Goal: Obtain resource: Download file/media

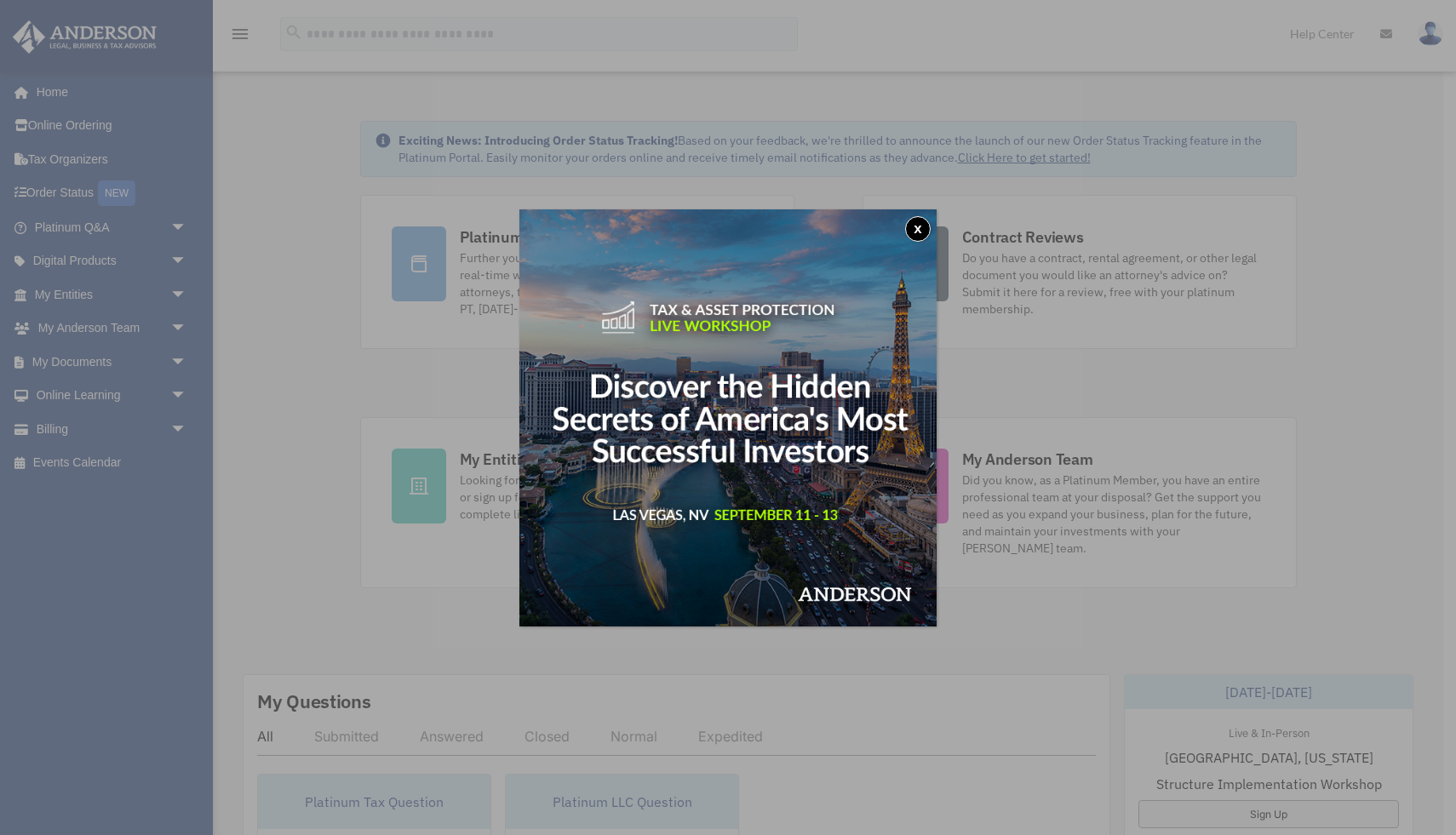
click at [917, 227] on button "x" at bounding box center [918, 229] width 26 height 26
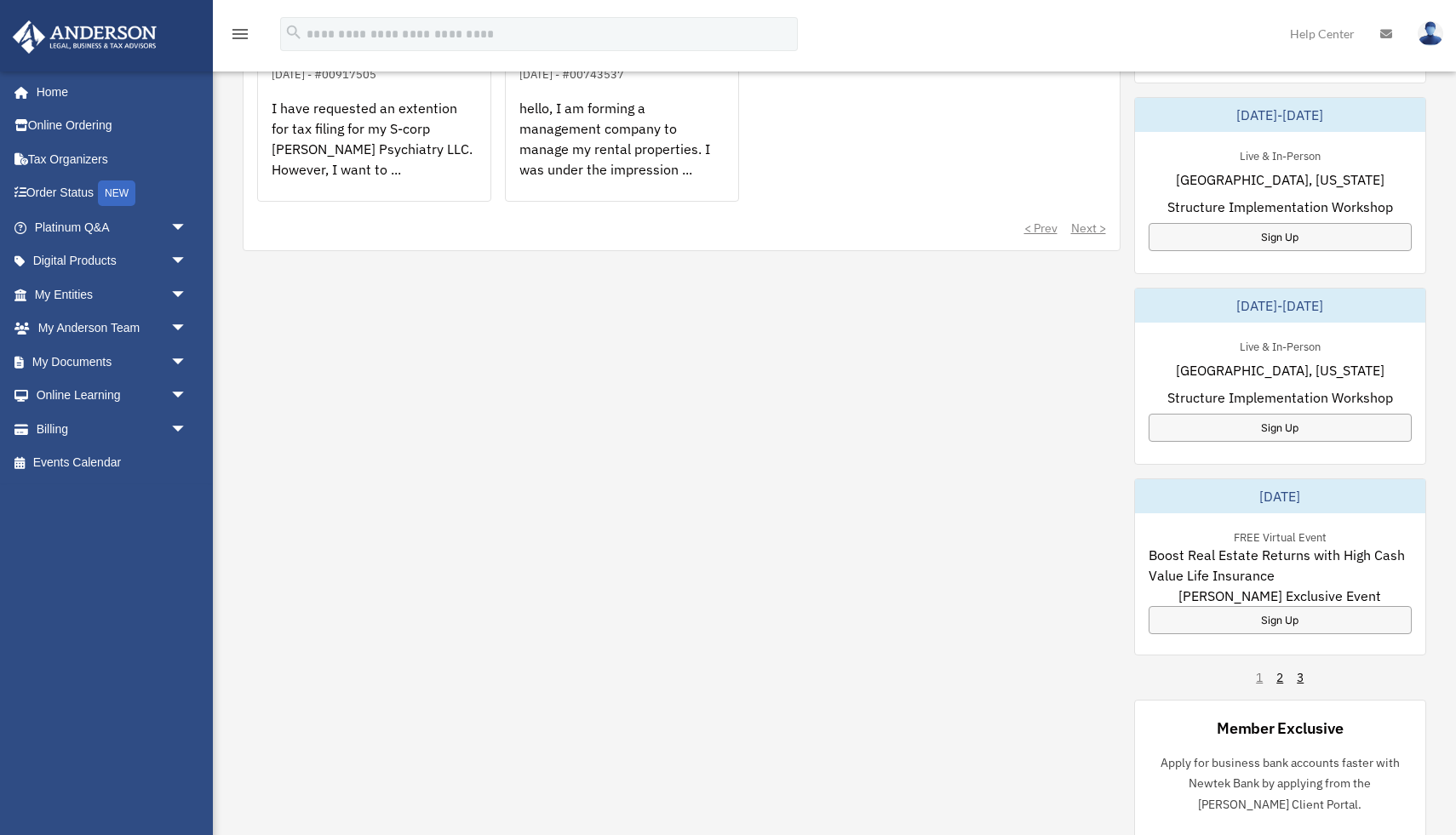
scroll to position [770, 0]
click at [176, 298] on span "arrow_drop_down" at bounding box center [187, 295] width 34 height 35
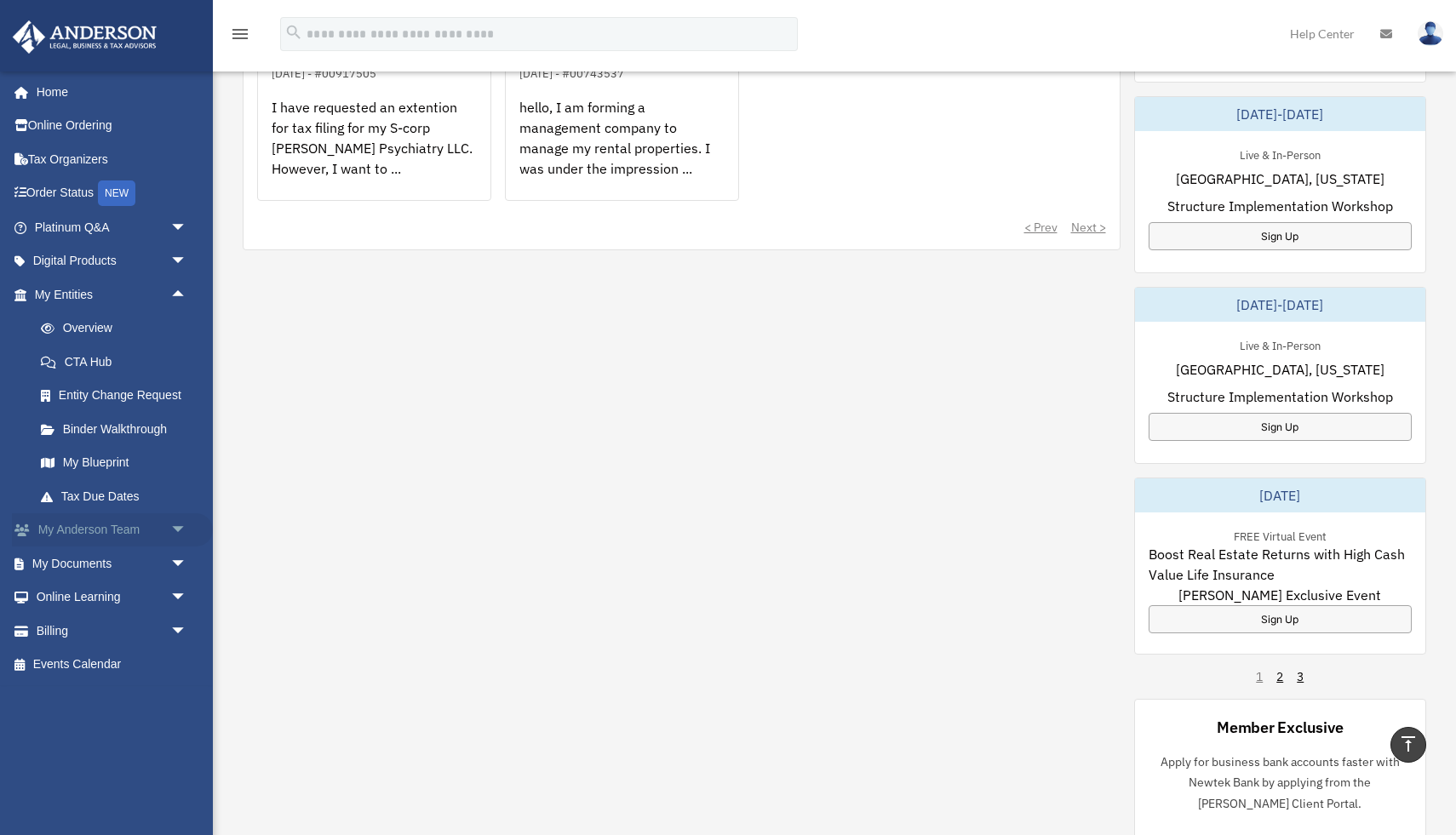
click at [178, 529] on span "arrow_drop_down" at bounding box center [187, 530] width 34 height 35
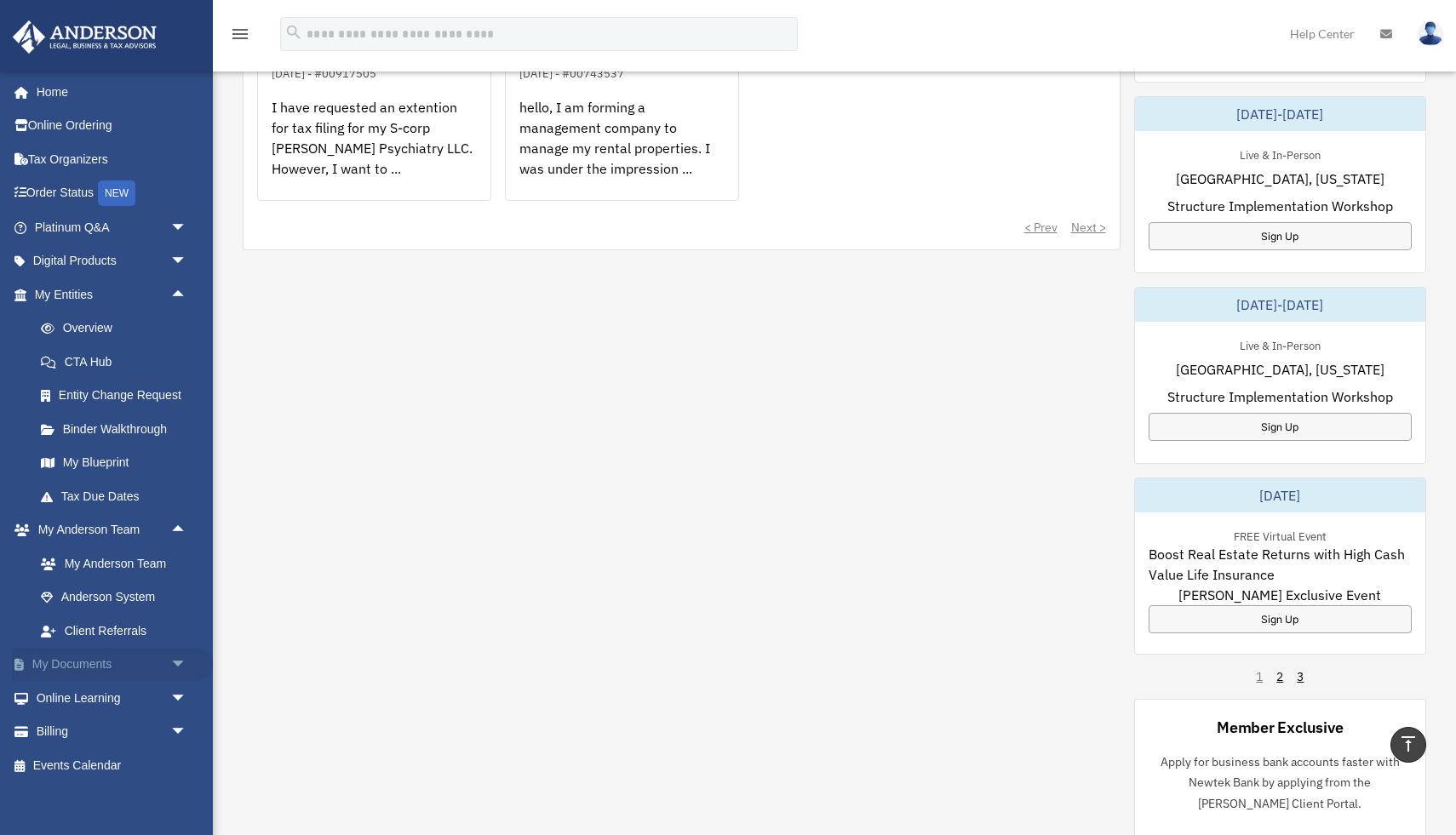
click at [186, 656] on span "arrow_drop_down" at bounding box center [187, 665] width 34 height 35
click at [70, 698] on link "Box" at bounding box center [118, 698] width 189 height 34
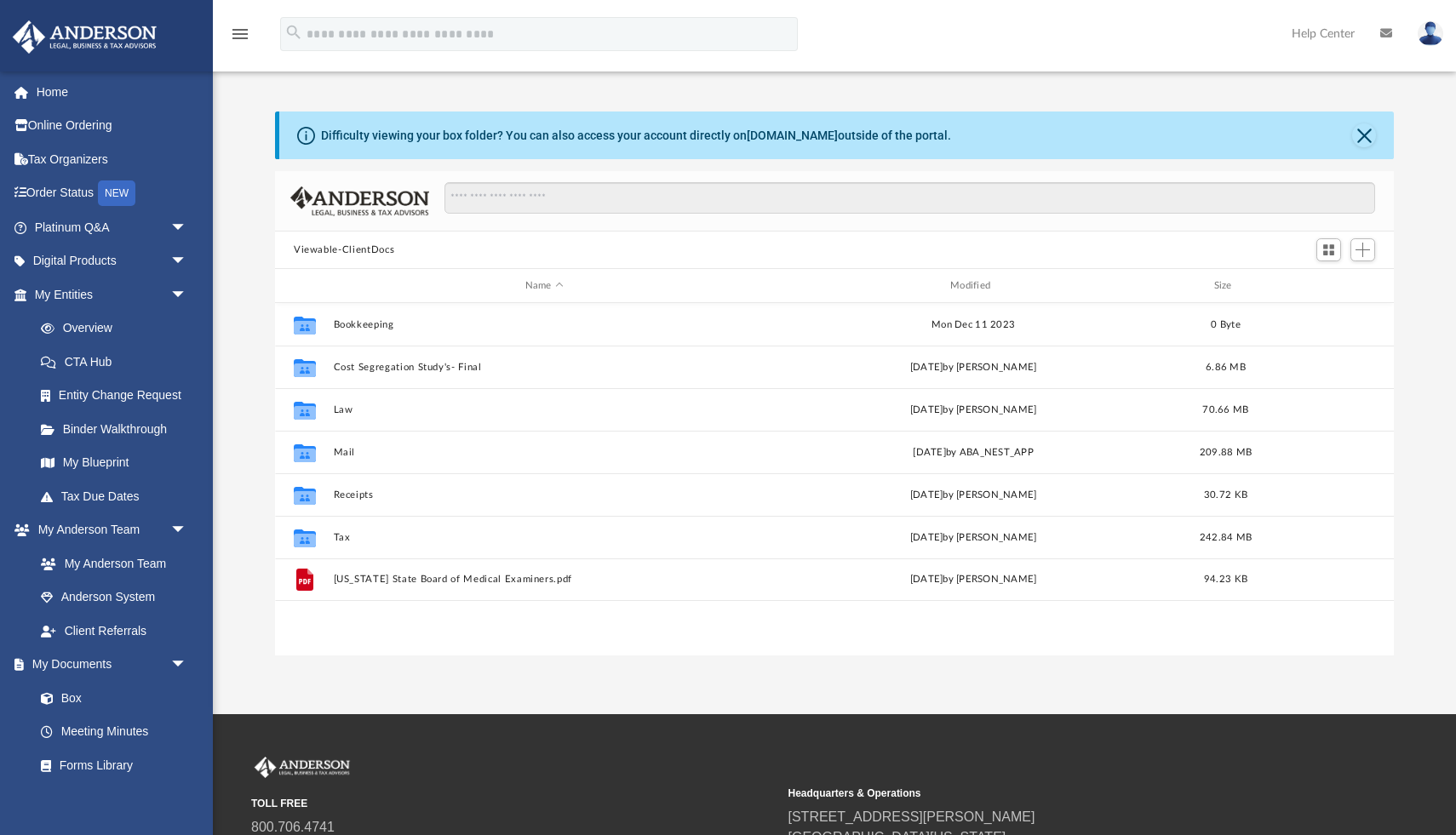
scroll to position [386, 1119]
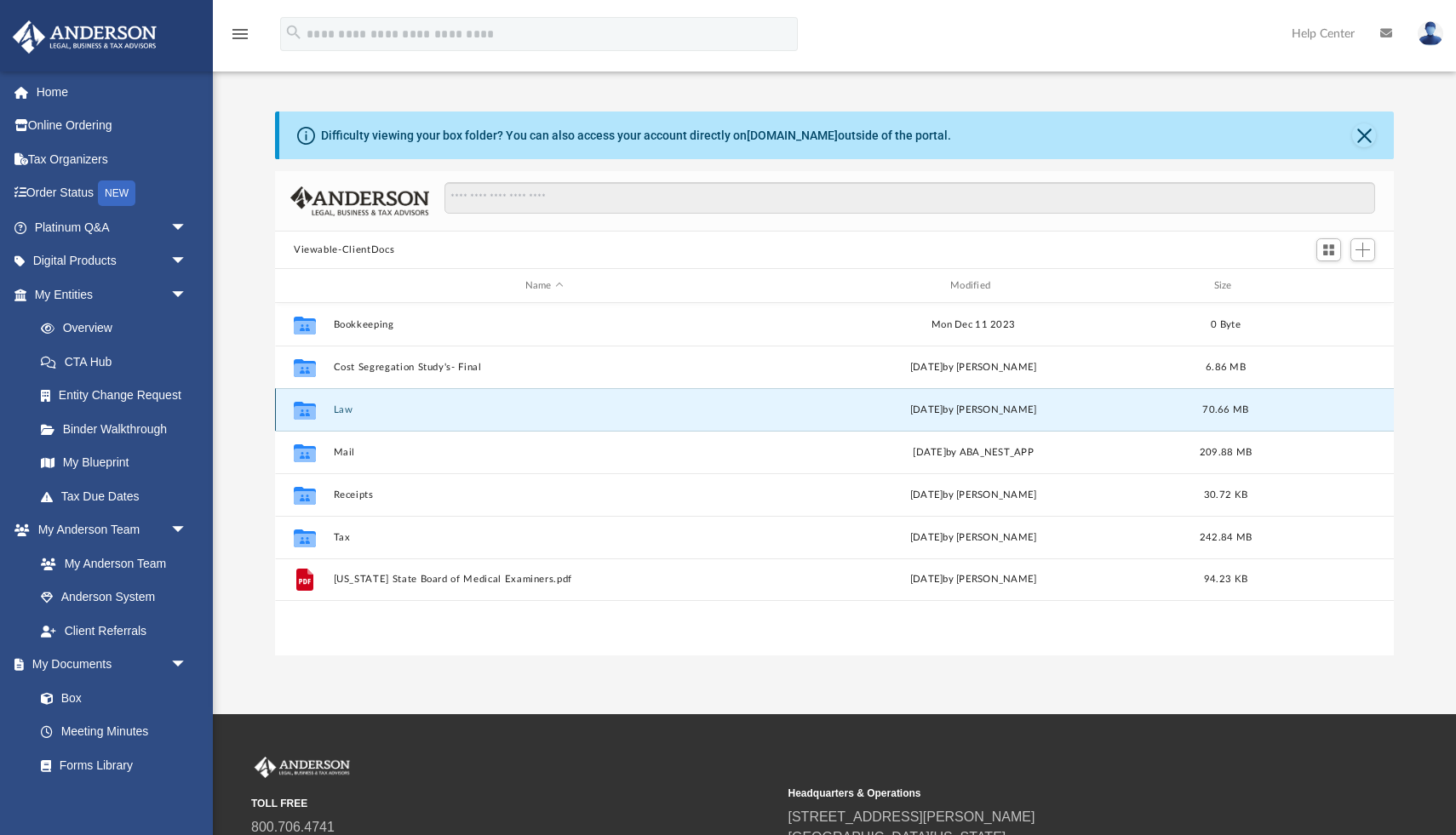
click at [346, 410] on button "Law" at bounding box center [545, 410] width 421 height 11
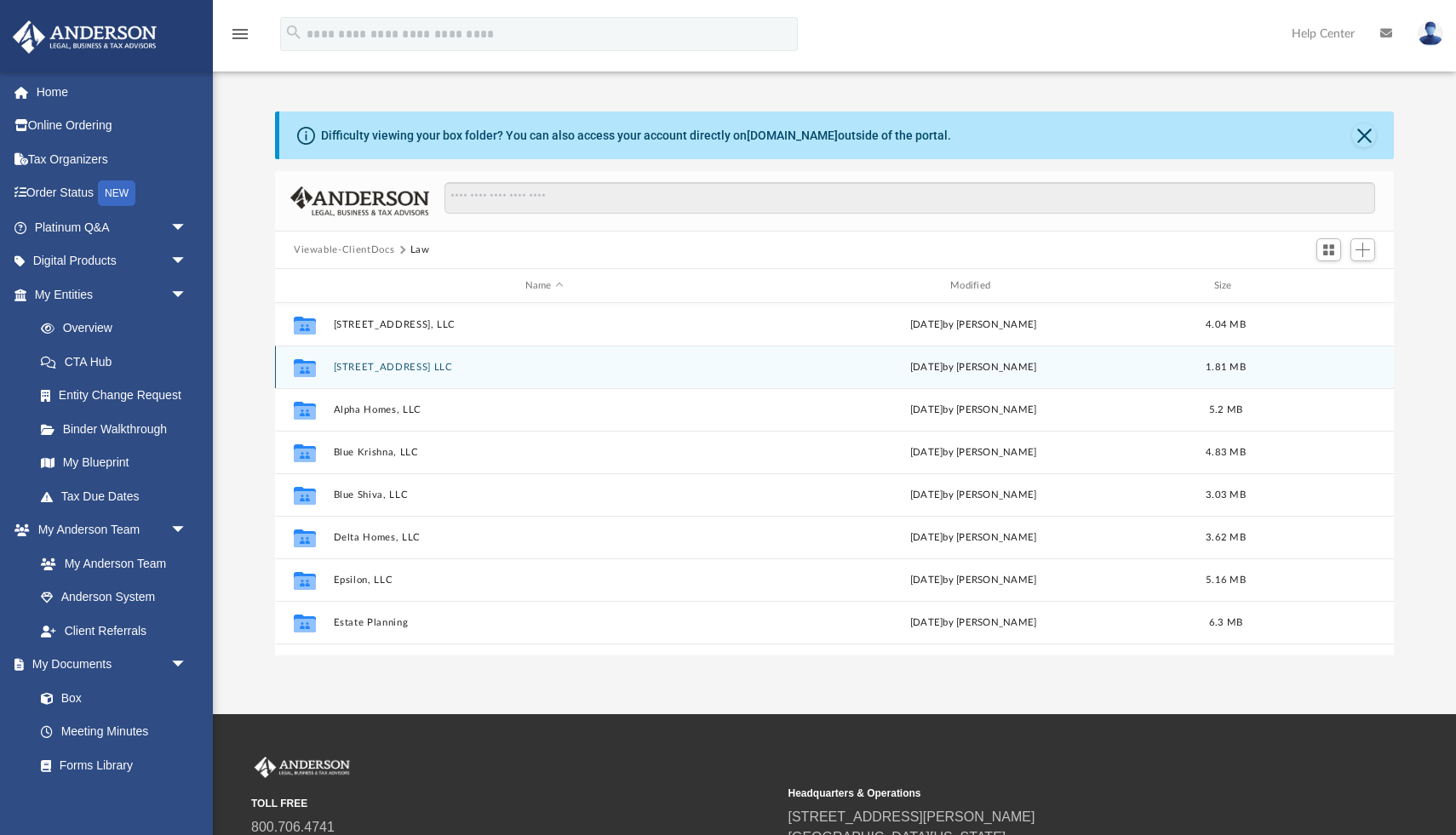
click at [348, 363] on button "[STREET_ADDRESS] LLC" at bounding box center [545, 367] width 421 height 11
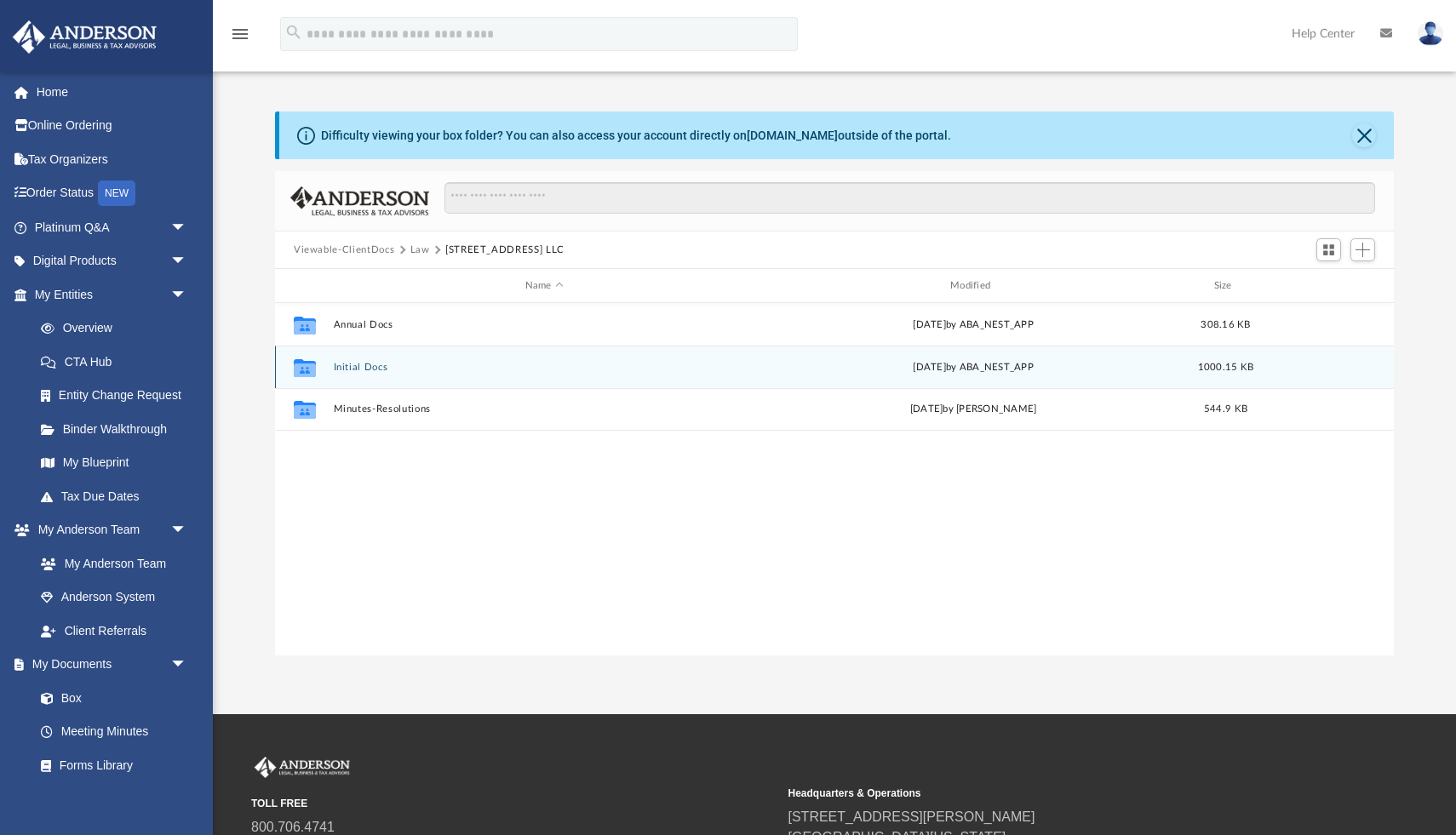
click at [346, 364] on button "Initial Docs" at bounding box center [545, 367] width 421 height 11
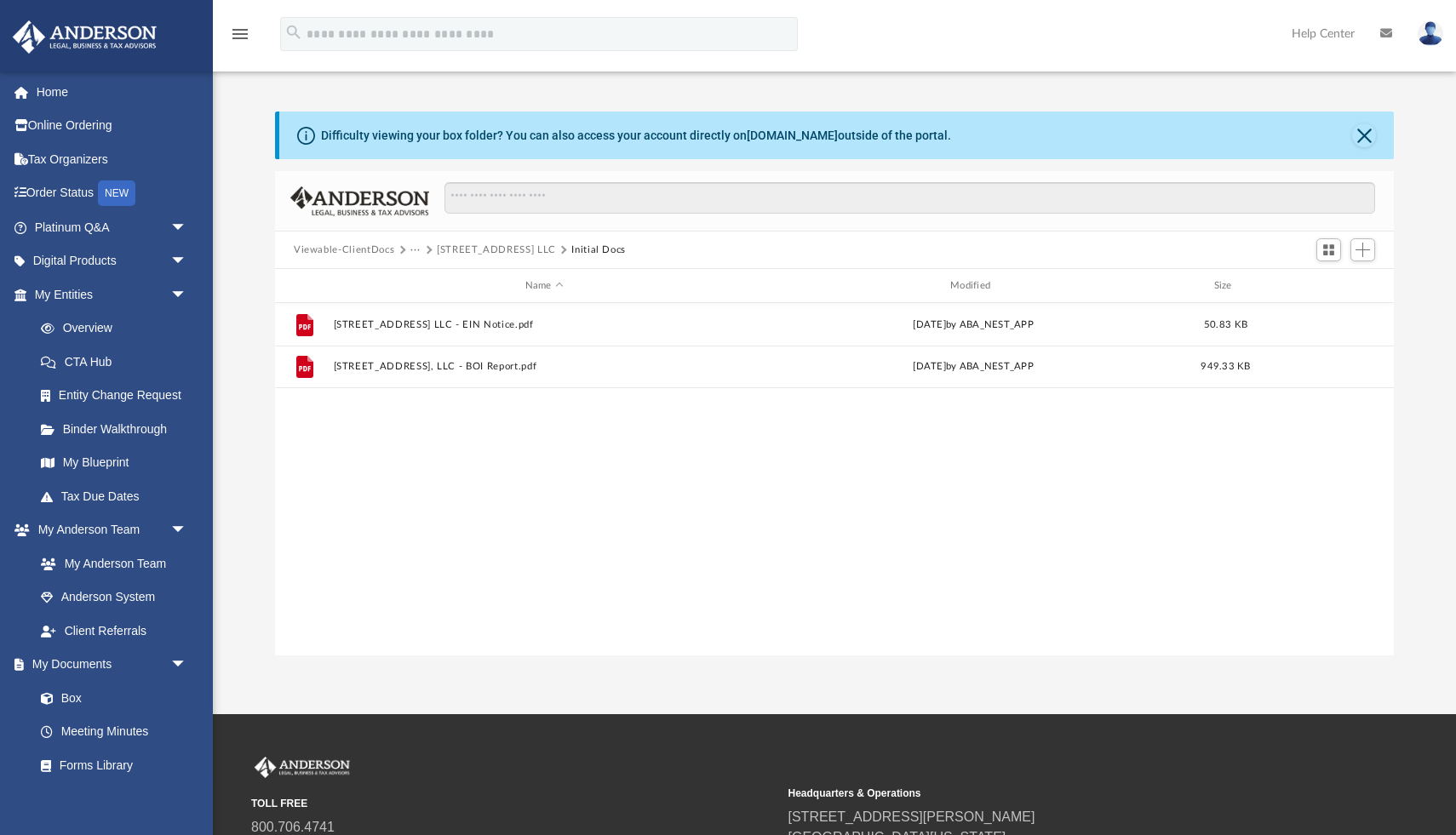
click at [480, 250] on button "[STREET_ADDRESS] LLC" at bounding box center [496, 250] width 120 height 15
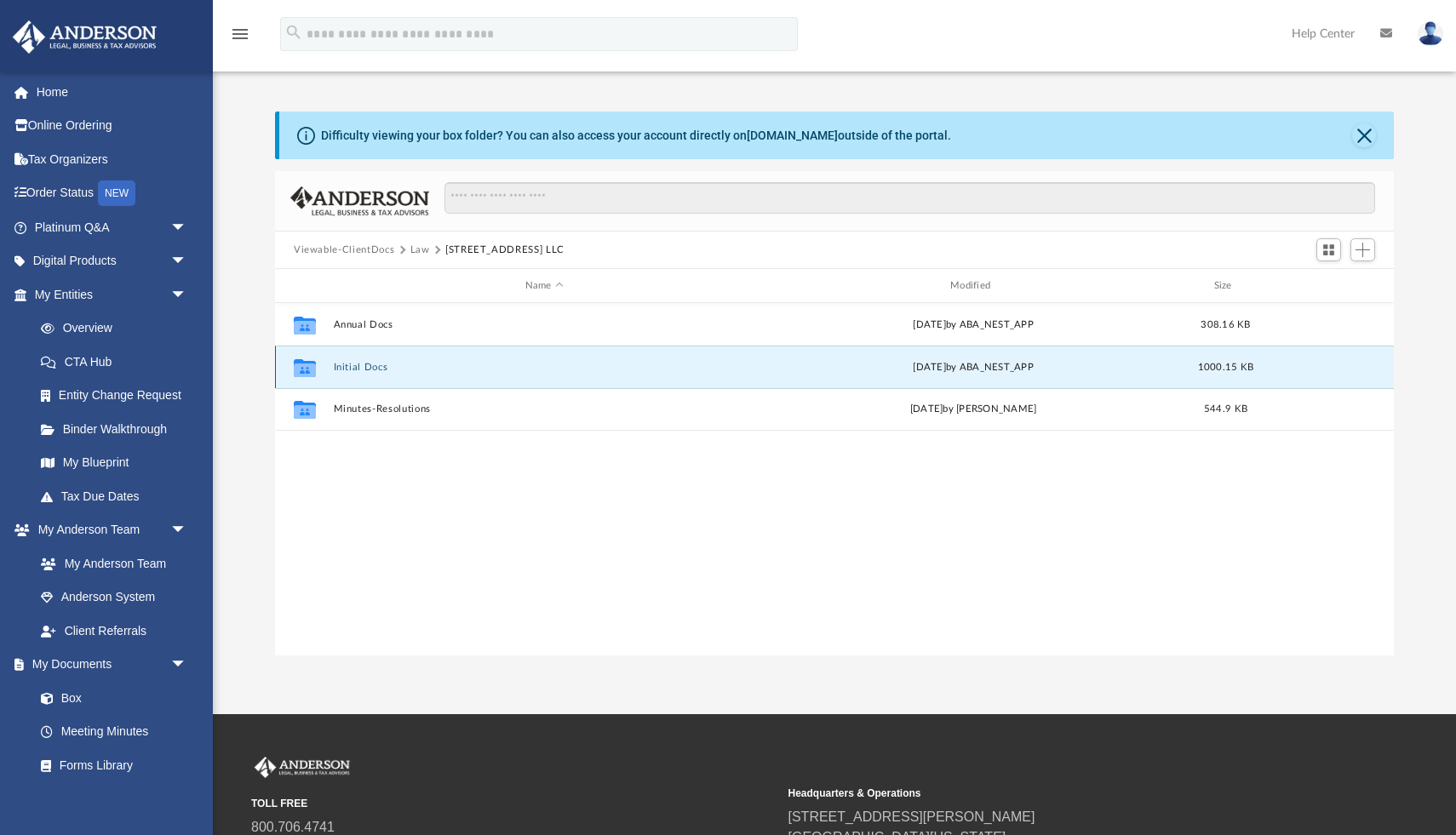
drag, startPoint x: 356, startPoint y: 365, endPoint x: 418, endPoint y: 352, distance: 63.3
click at [418, 352] on div "Collaborated Folder Initial Docs [DATE] by ABA_NEST_APP 1000.15 KB" at bounding box center [834, 366] width 1119 height 43
click at [415, 249] on button "Law" at bounding box center [420, 250] width 20 height 15
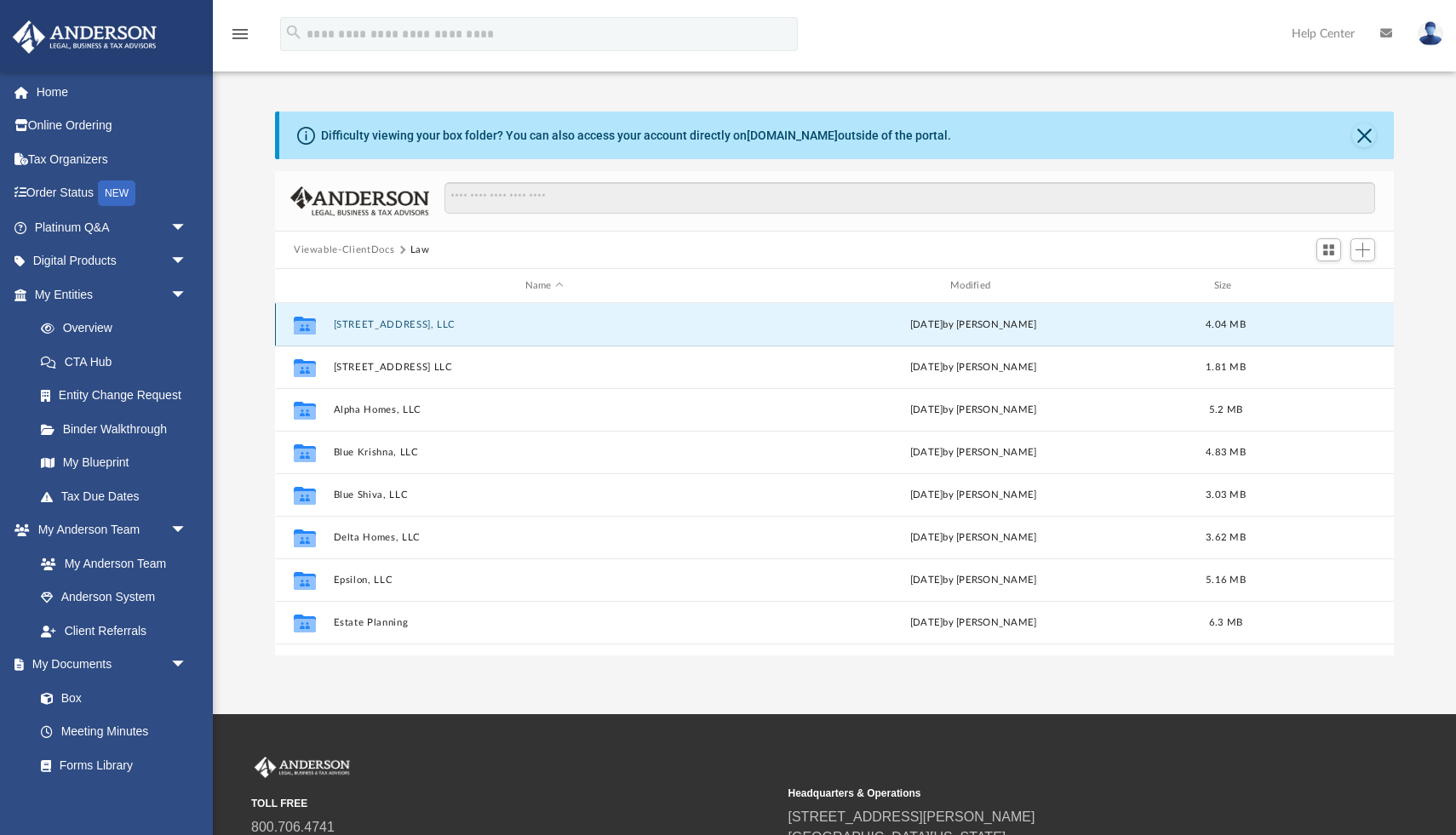
click at [346, 324] on button "[STREET_ADDRESS], LLC" at bounding box center [545, 325] width 421 height 11
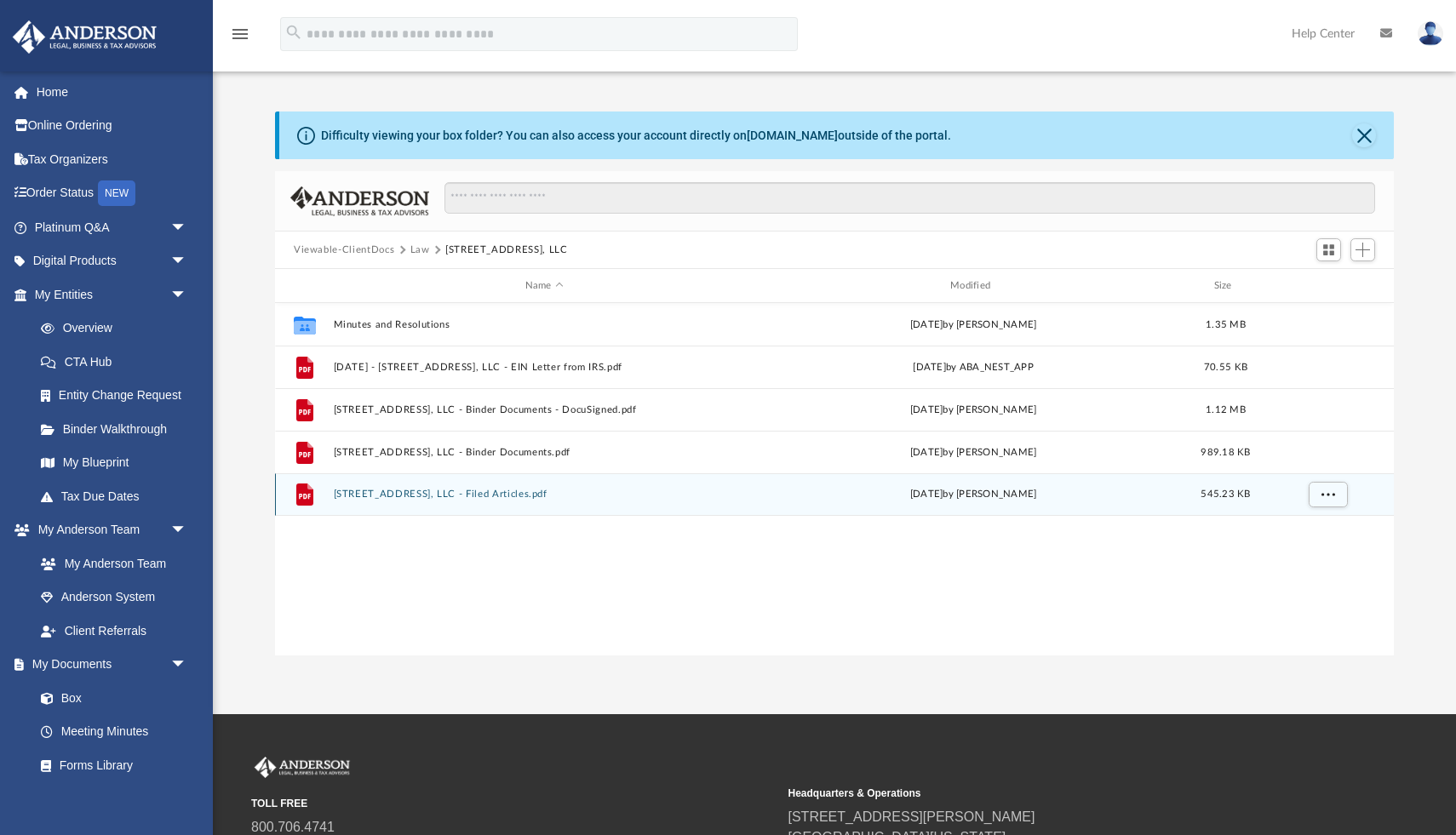
click at [421, 496] on button "[STREET_ADDRESS], LLC - Filed Articles.pdf" at bounding box center [545, 494] width 421 height 11
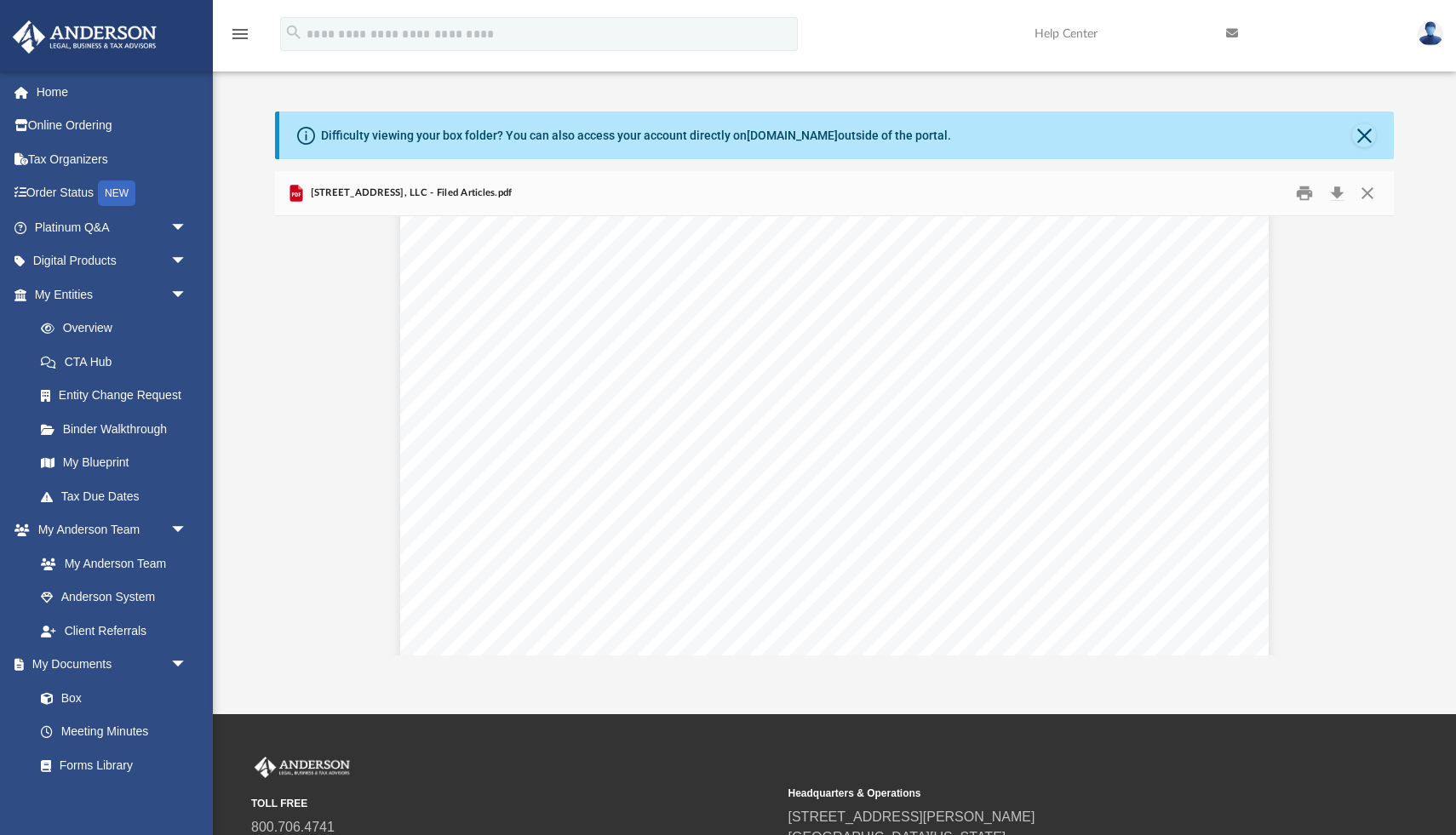
scroll to position [8755, 0]
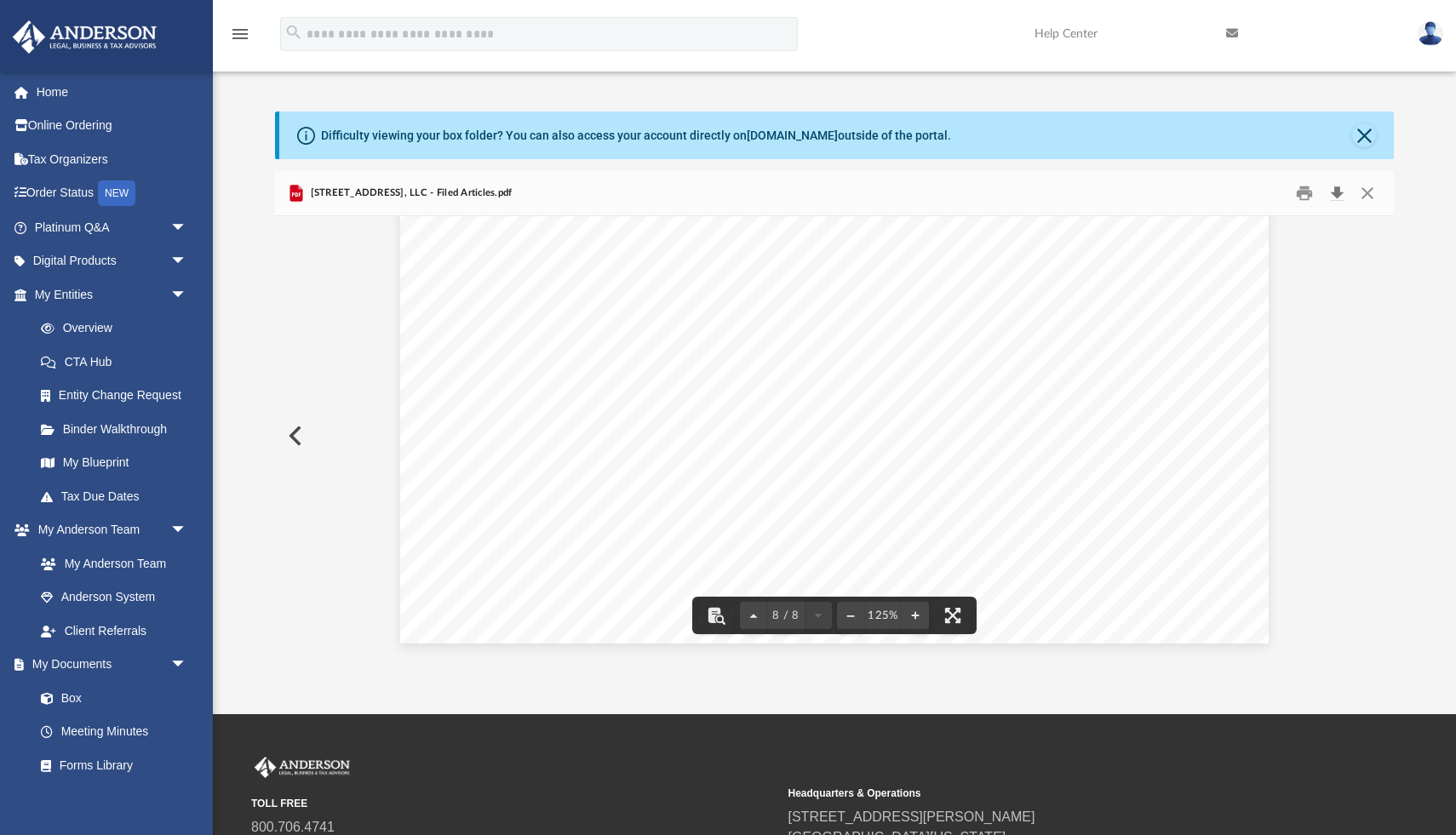
click at [1335, 190] on button "Download" at bounding box center [1337, 194] width 30 height 27
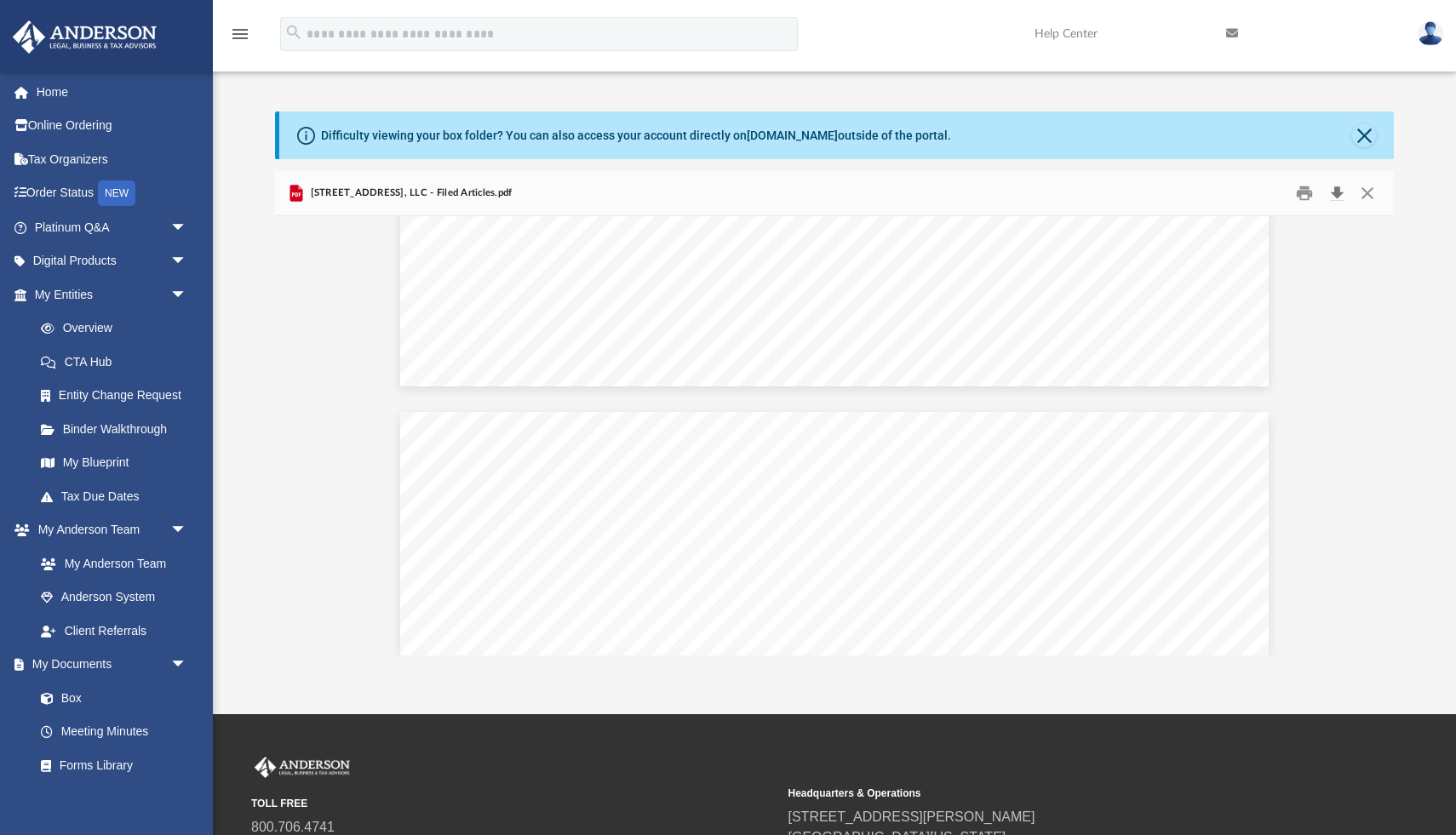
scroll to position [5535, 0]
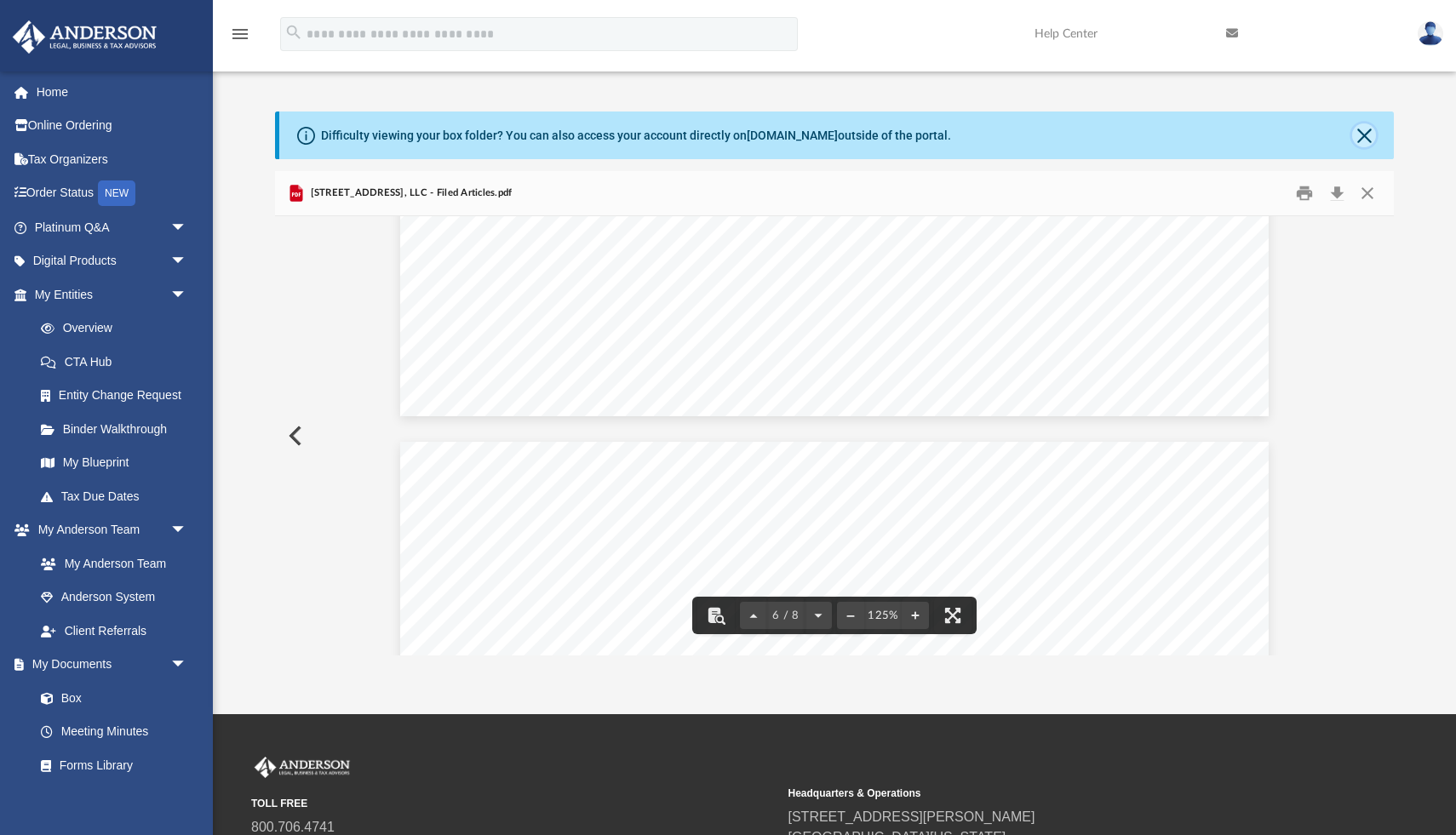
click at [1372, 139] on button "Close" at bounding box center [1364, 135] width 24 height 24
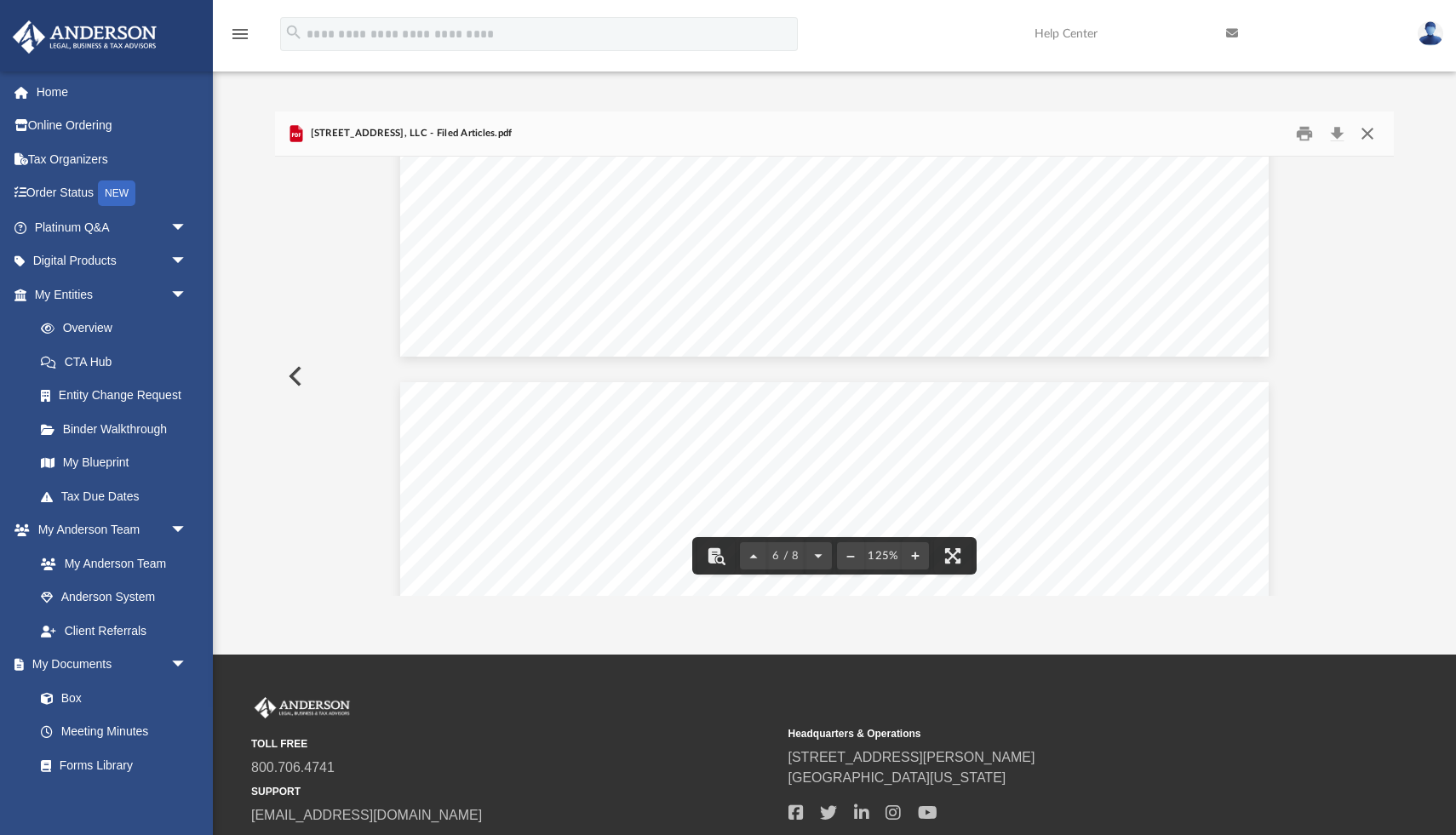
click at [1369, 137] on button "Close" at bounding box center [1368, 134] width 30 height 27
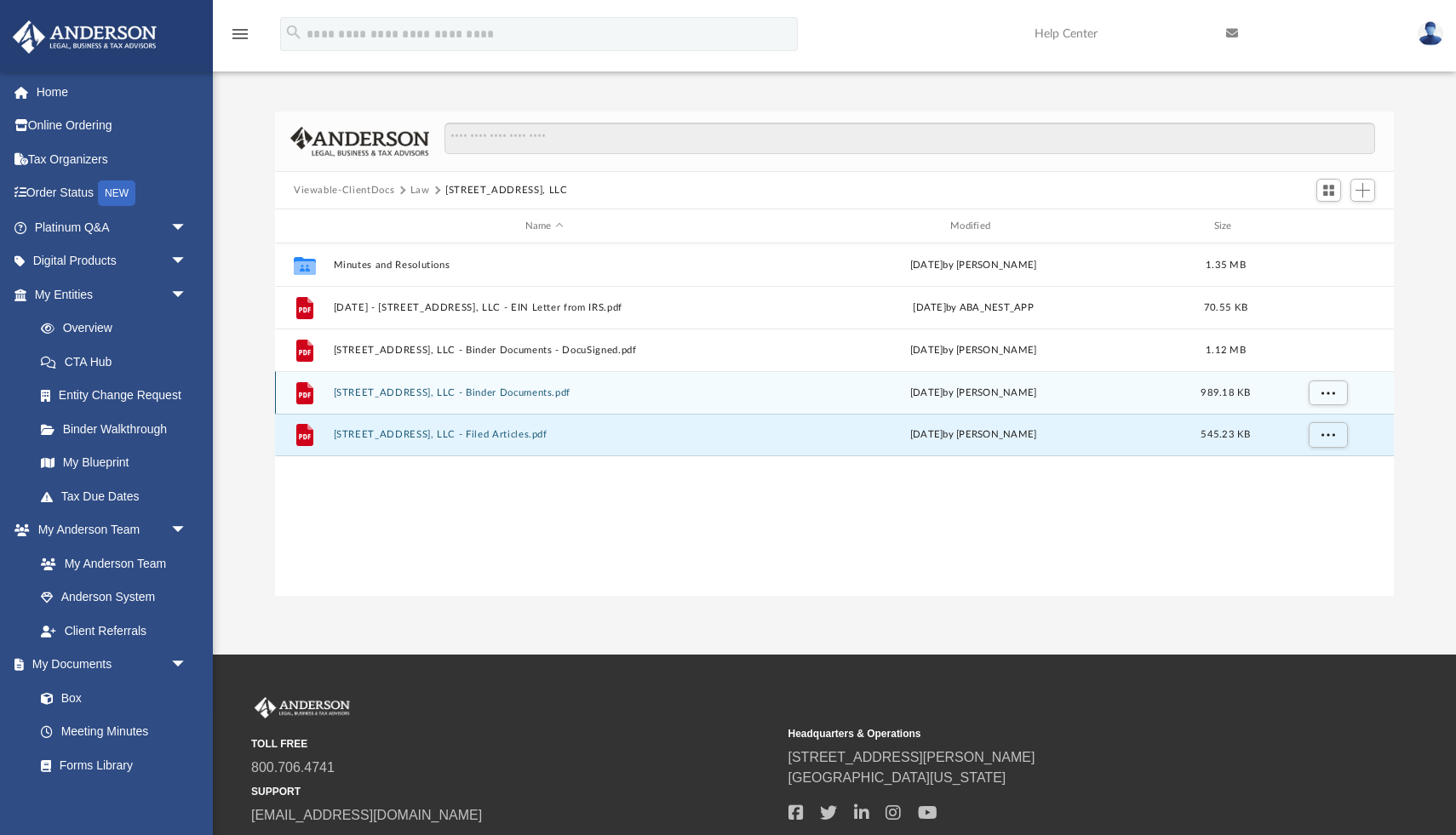
click at [588, 389] on button "[STREET_ADDRESS], LLC - Binder Documents.pdf" at bounding box center [545, 393] width 421 height 11
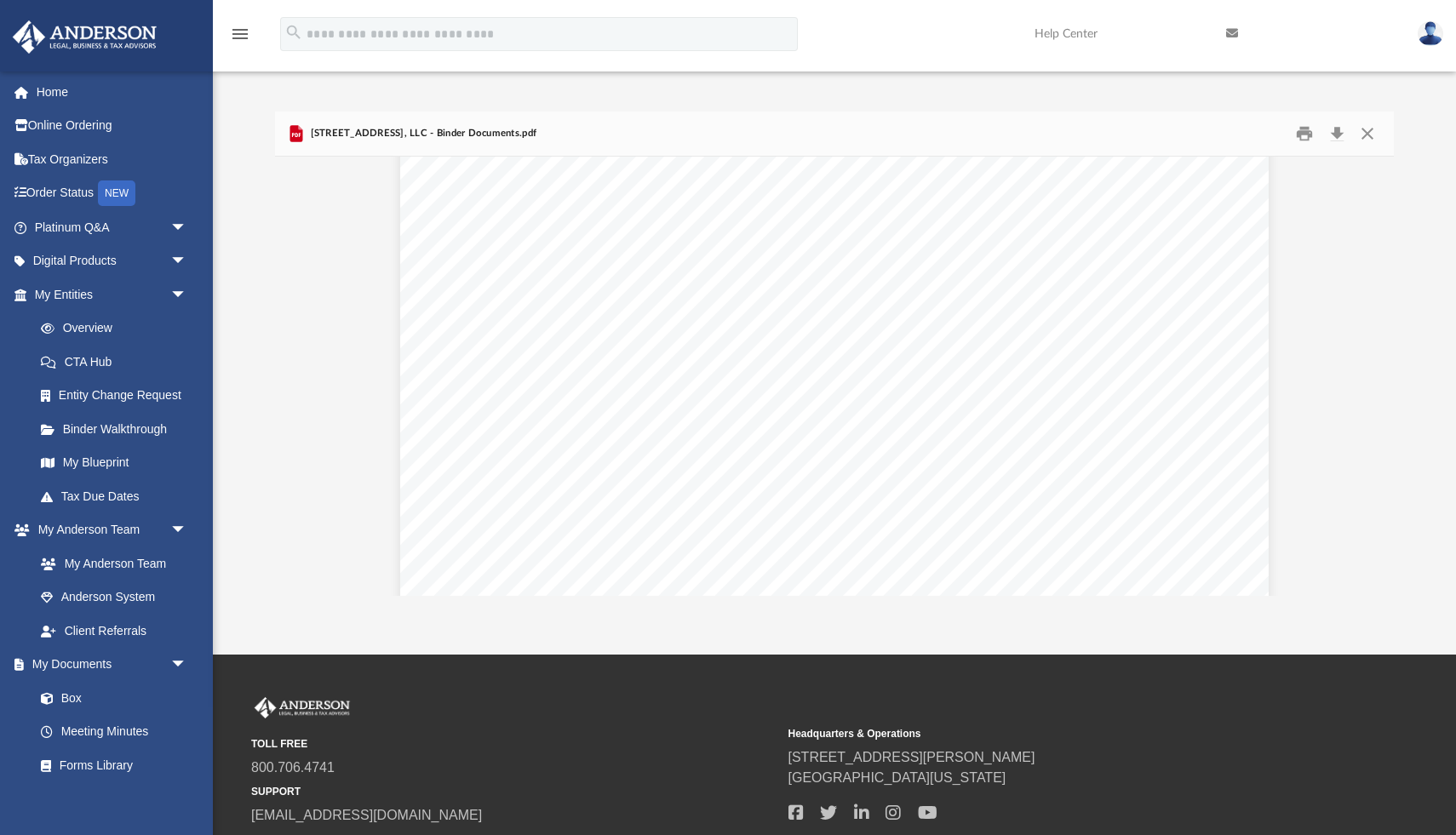
scroll to position [3889, 0]
click at [118, 459] on link "My Blueprint" at bounding box center [118, 463] width 189 height 34
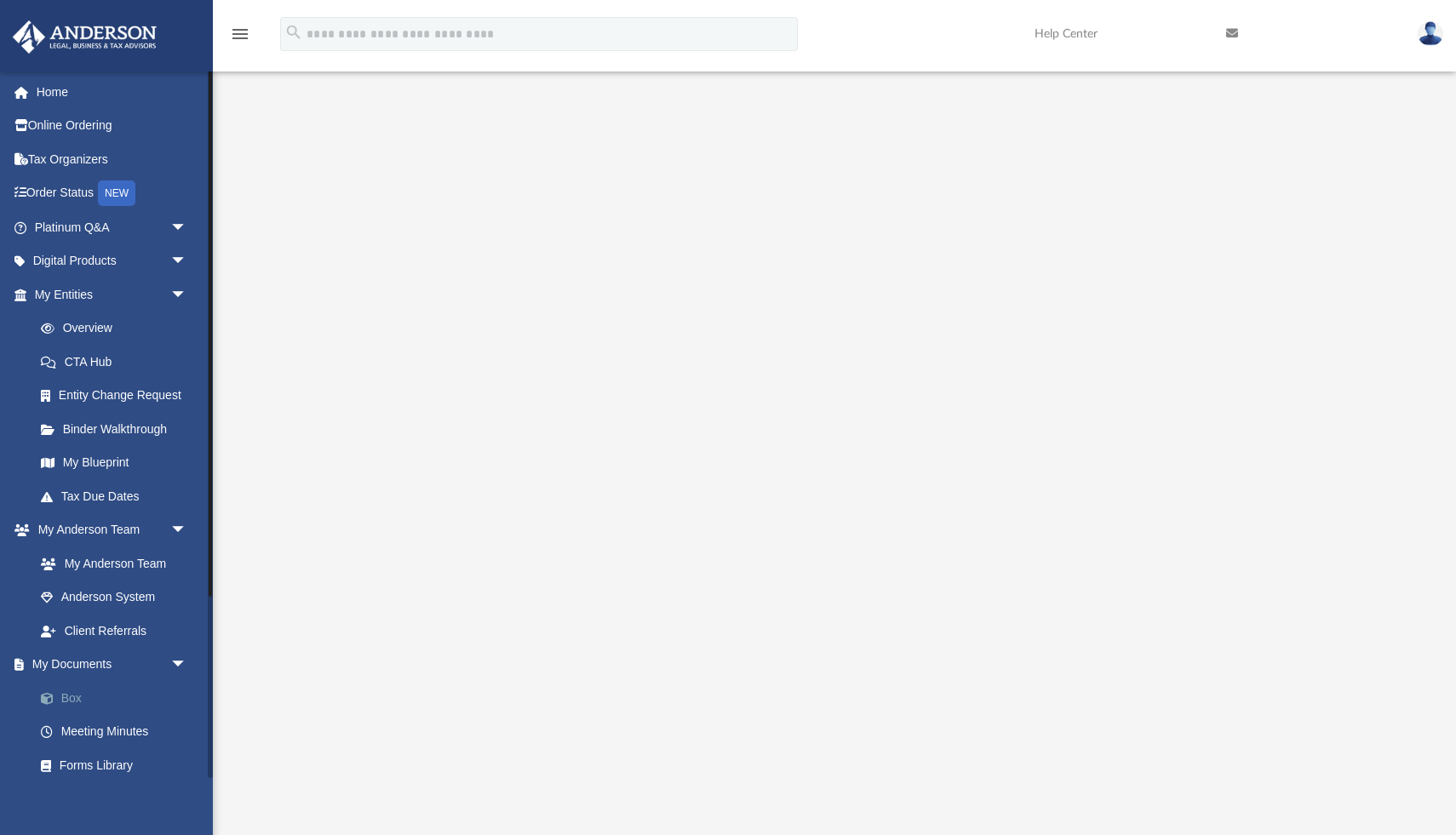
click at [76, 700] on link "Box" at bounding box center [118, 698] width 189 height 34
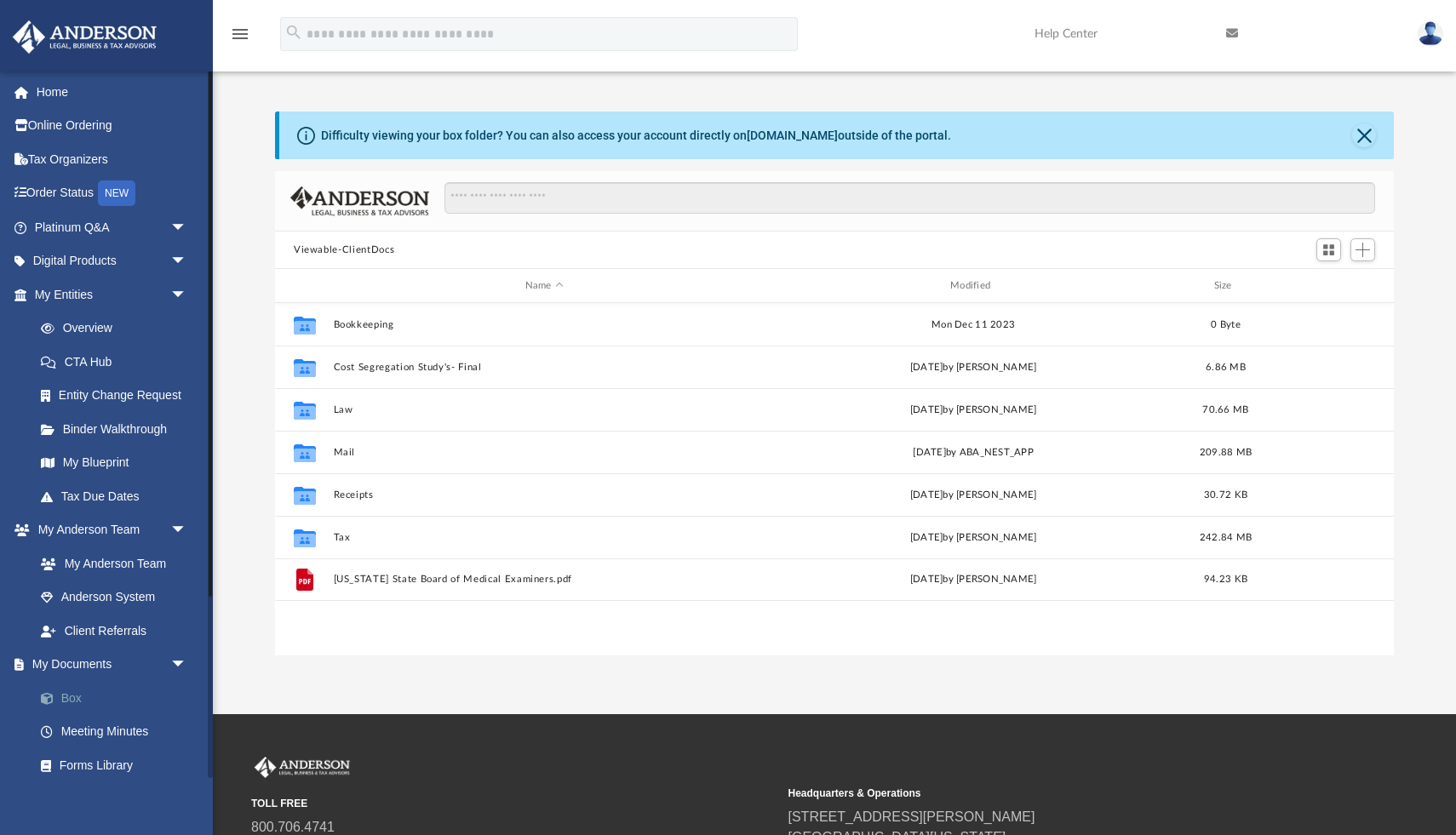
scroll to position [386, 1119]
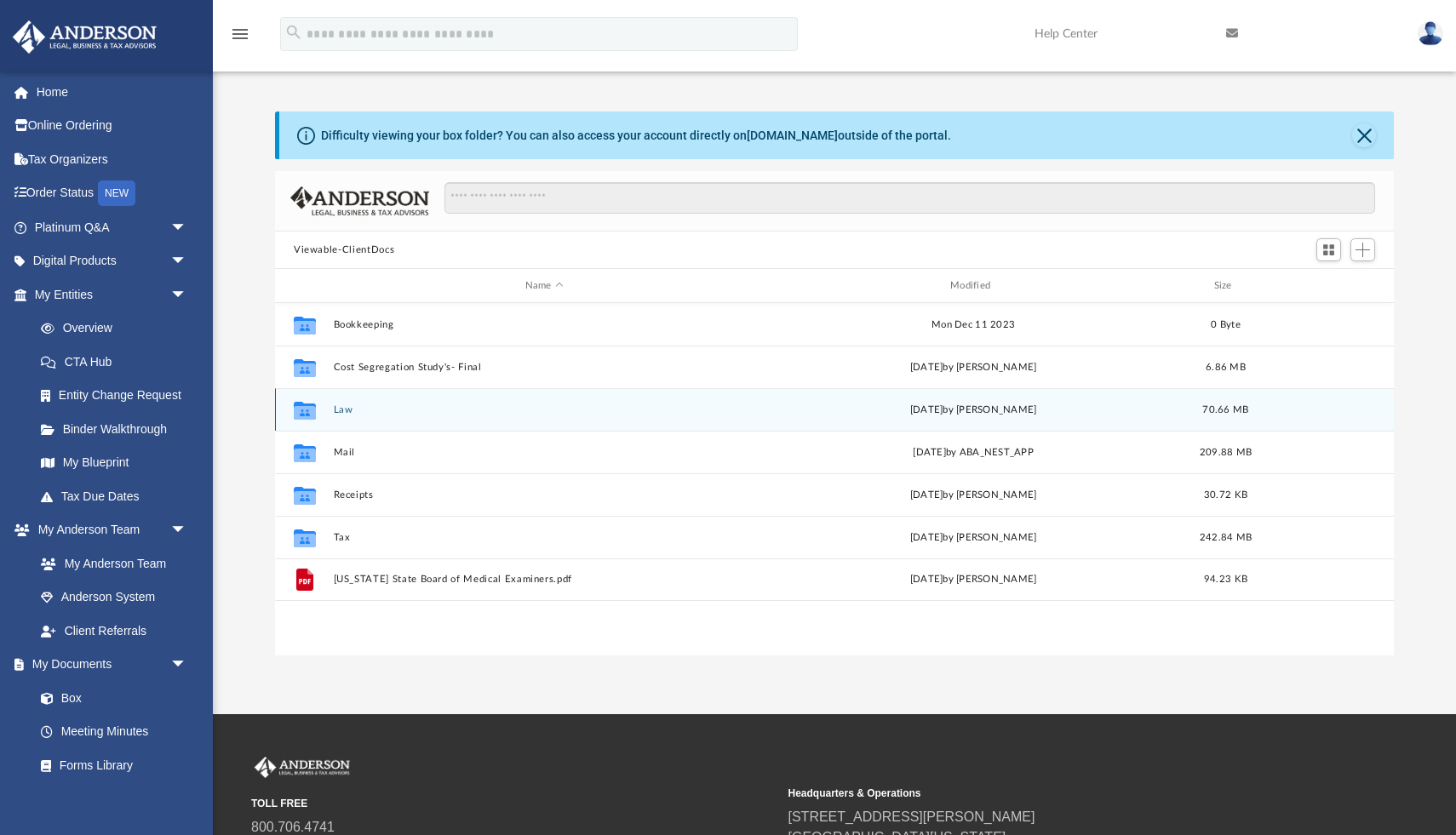
click at [338, 411] on button "Law" at bounding box center [545, 410] width 421 height 11
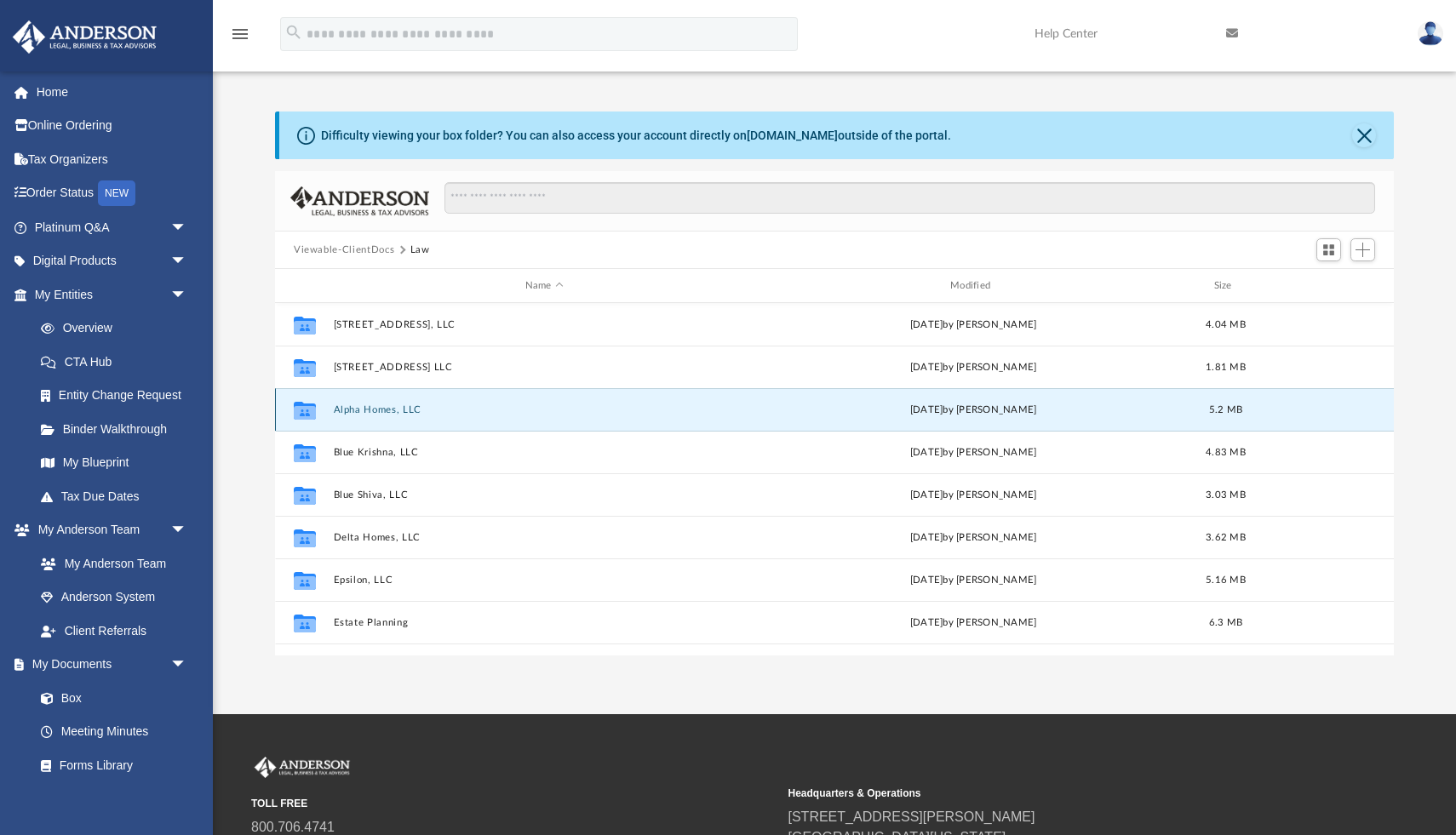
click at [356, 410] on button "Alpha Homes, LLC" at bounding box center [545, 410] width 421 height 11
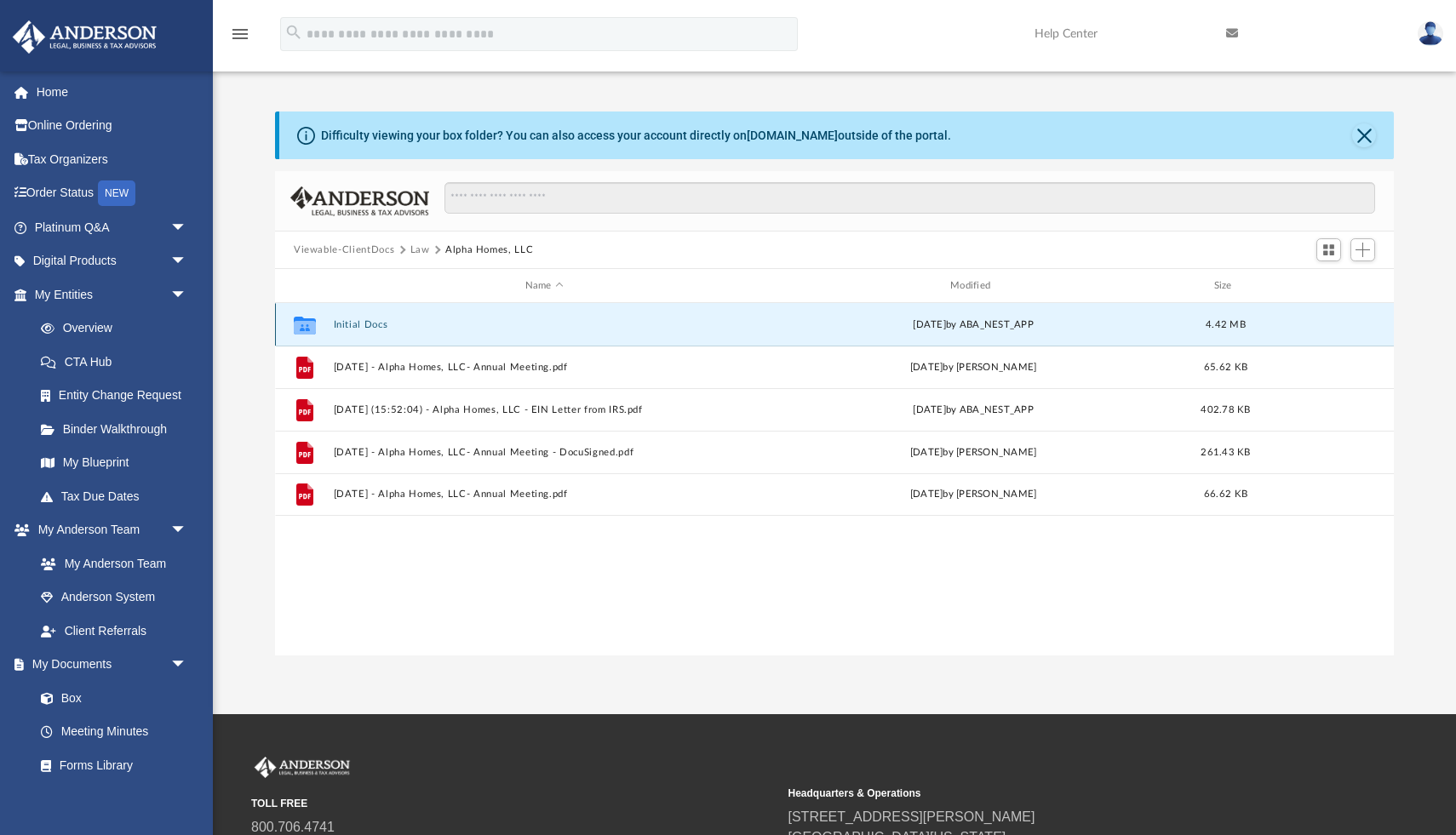
click at [368, 326] on button "Initial Docs" at bounding box center [545, 325] width 421 height 11
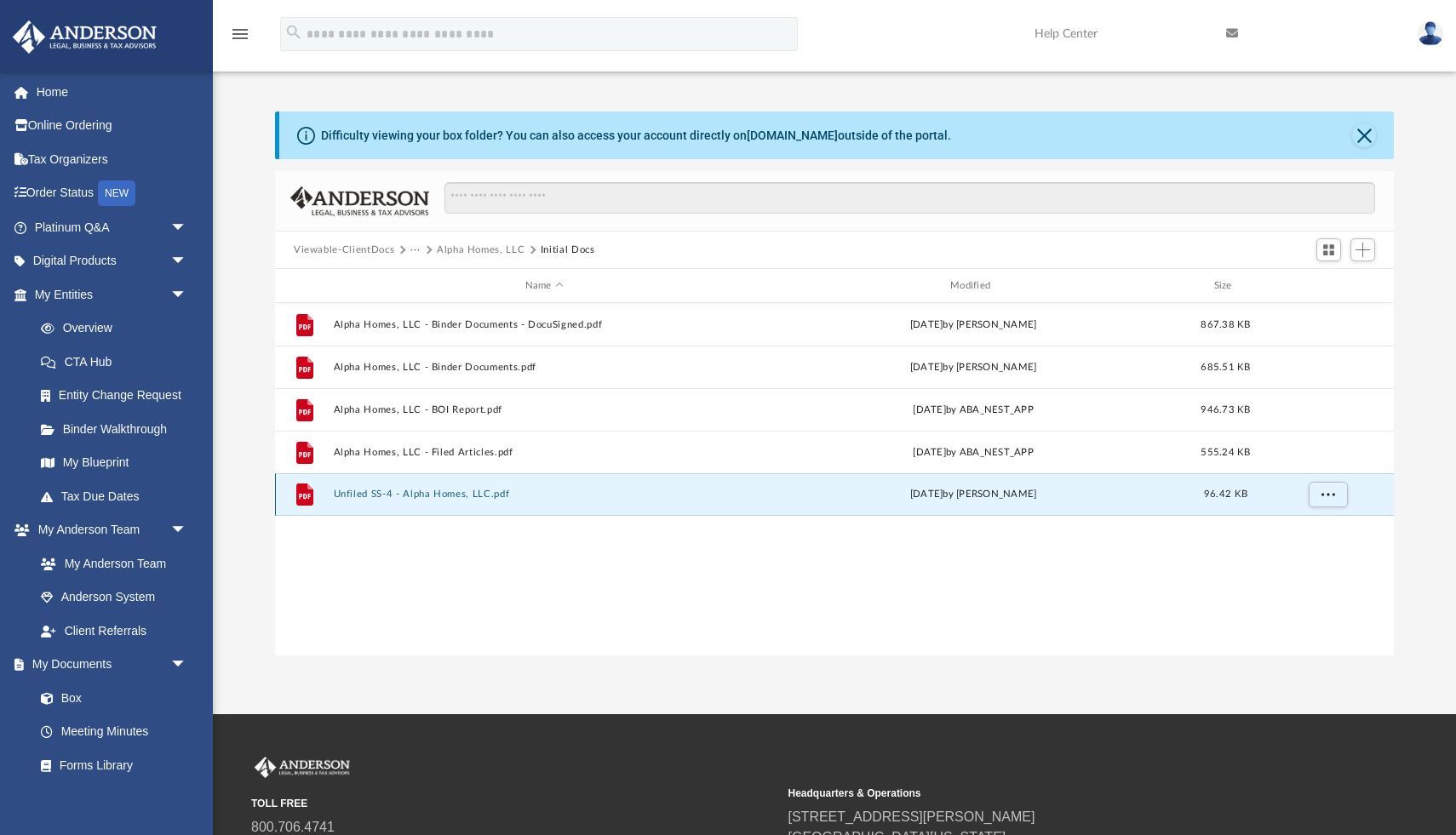
click at [407, 490] on button "Unfiled SS-4 - Alpha Homes, LLC.pdf" at bounding box center [545, 494] width 421 height 11
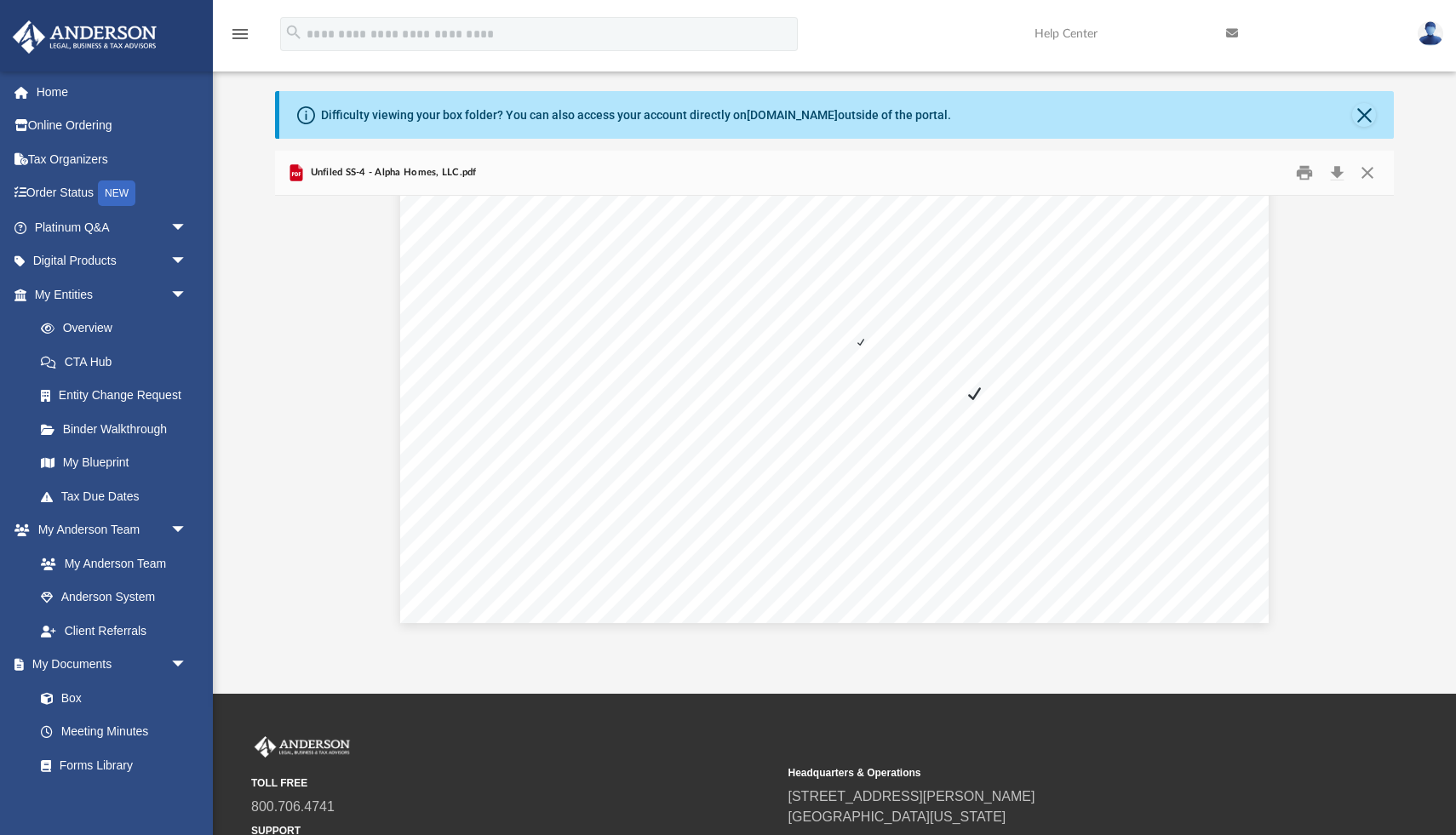
scroll to position [21, 0]
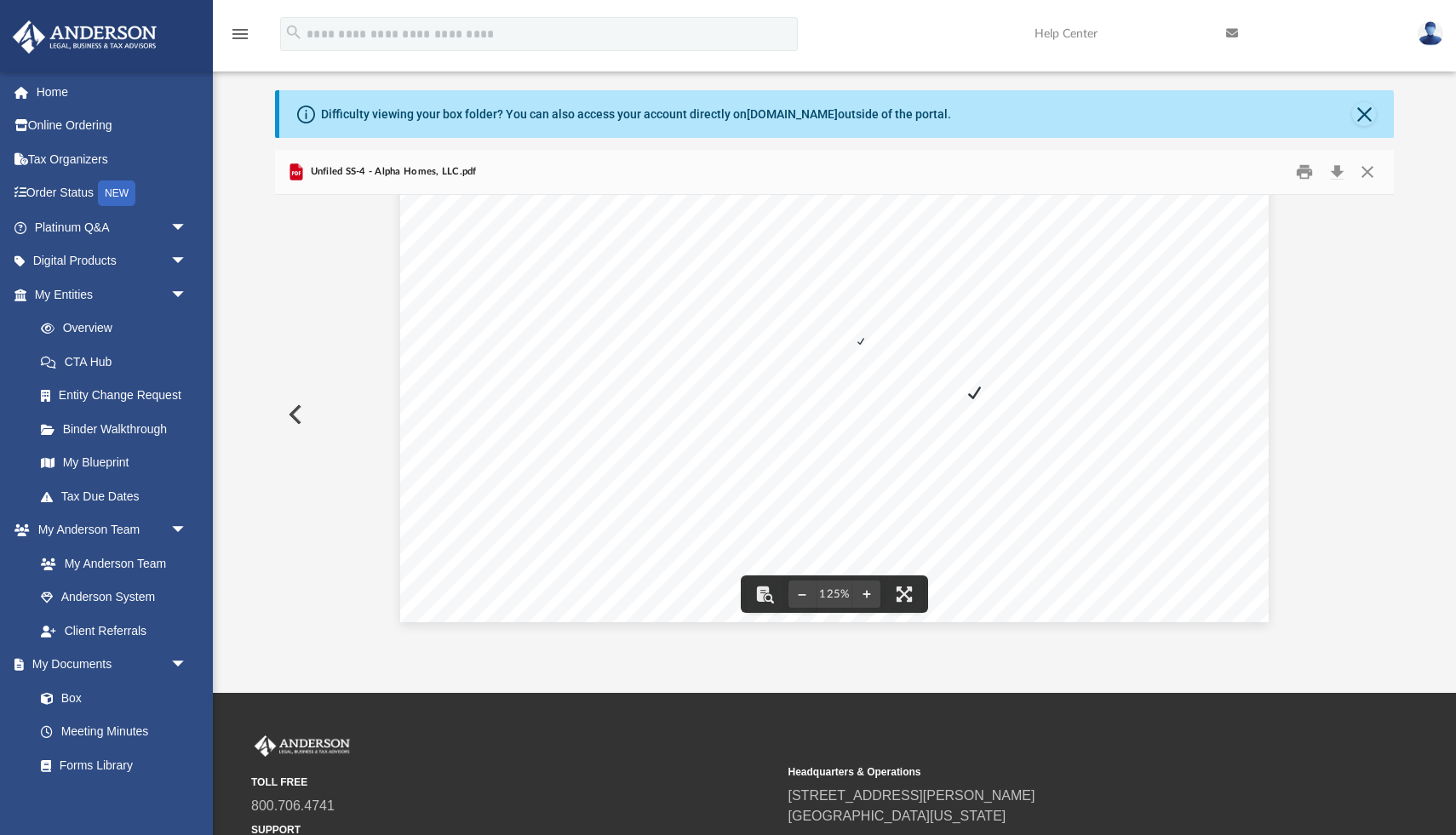
click at [1377, 106] on div "Difficulty viewing your box folder? You can also access your account directly o…" at bounding box center [836, 114] width 1115 height 47
click at [1365, 107] on button "Close" at bounding box center [1364, 114] width 24 height 24
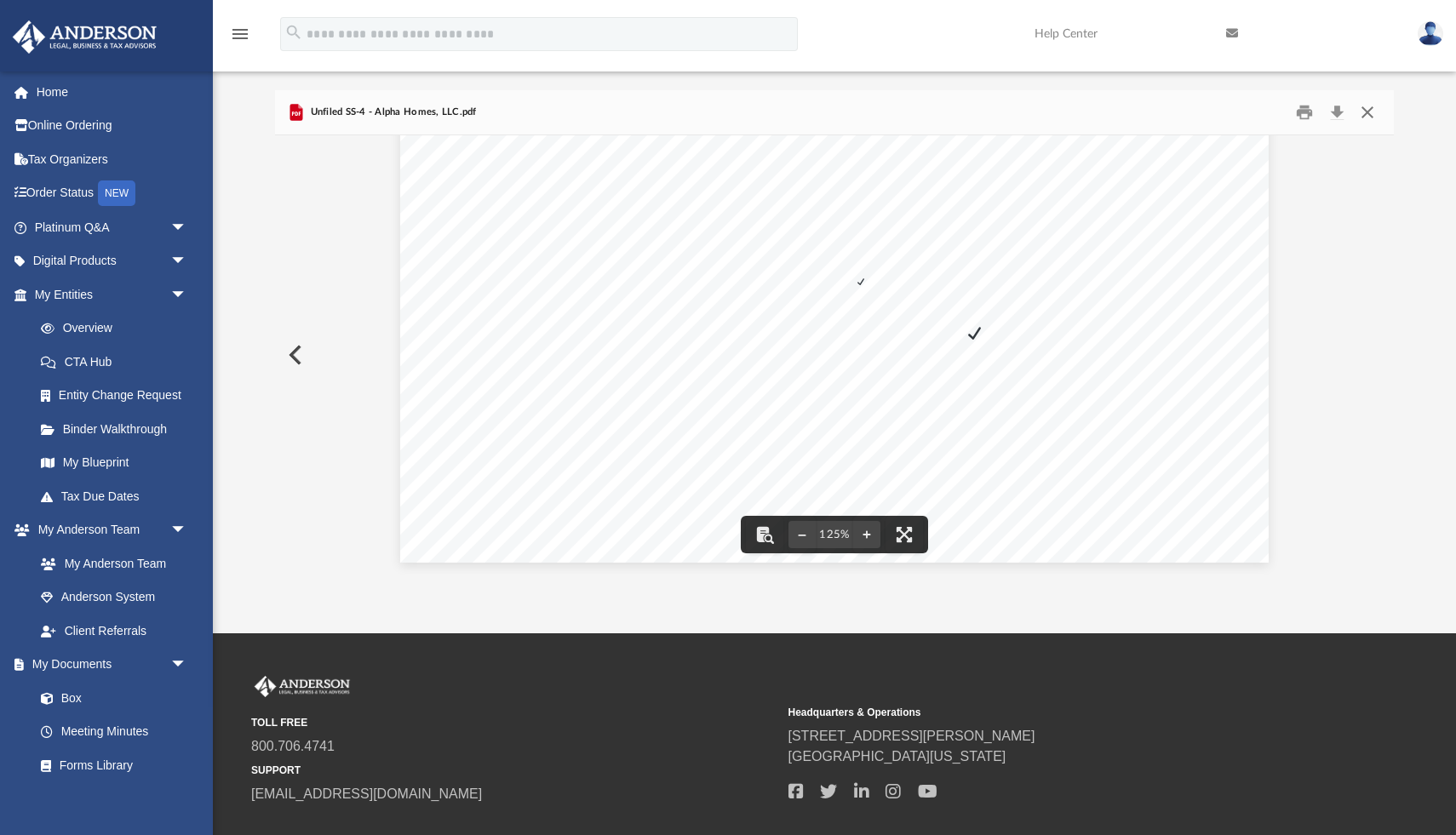
click at [1370, 116] on button "Close" at bounding box center [1368, 113] width 30 height 27
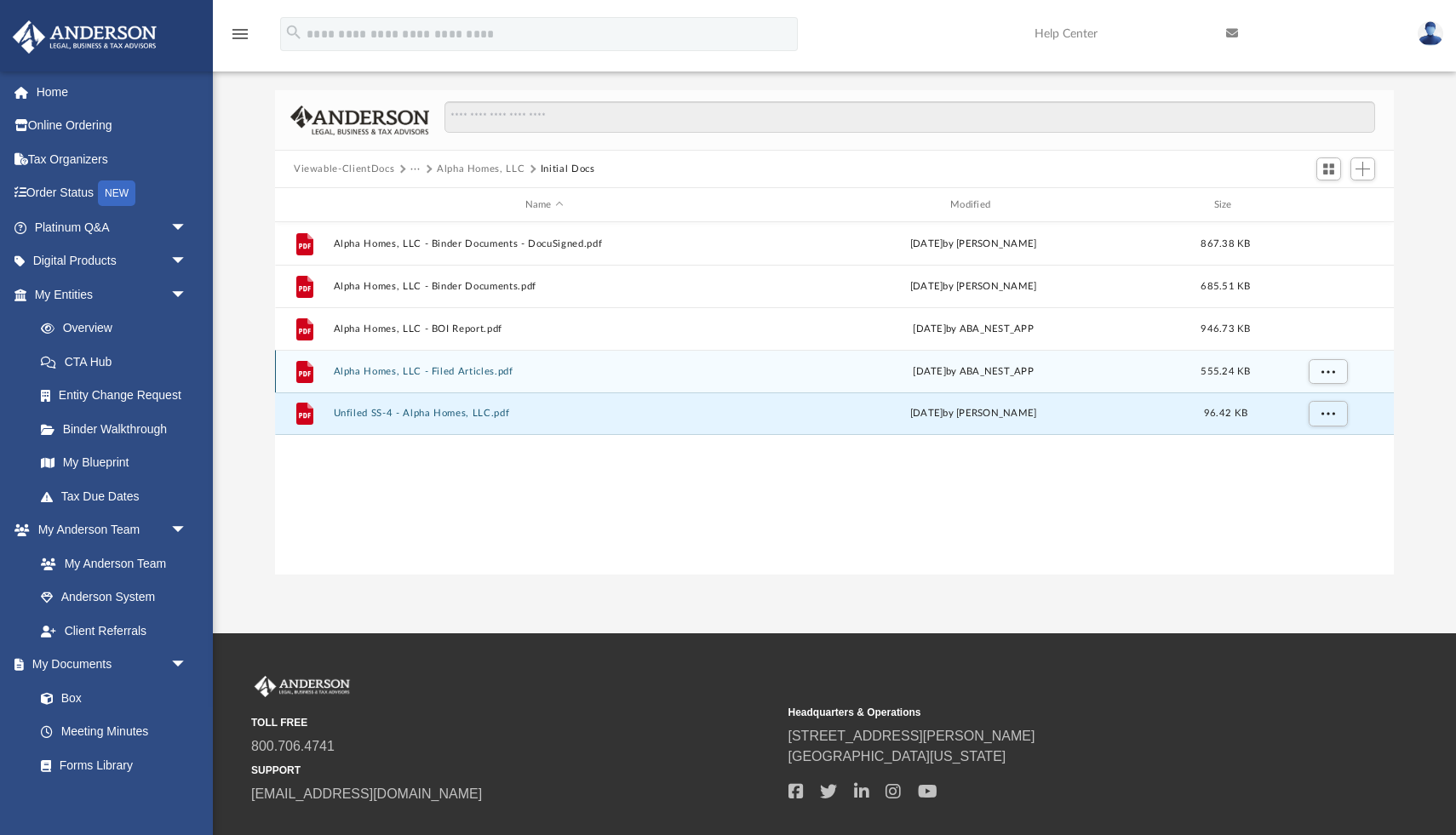
click at [484, 372] on button "Alpha Homes, LLC - Filed Articles.pdf" at bounding box center [545, 372] width 421 height 11
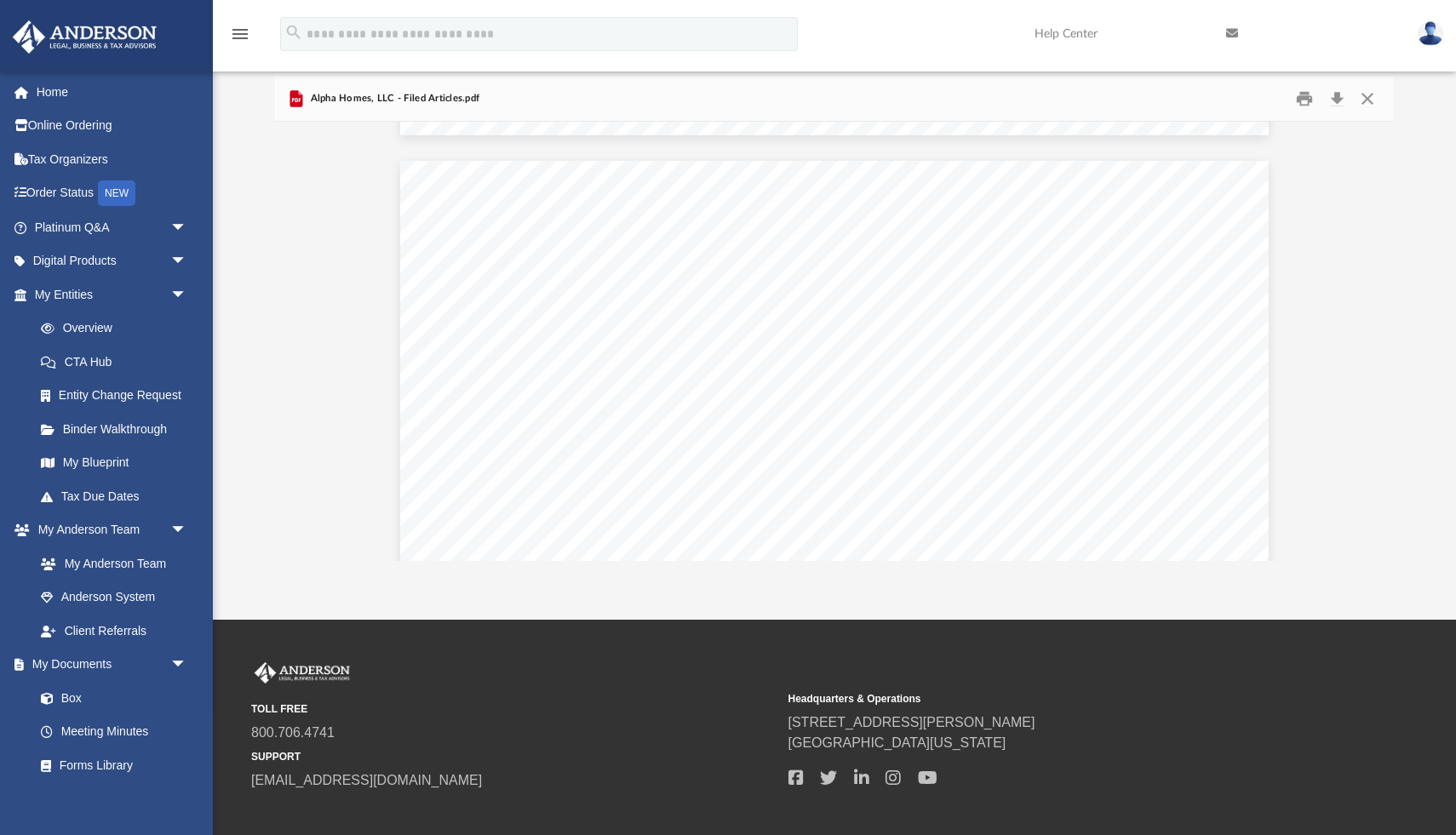
scroll to position [6837, 0]
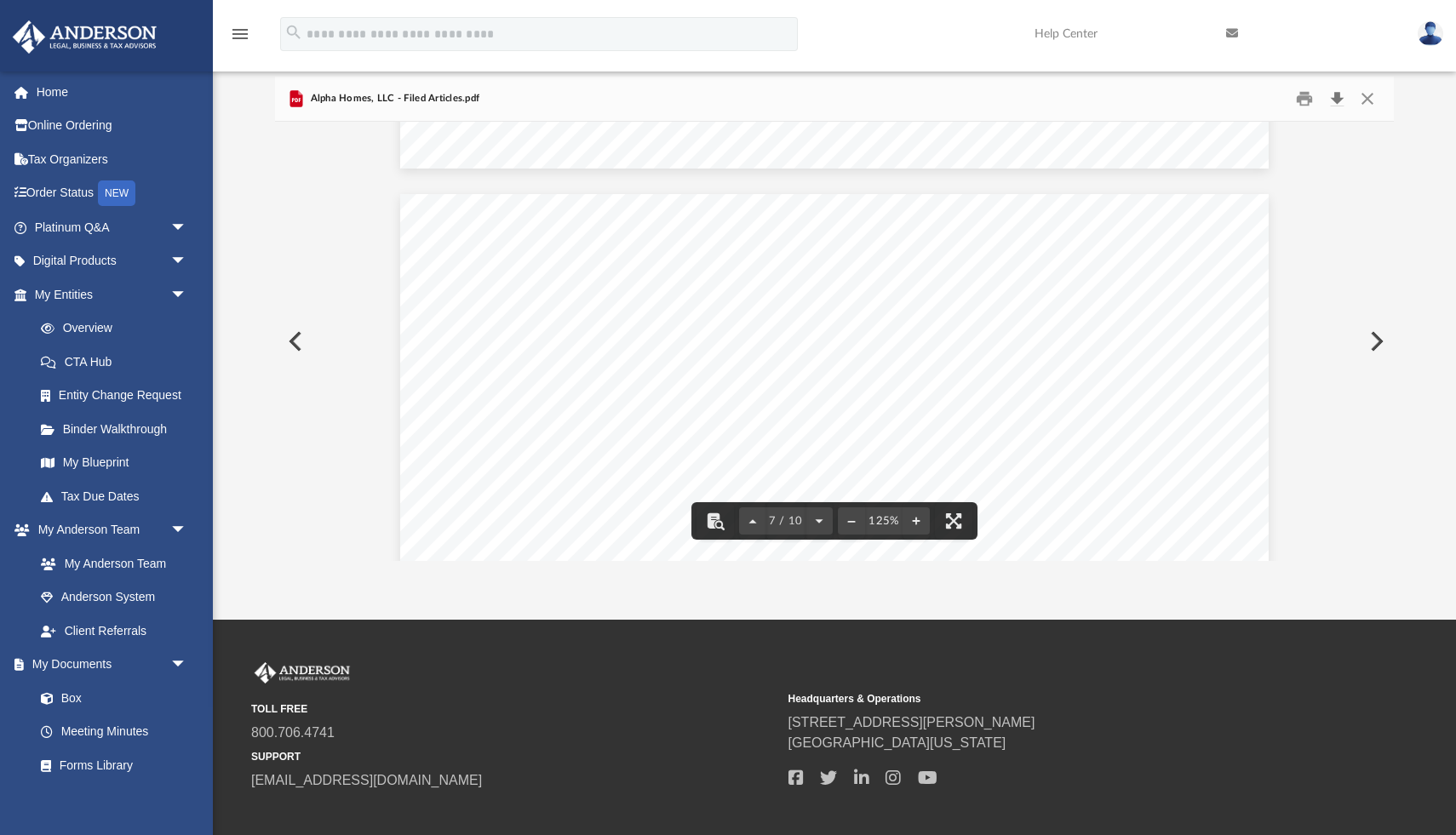
click at [1338, 94] on button "Download" at bounding box center [1337, 100] width 30 height 27
click at [1371, 97] on button "Close" at bounding box center [1368, 100] width 30 height 27
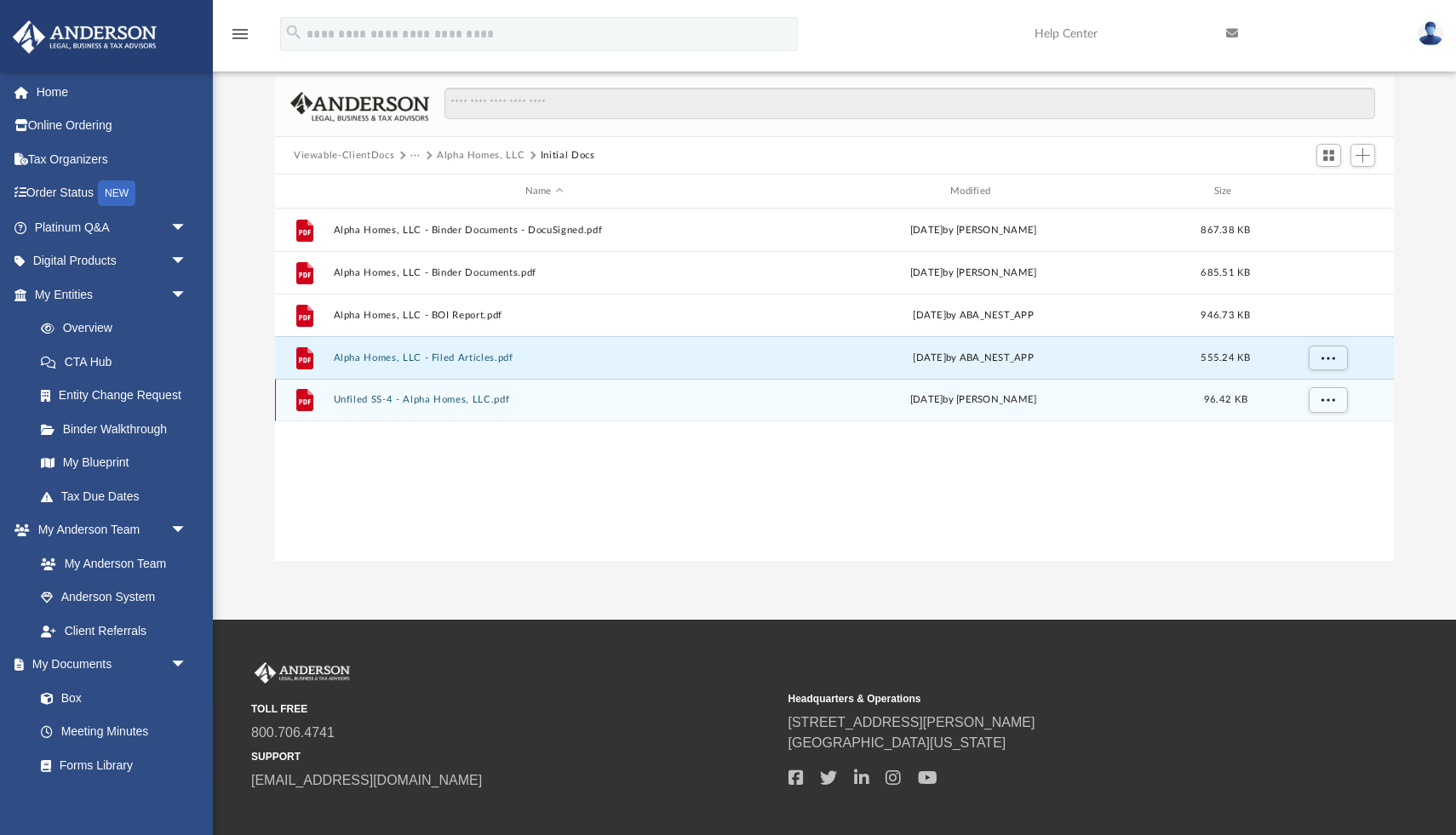
click at [428, 398] on button "Unfiled SS-4 - Alpha Homes, LLC.pdf" at bounding box center [545, 399] width 421 height 11
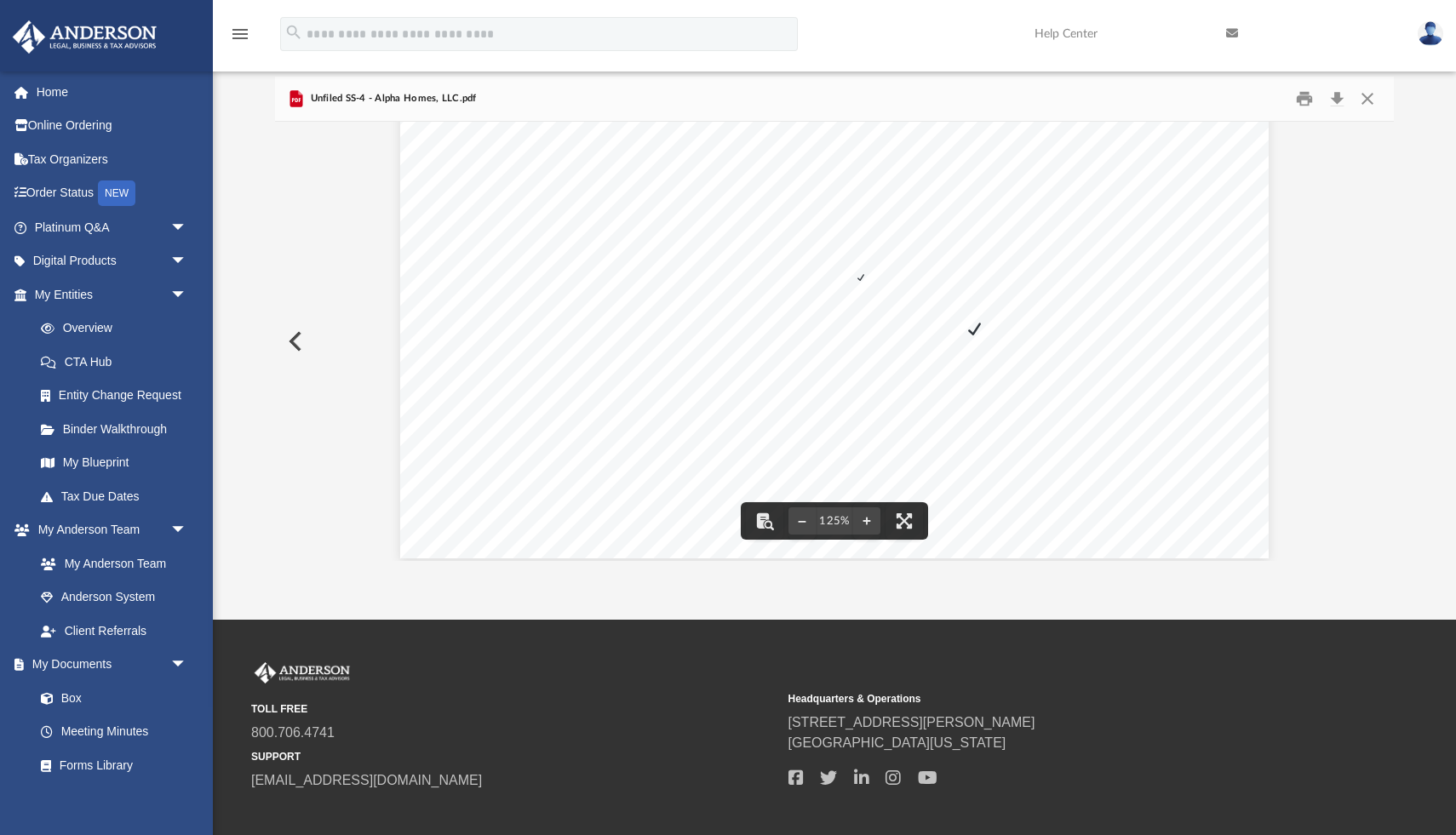
scroll to position [709, 0]
click at [1368, 95] on button "Close" at bounding box center [1368, 100] width 30 height 27
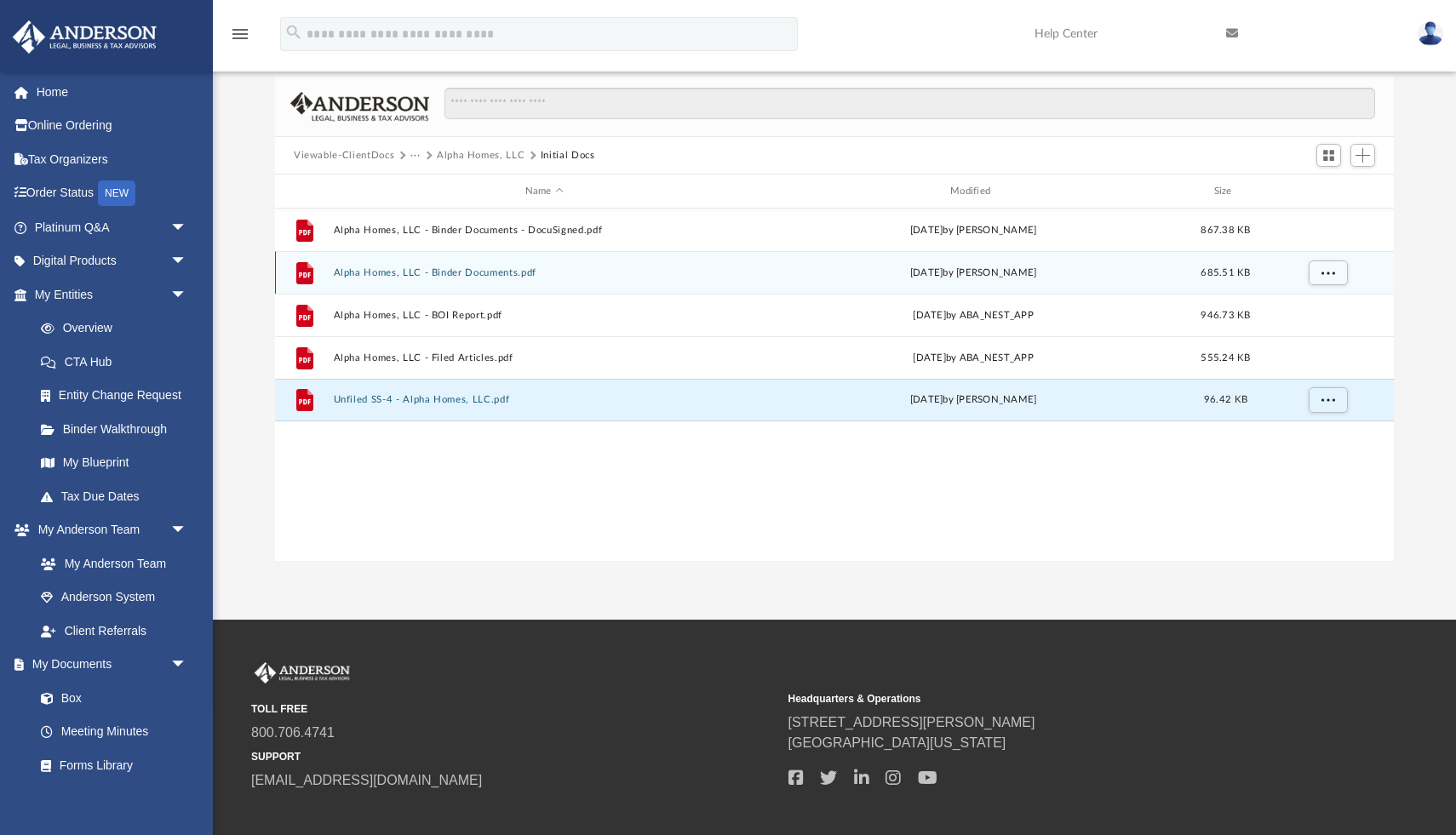
click at [499, 269] on button "Alpha Homes, LLC - Binder Documents.pdf" at bounding box center [545, 273] width 421 height 11
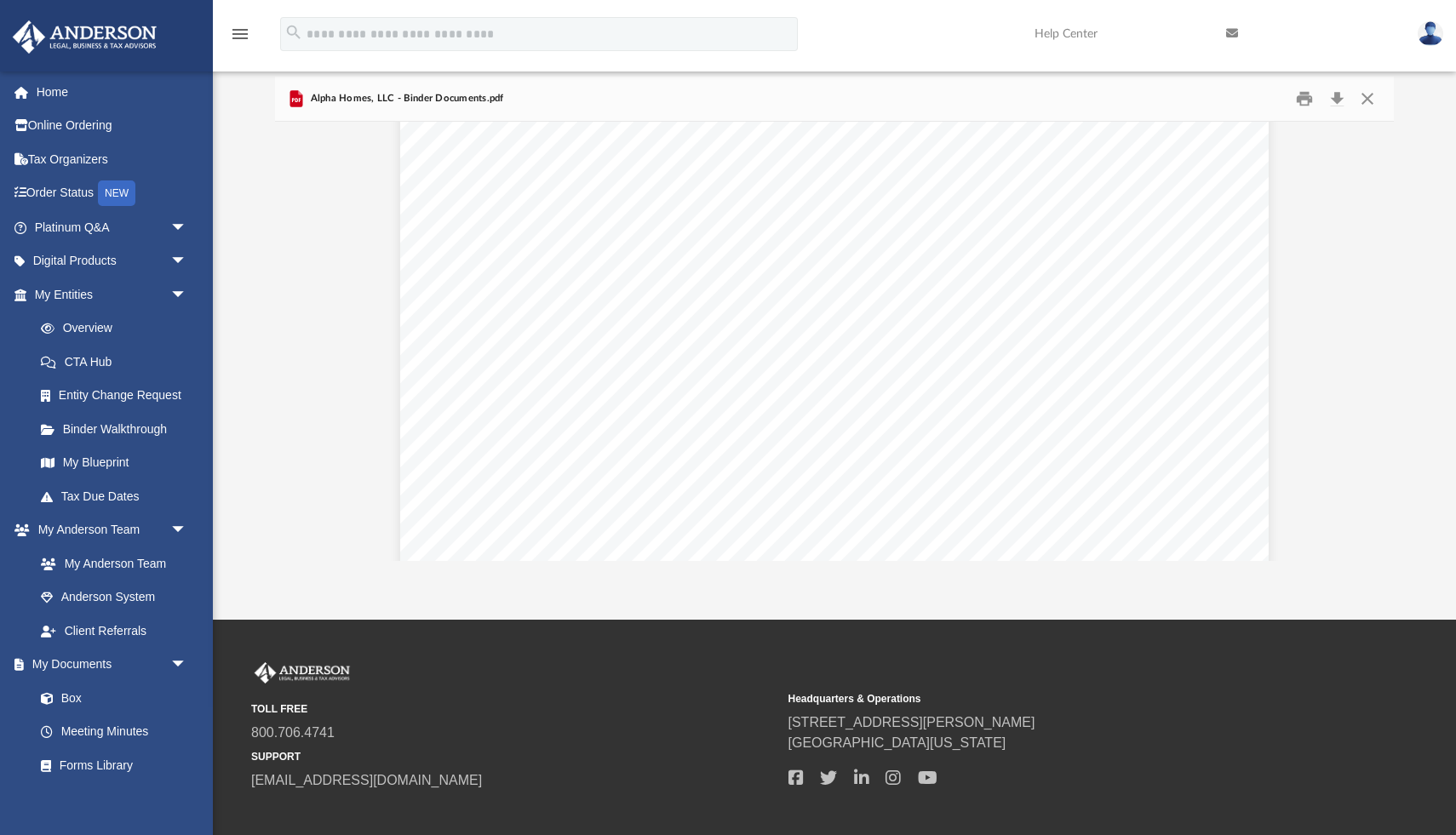
scroll to position [17813, 0]
click at [676, 448] on span "The Members have formed the Company as a limited liability company under the Ac…" at bounding box center [833, 456] width 663 height 17
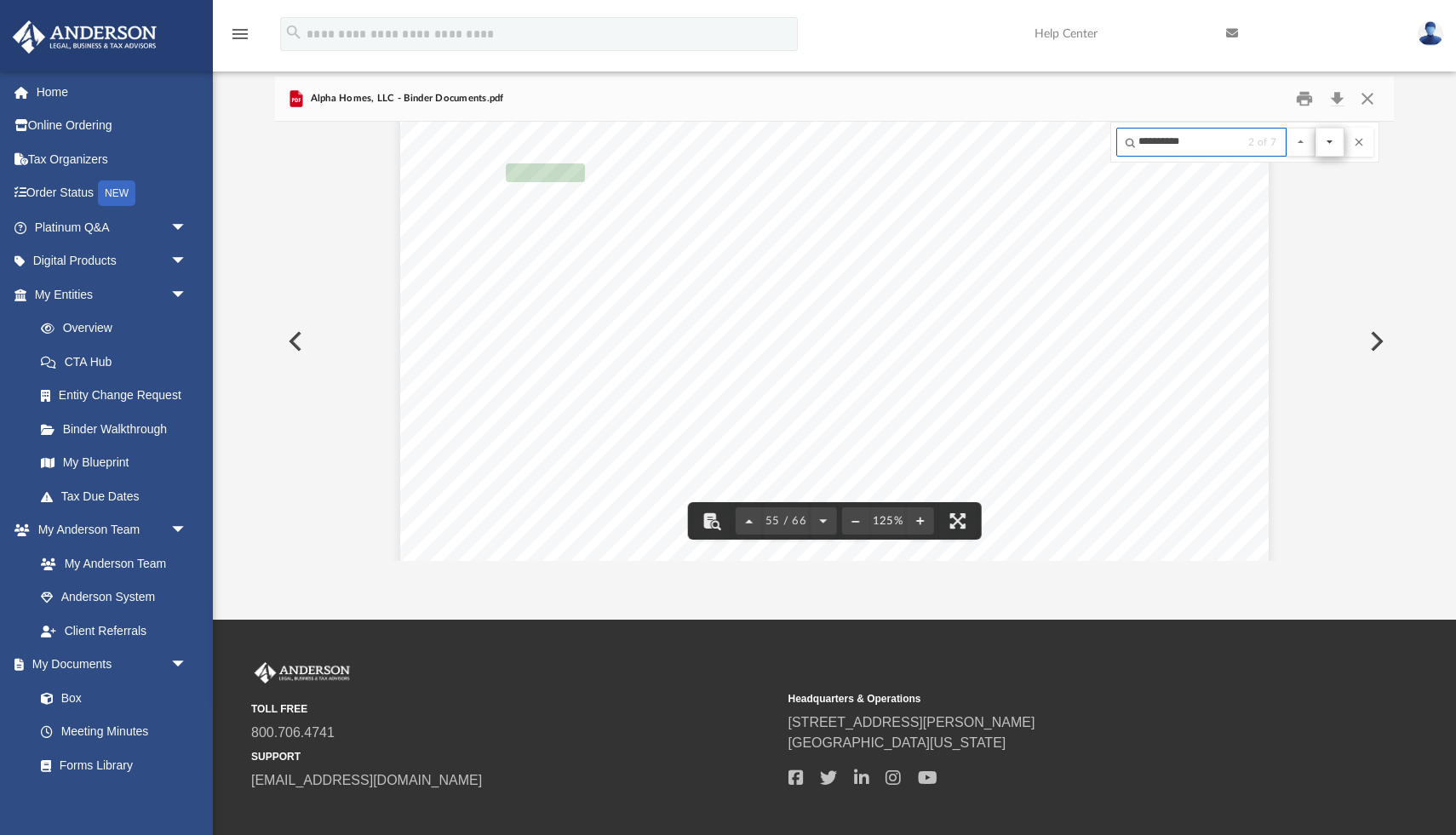
type input "**********"
click at [1332, 145] on button "File preview" at bounding box center [1330, 142] width 29 height 29
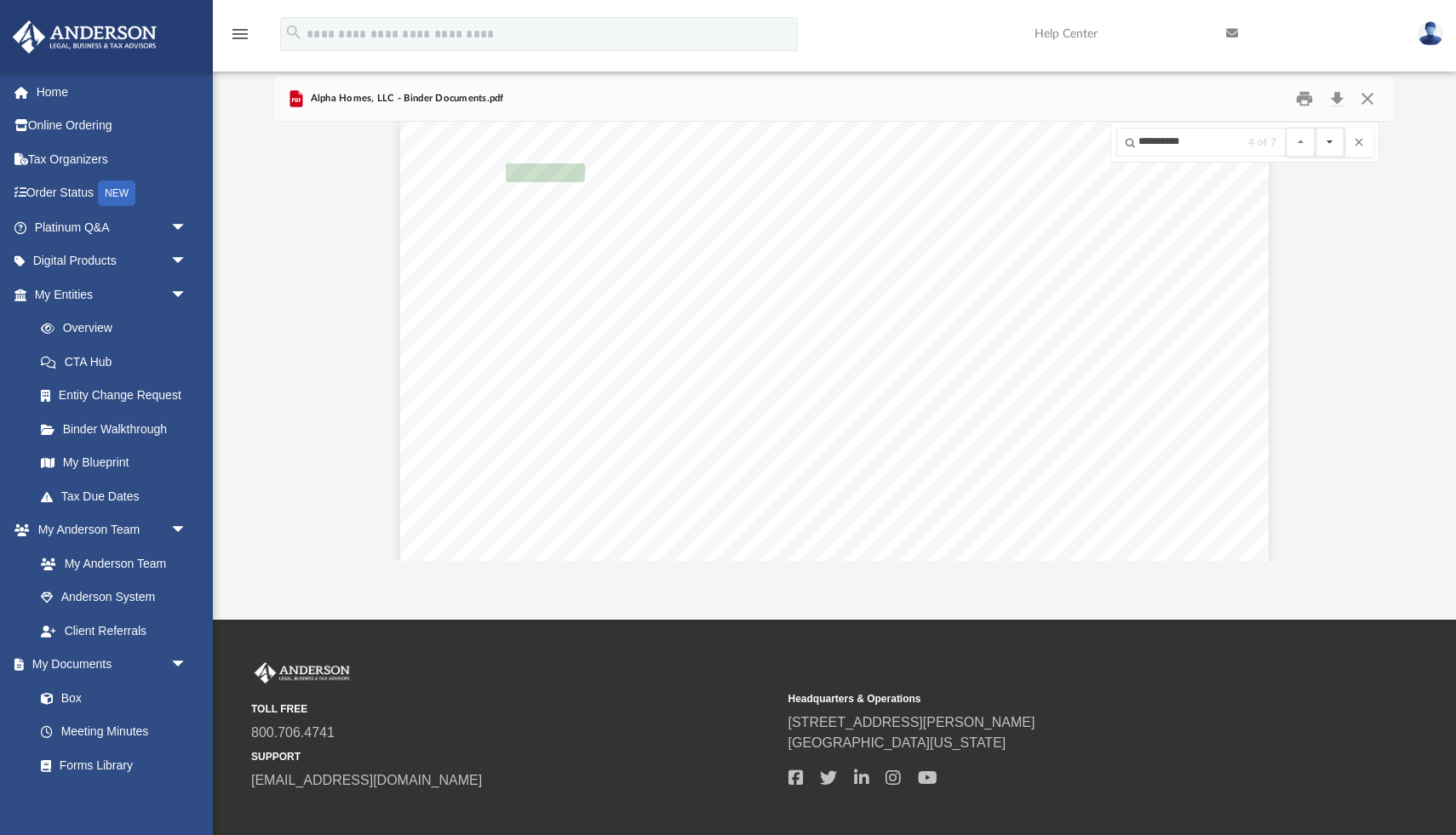
click at [1332, 145] on button "File preview" at bounding box center [1330, 142] width 29 height 29
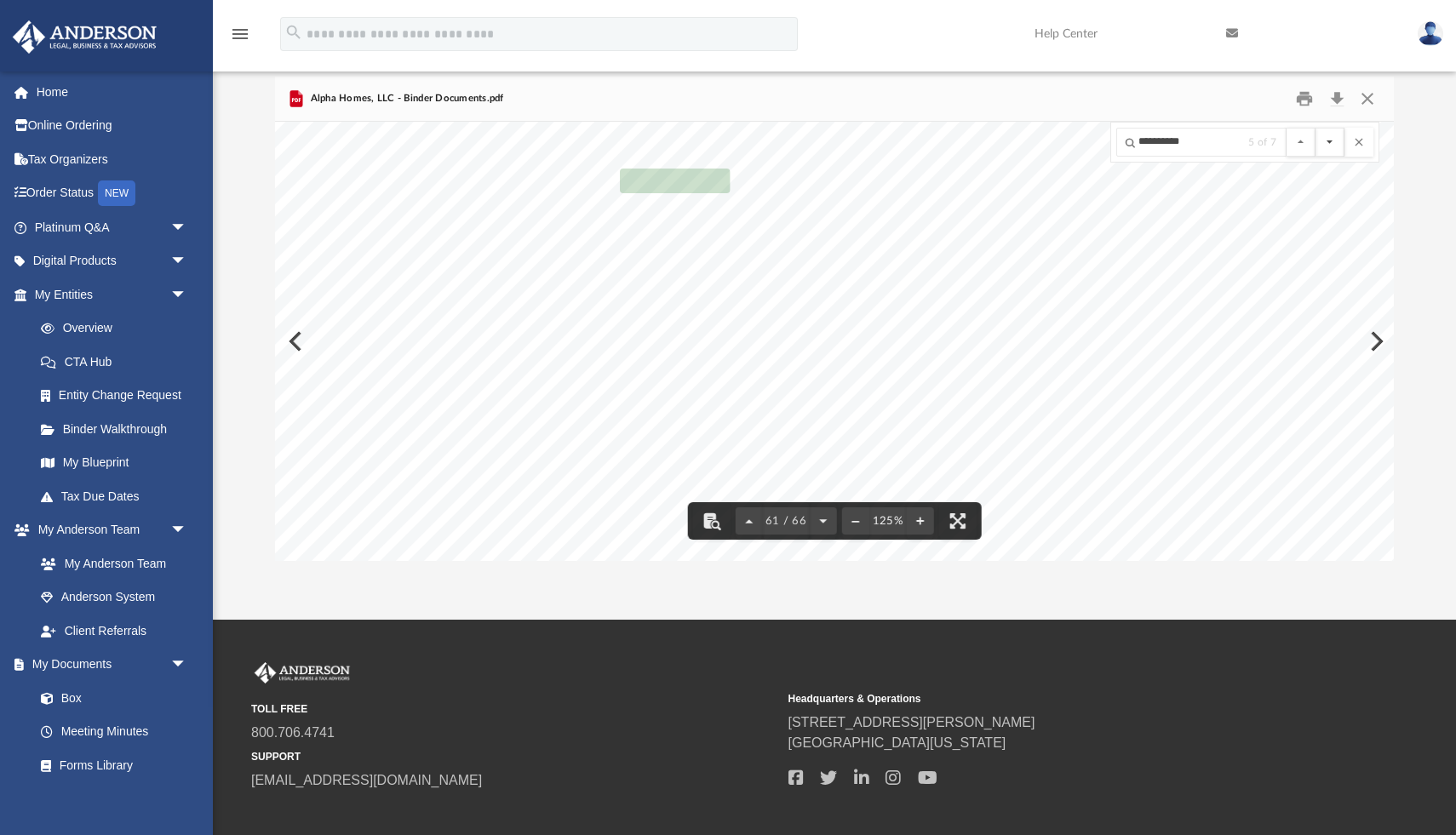
click at [1332, 141] on button "File preview" at bounding box center [1330, 142] width 29 height 29
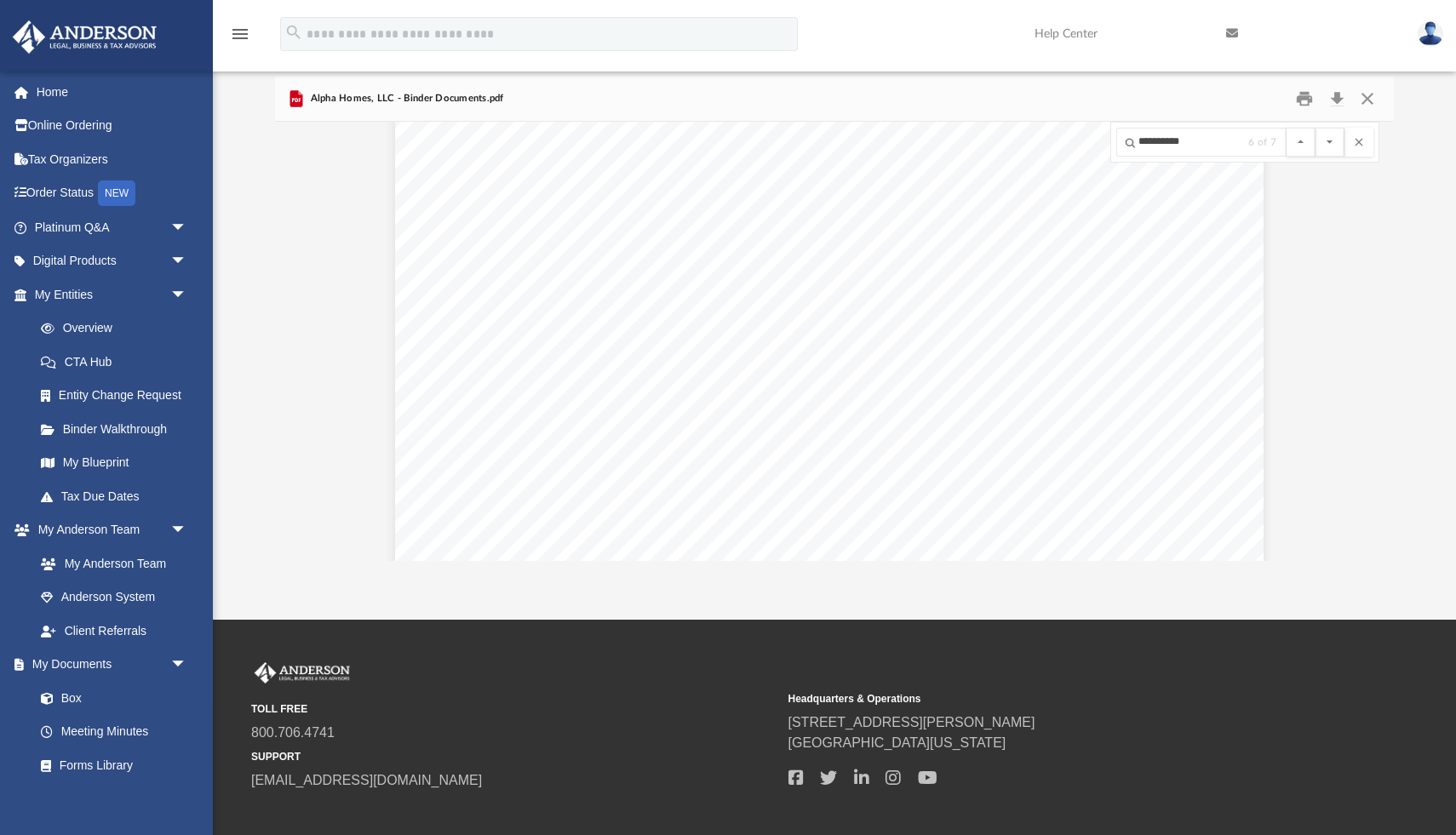
scroll to position [74912, 5]
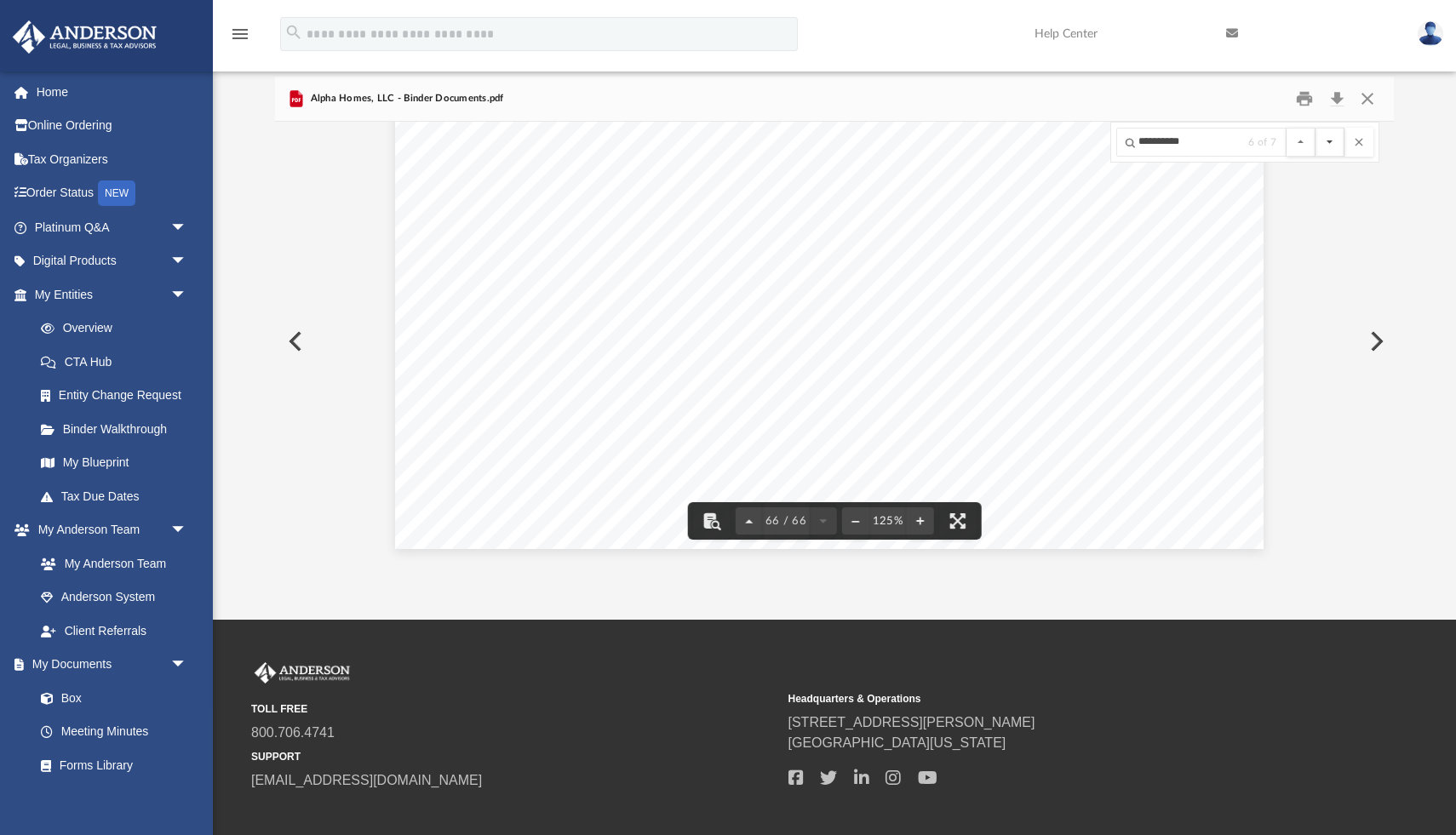
click at [1329, 137] on button "File preview" at bounding box center [1330, 142] width 29 height 29
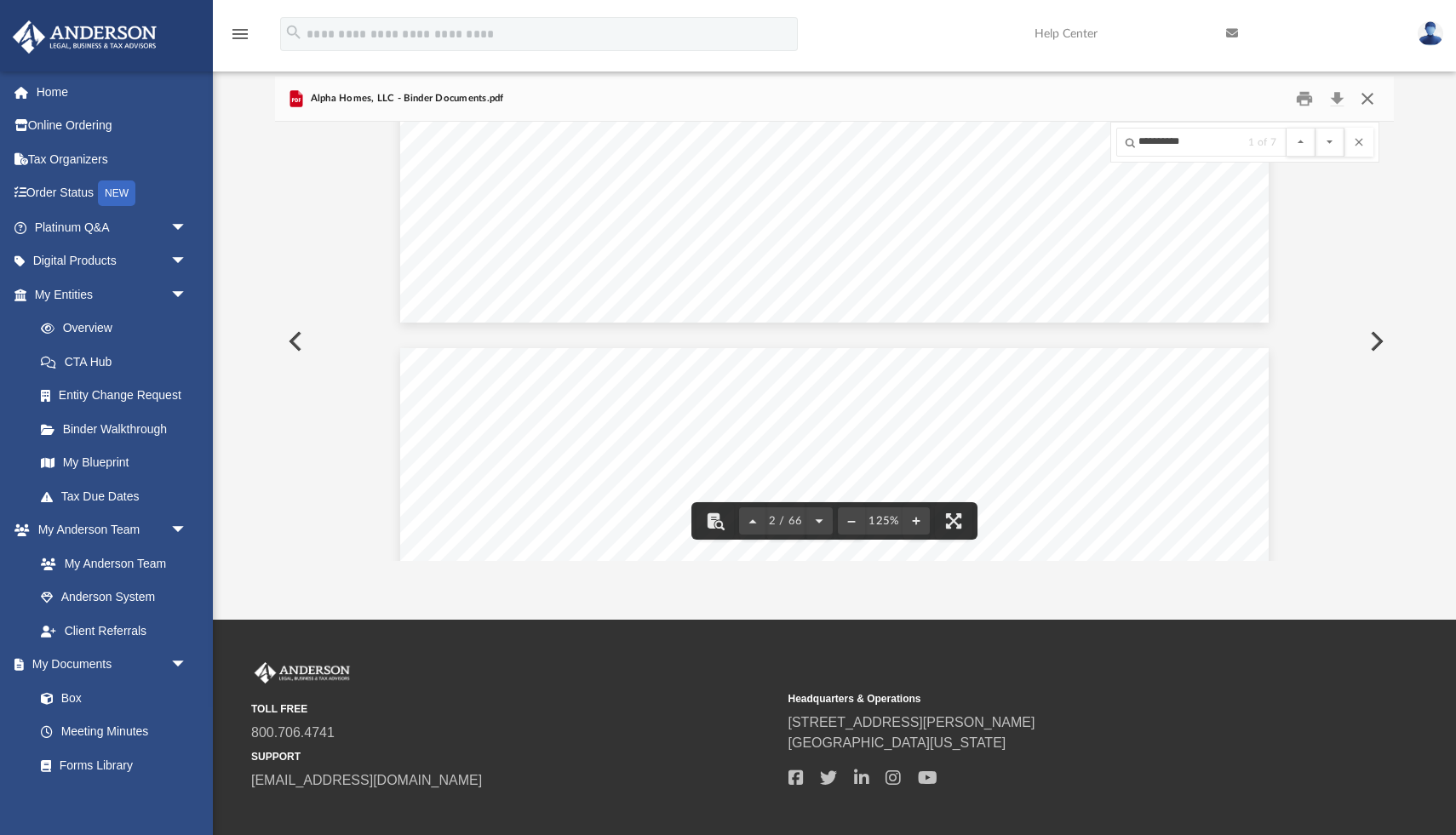
click at [1368, 95] on button "Close" at bounding box center [1368, 100] width 30 height 27
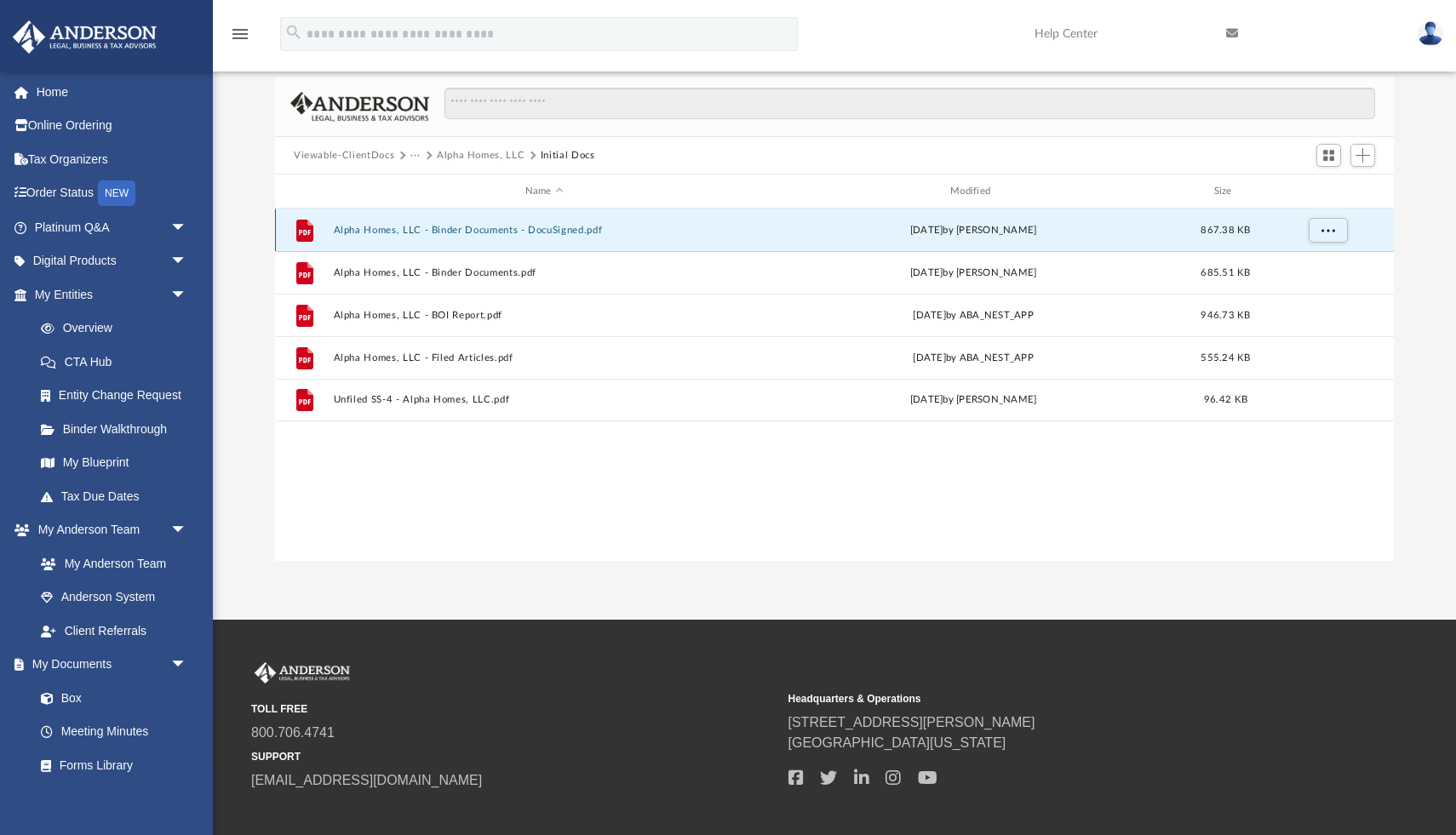
click at [544, 227] on button "Alpha Homes, LLC - Binder Documents - DocuSigned.pdf" at bounding box center [545, 231] width 421 height 11
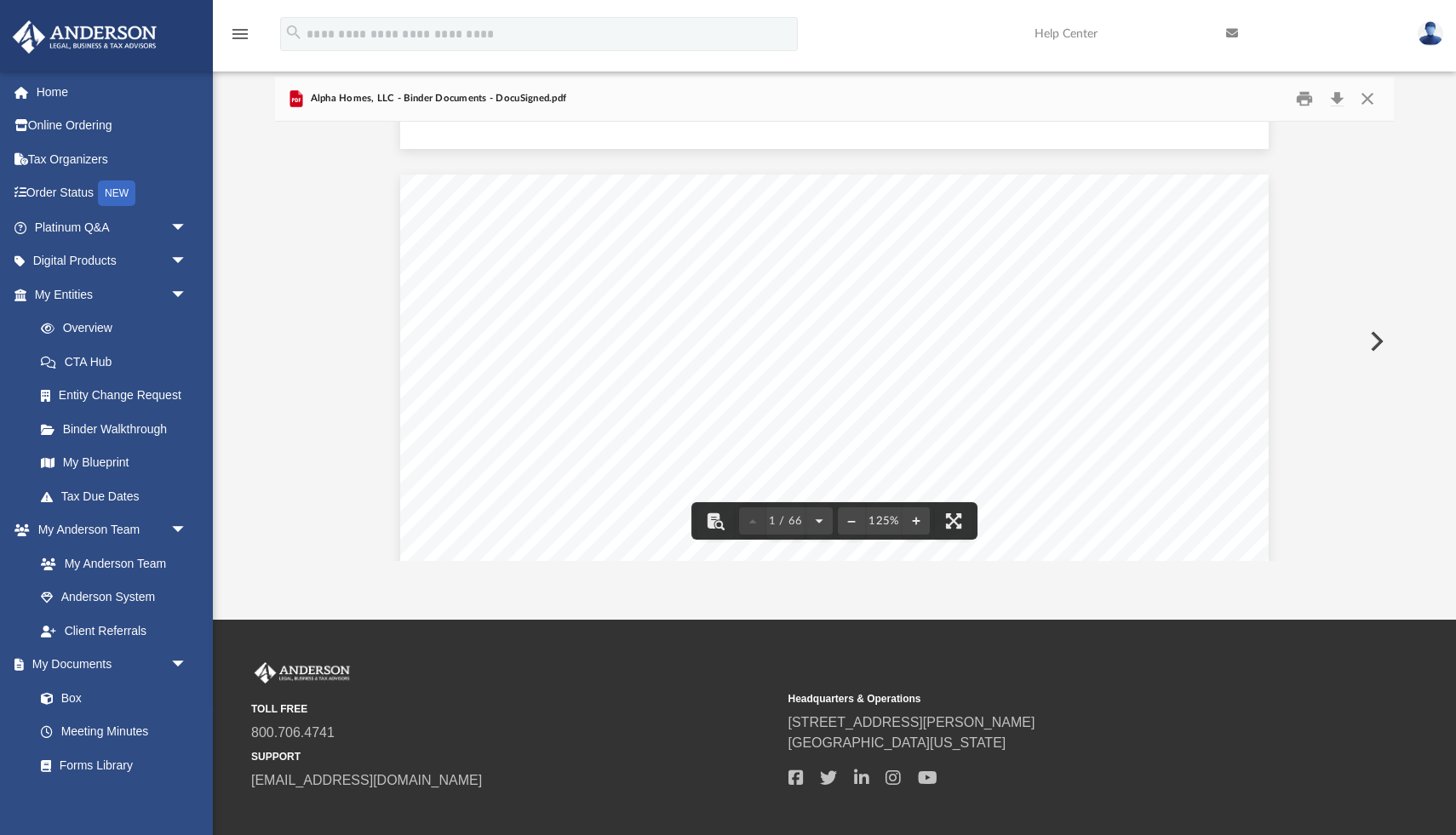
scroll to position [0, 0]
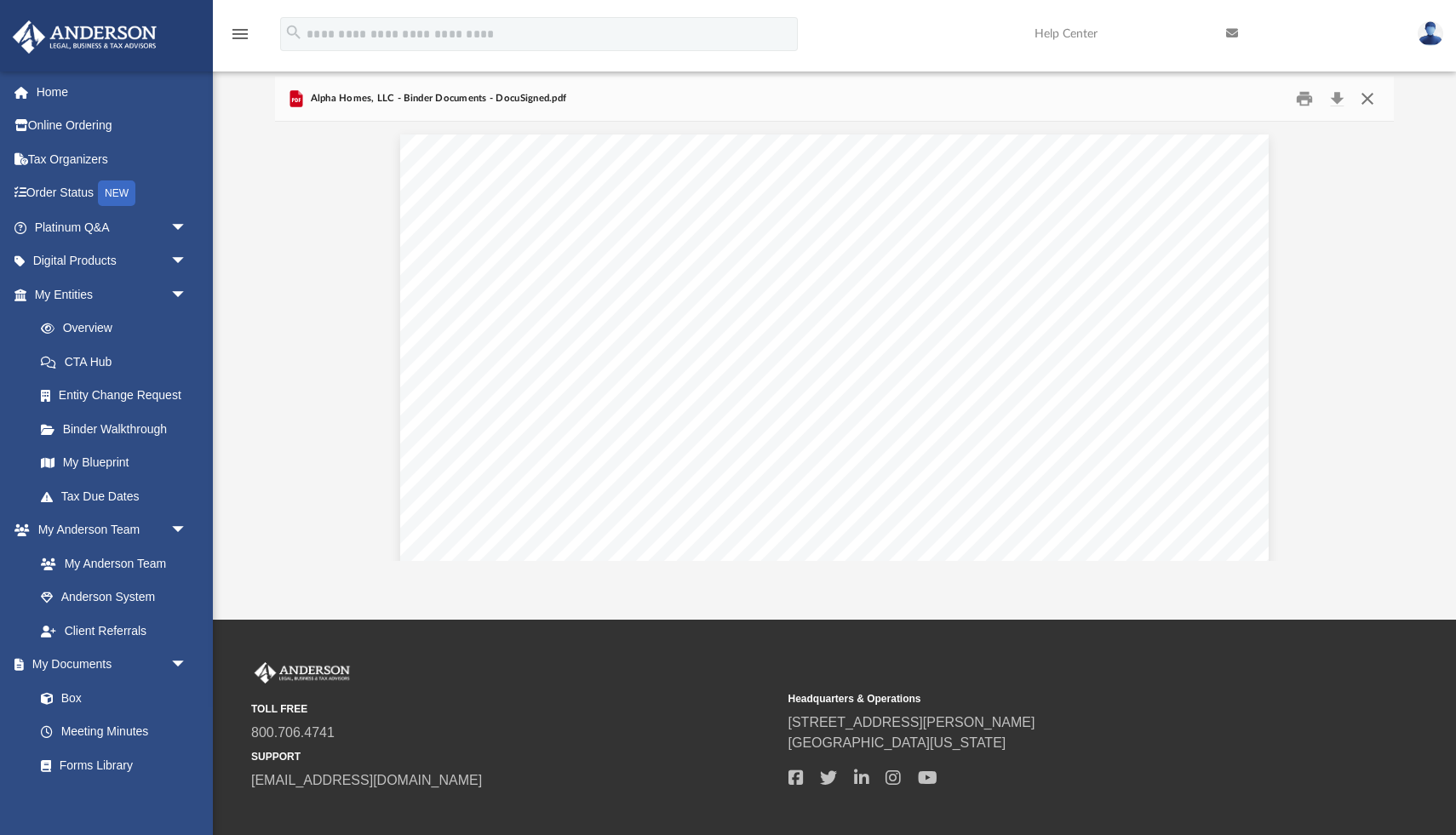
click at [1369, 95] on button "Close" at bounding box center [1368, 100] width 30 height 27
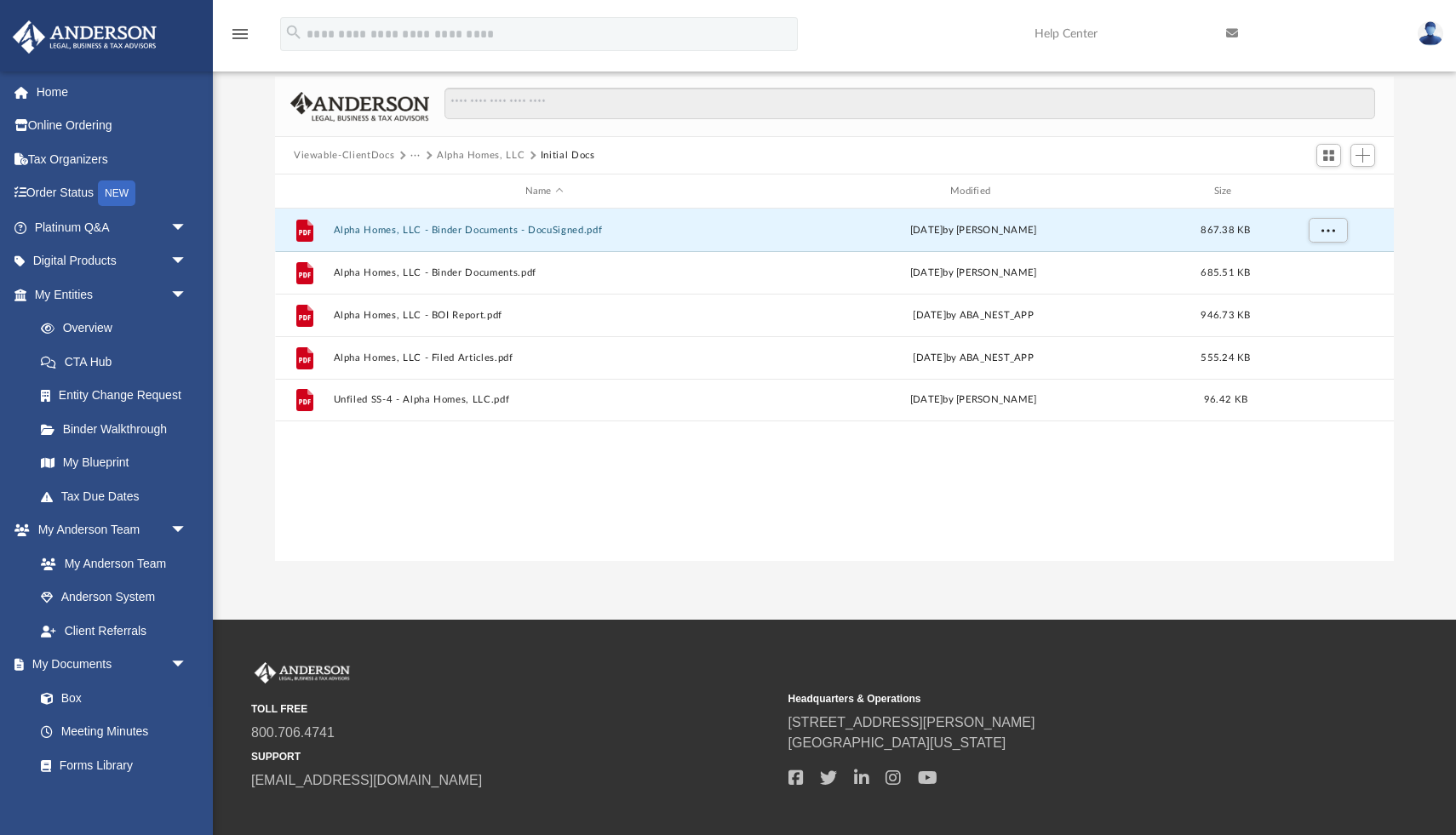
click at [454, 149] on button "Alpha Homes, LLC" at bounding box center [480, 156] width 87 height 15
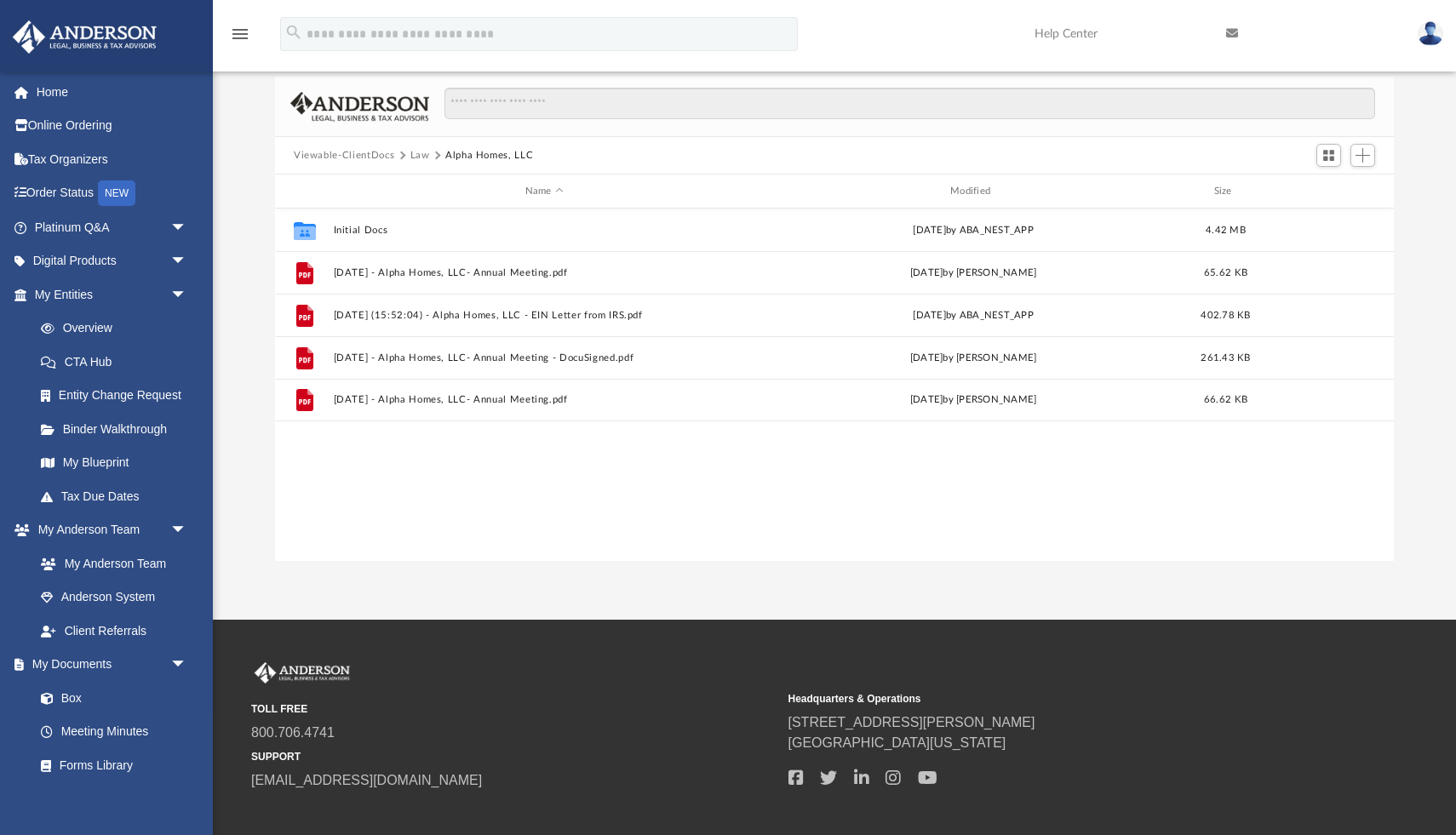
click at [411, 155] on button "Law" at bounding box center [420, 156] width 20 height 15
click at [416, 156] on button "Law" at bounding box center [420, 156] width 20 height 15
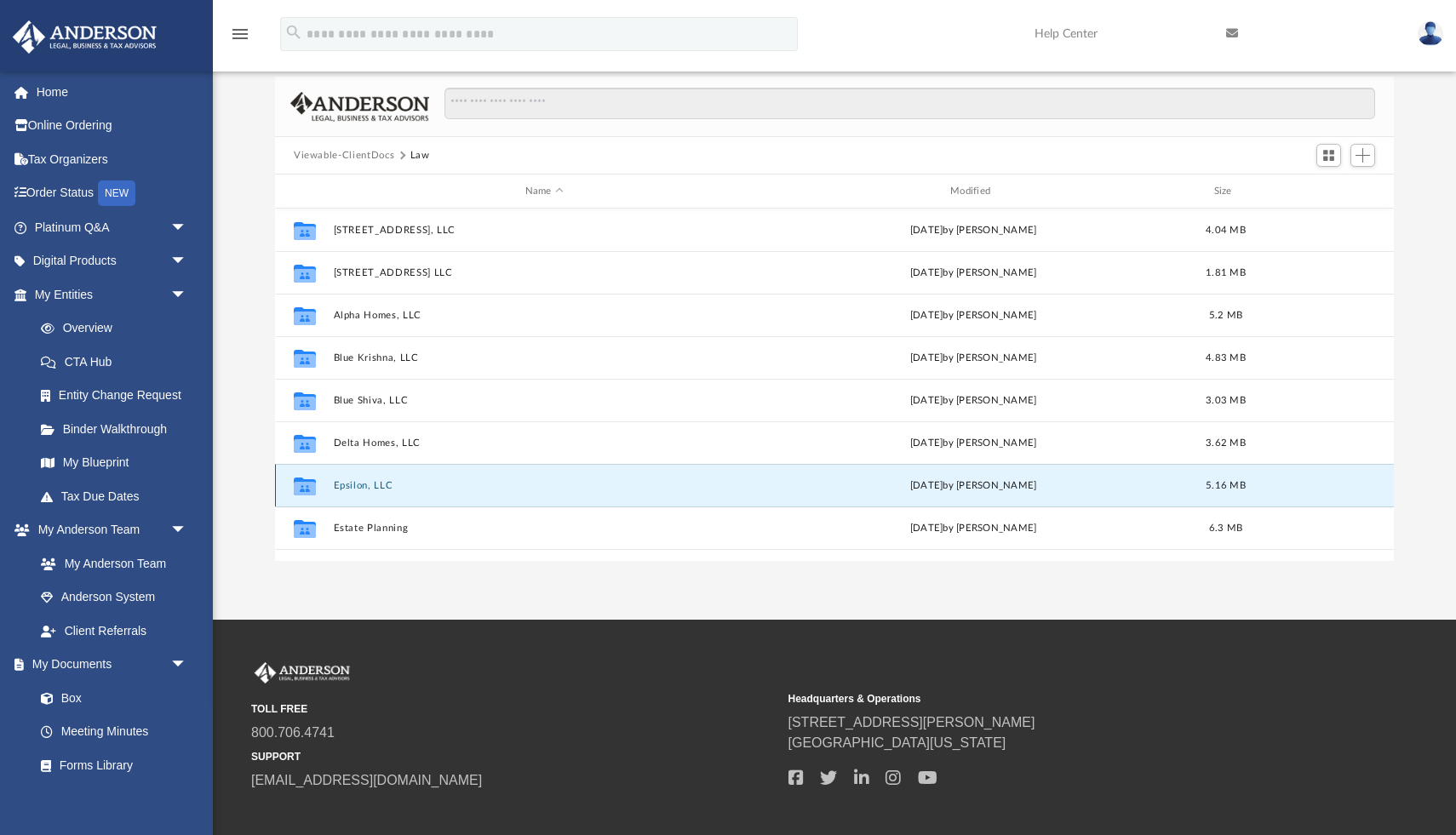
click at [358, 489] on button "Epsilon, LLC" at bounding box center [545, 486] width 421 height 11
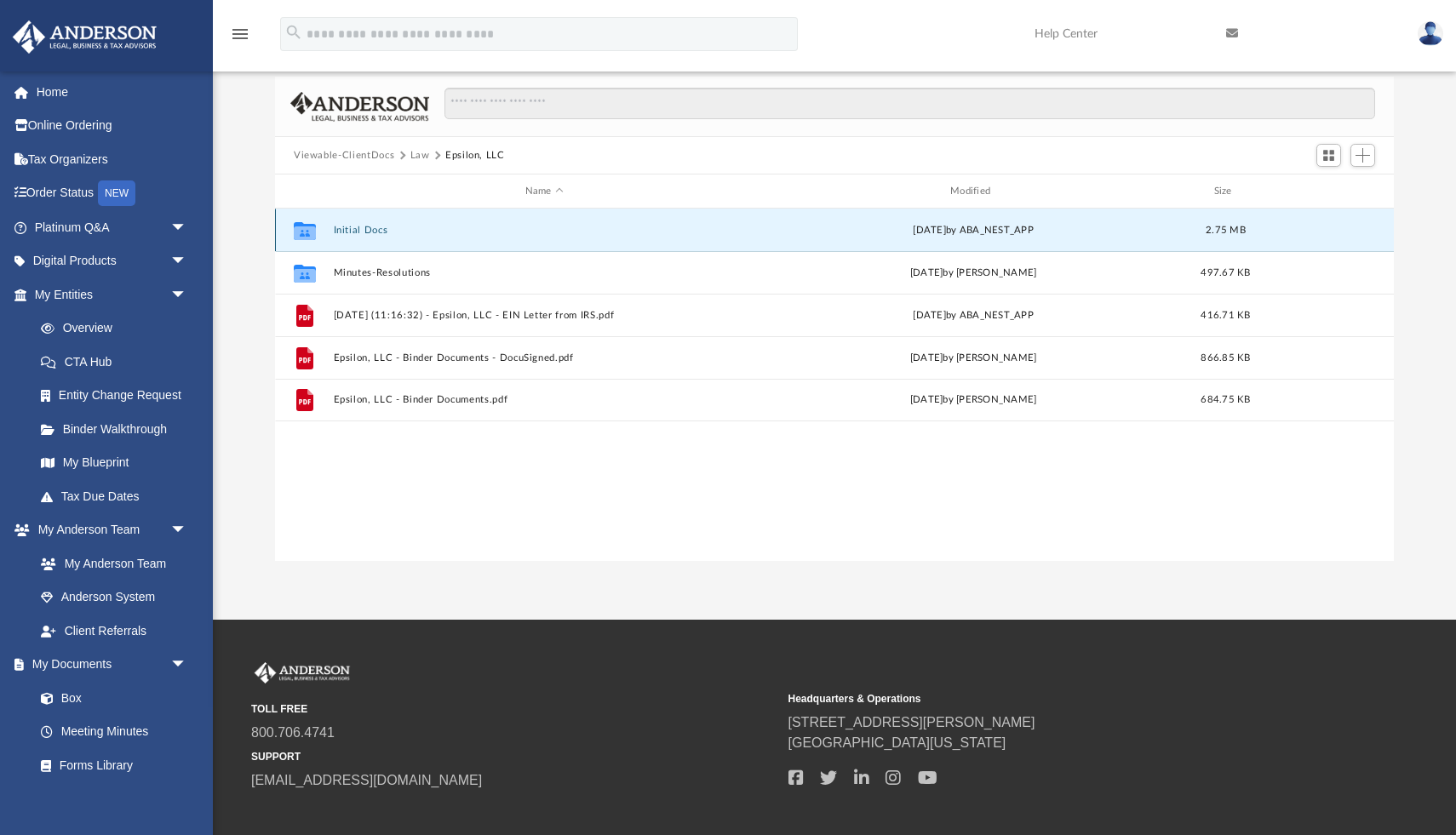
click at [378, 232] on button "Initial Docs" at bounding box center [545, 231] width 421 height 11
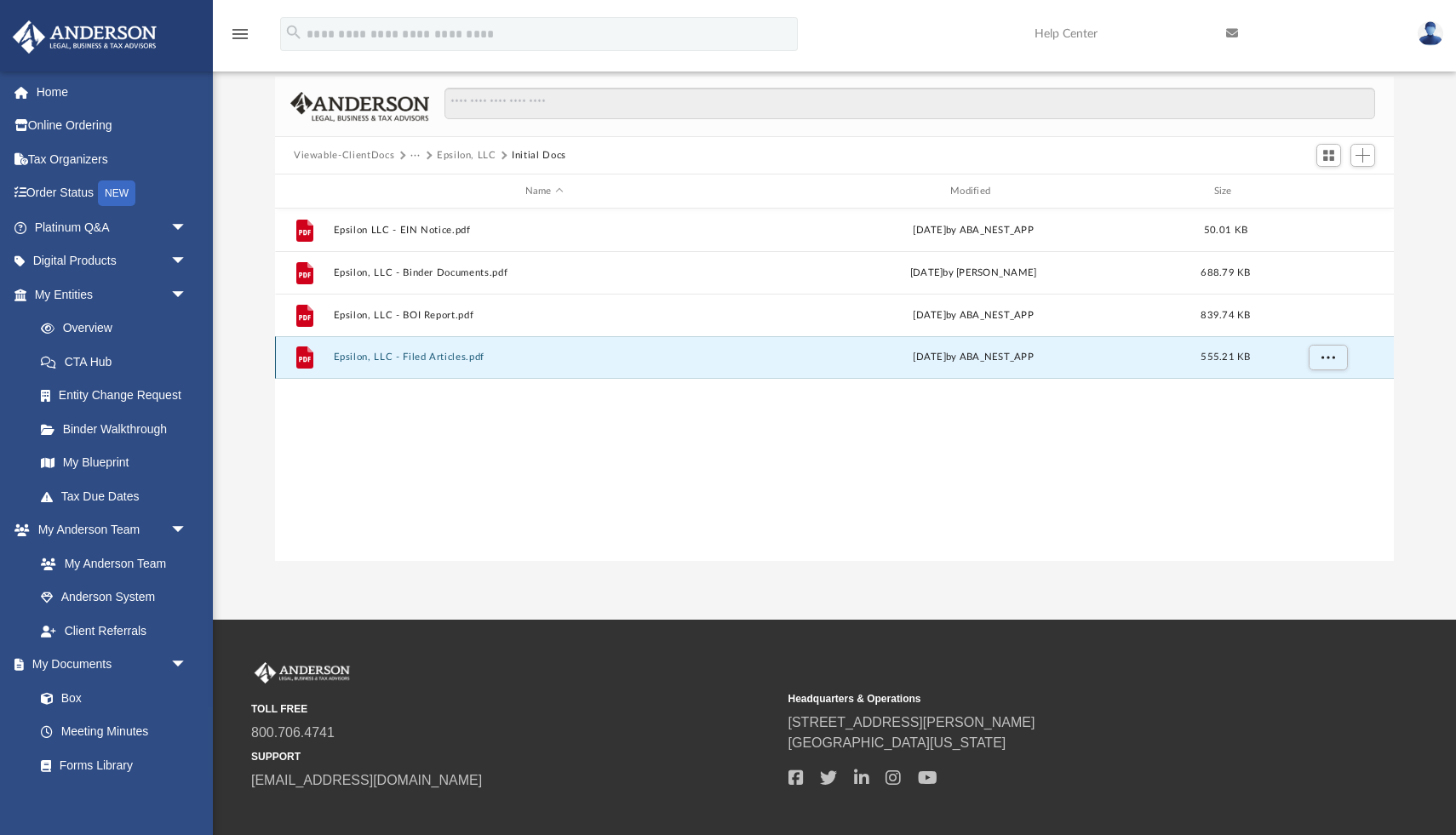
click at [438, 358] on button "Epsilon, LLC - Filed Articles.pdf" at bounding box center [545, 358] width 421 height 11
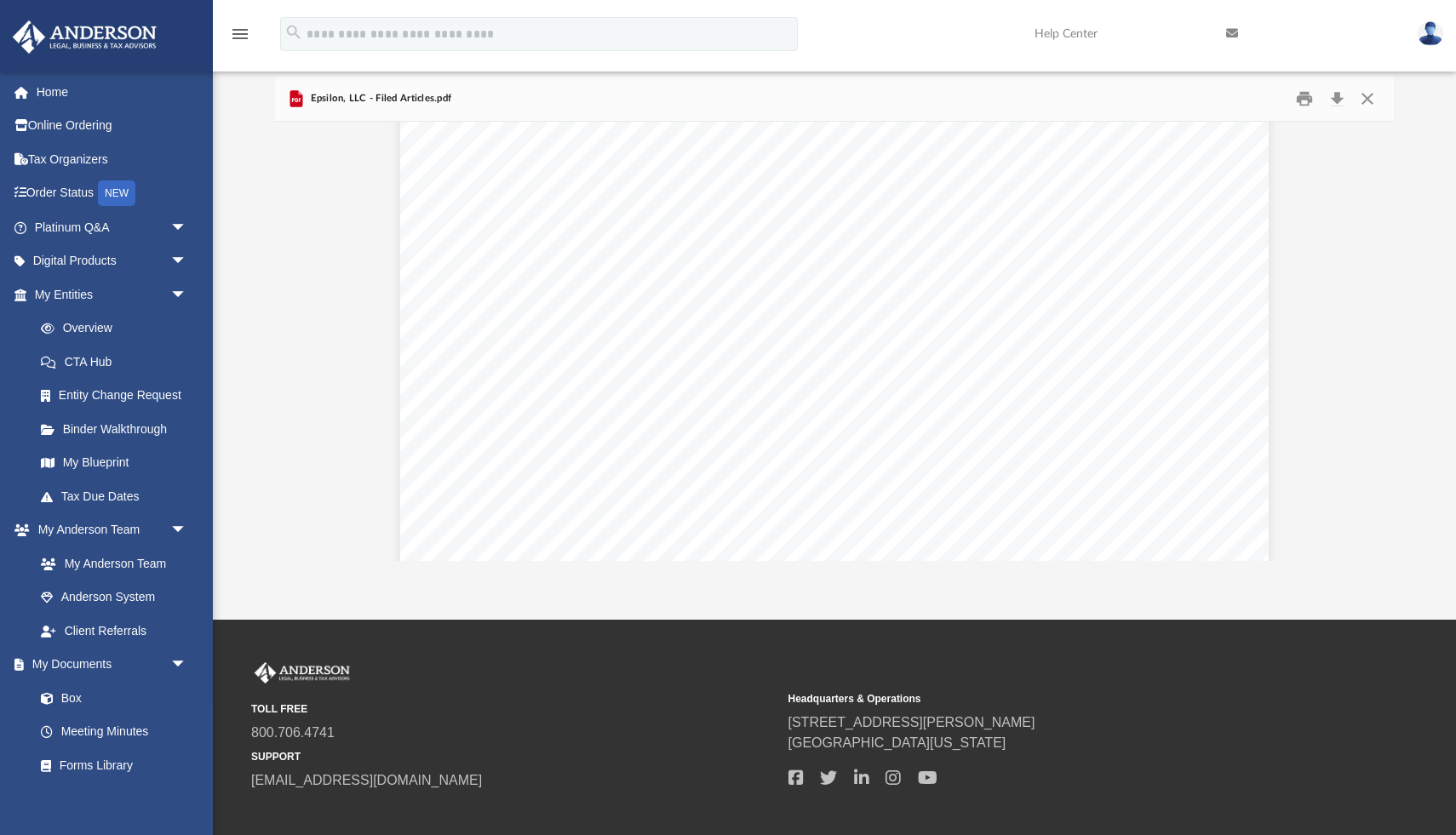
scroll to position [5165, 0]
click at [1367, 95] on button "Close" at bounding box center [1368, 100] width 30 height 27
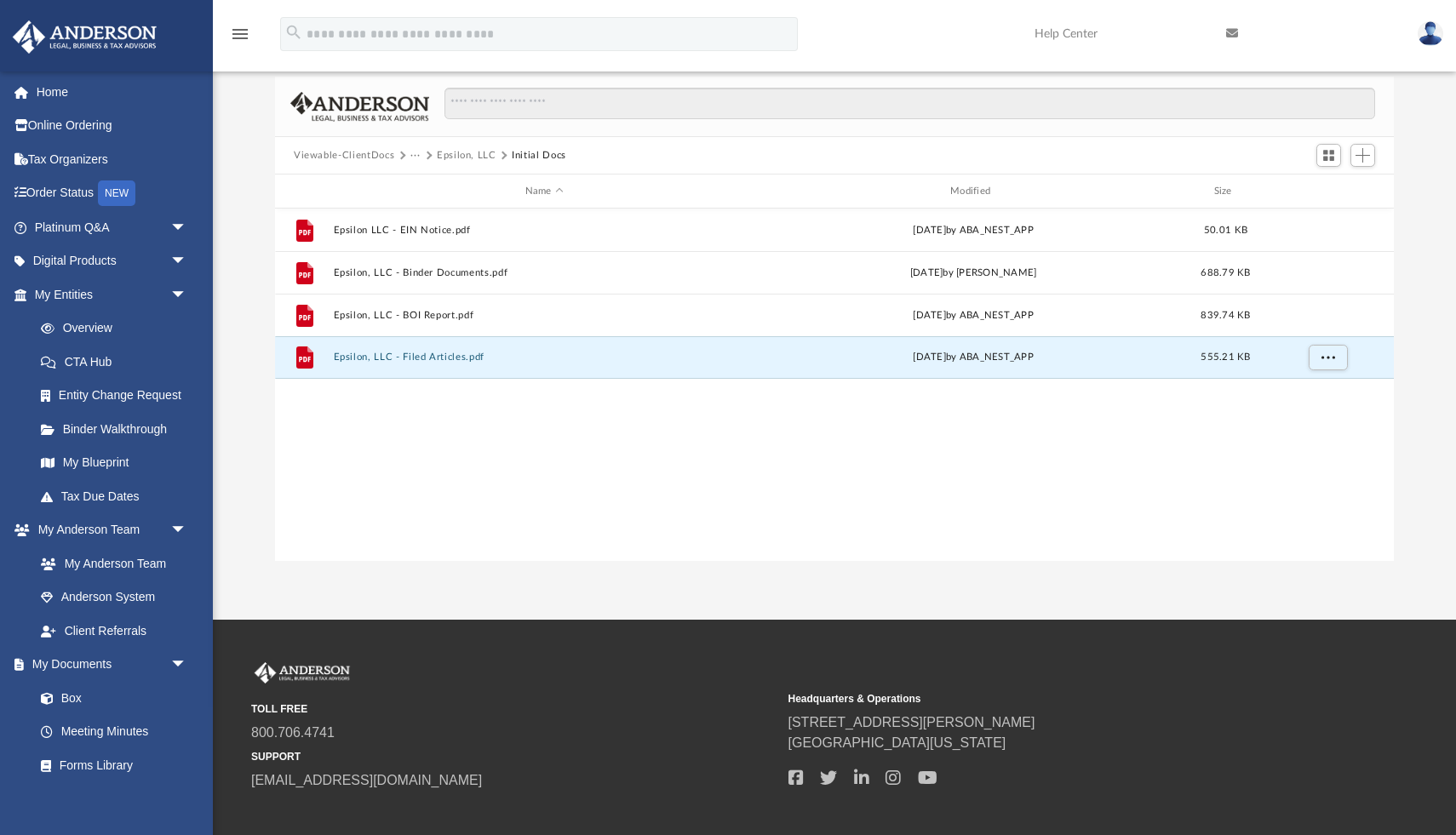
click at [458, 155] on button "Epsilon, LLC" at bounding box center [466, 156] width 60 height 15
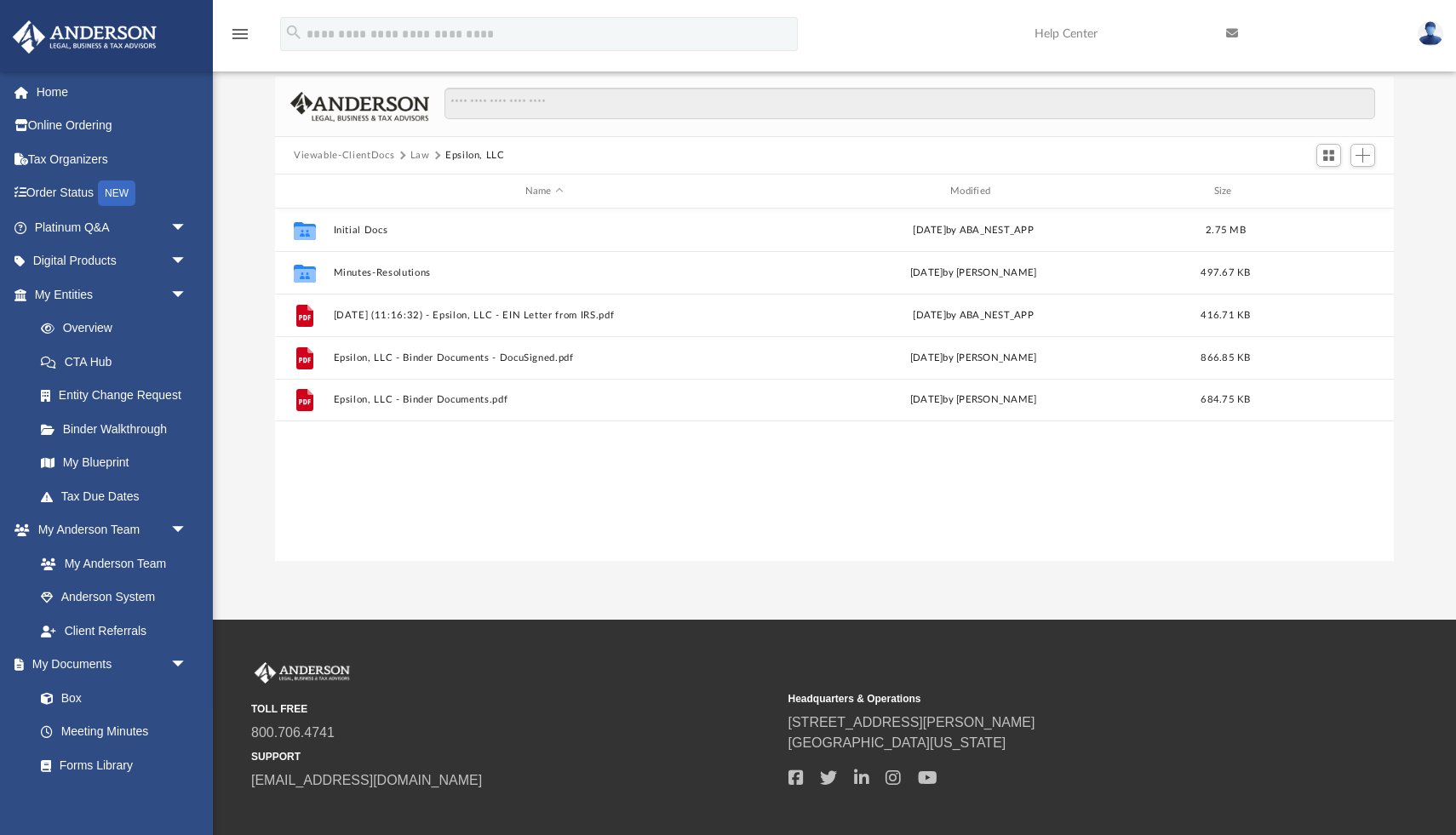
click at [419, 157] on button "Law" at bounding box center [420, 156] width 20 height 15
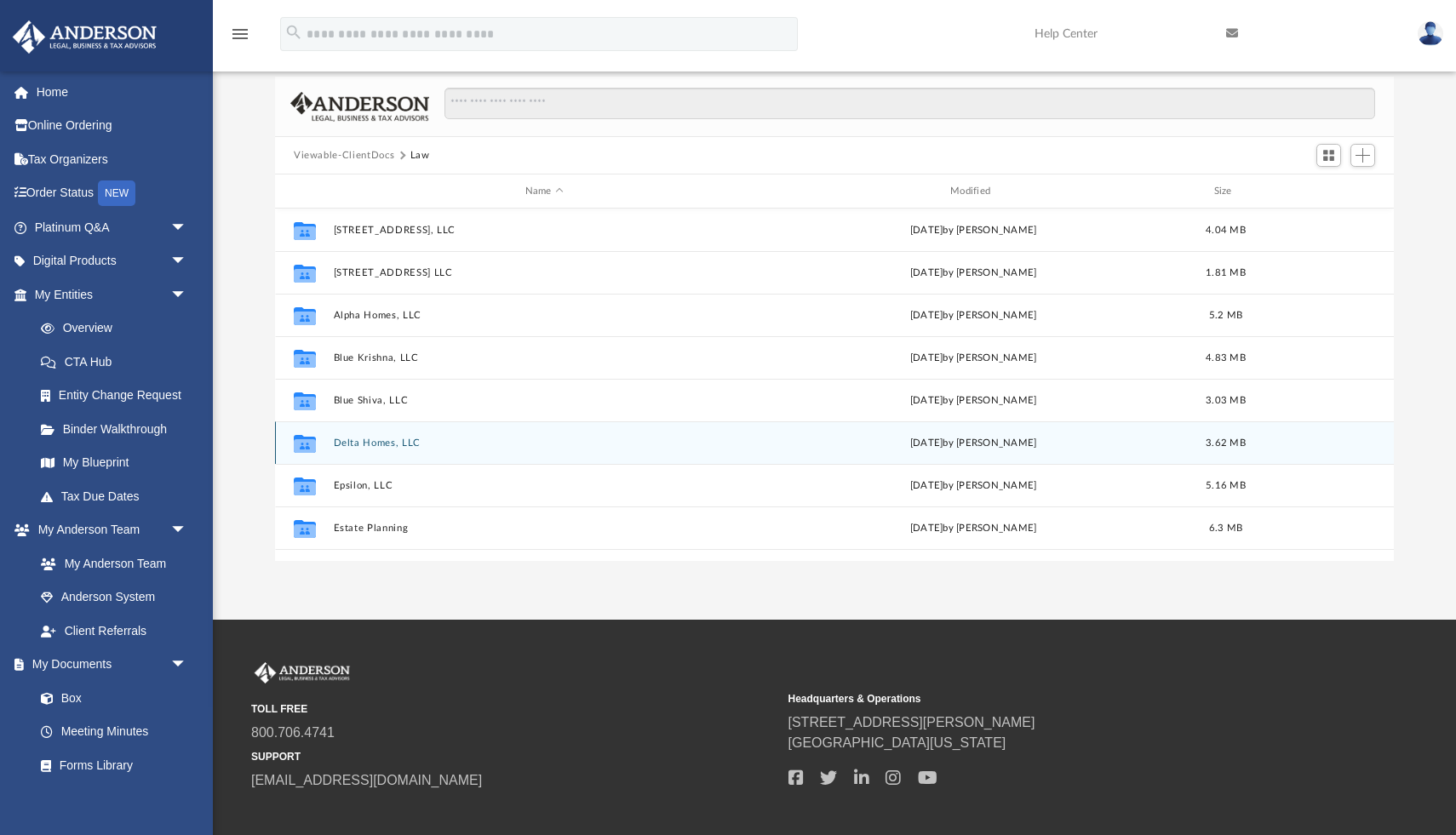
click at [364, 437] on button "Delta Homes, LLC" at bounding box center [545, 443] width 421 height 11
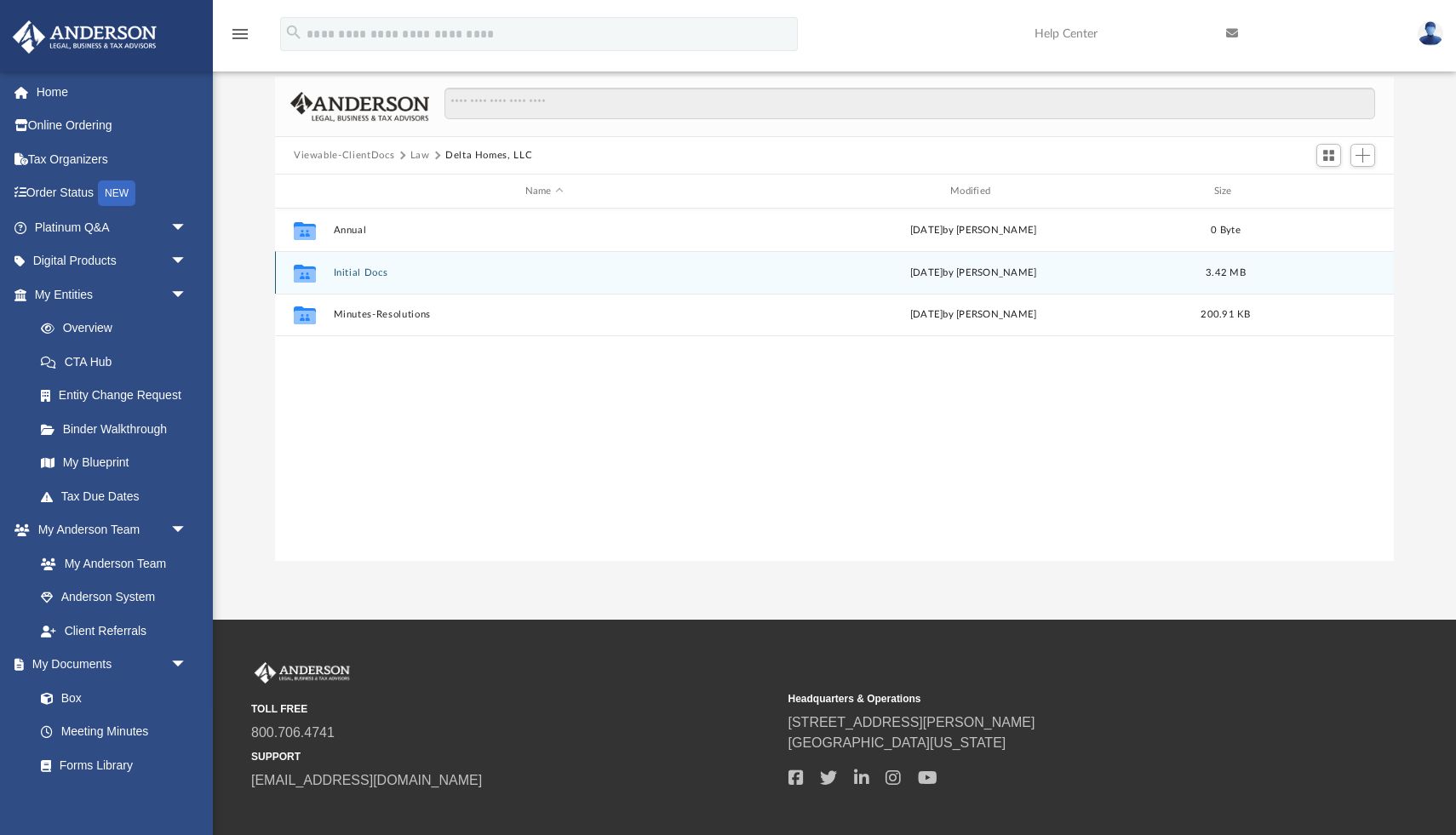
click at [360, 270] on button "Initial Docs" at bounding box center [545, 273] width 421 height 11
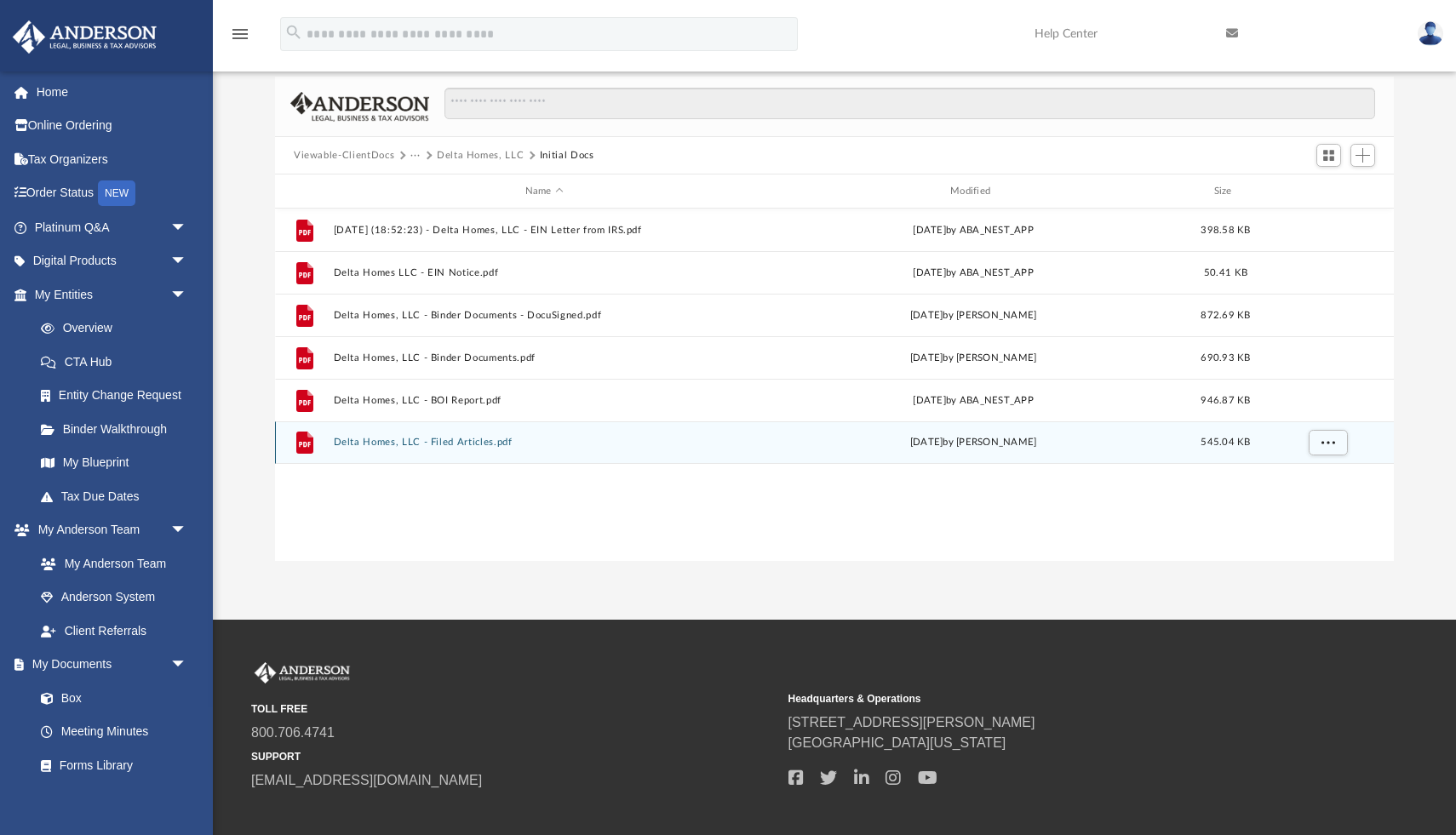
click at [458, 444] on button "Delta Homes, LLC - Filed Articles.pdf" at bounding box center [545, 442] width 421 height 11
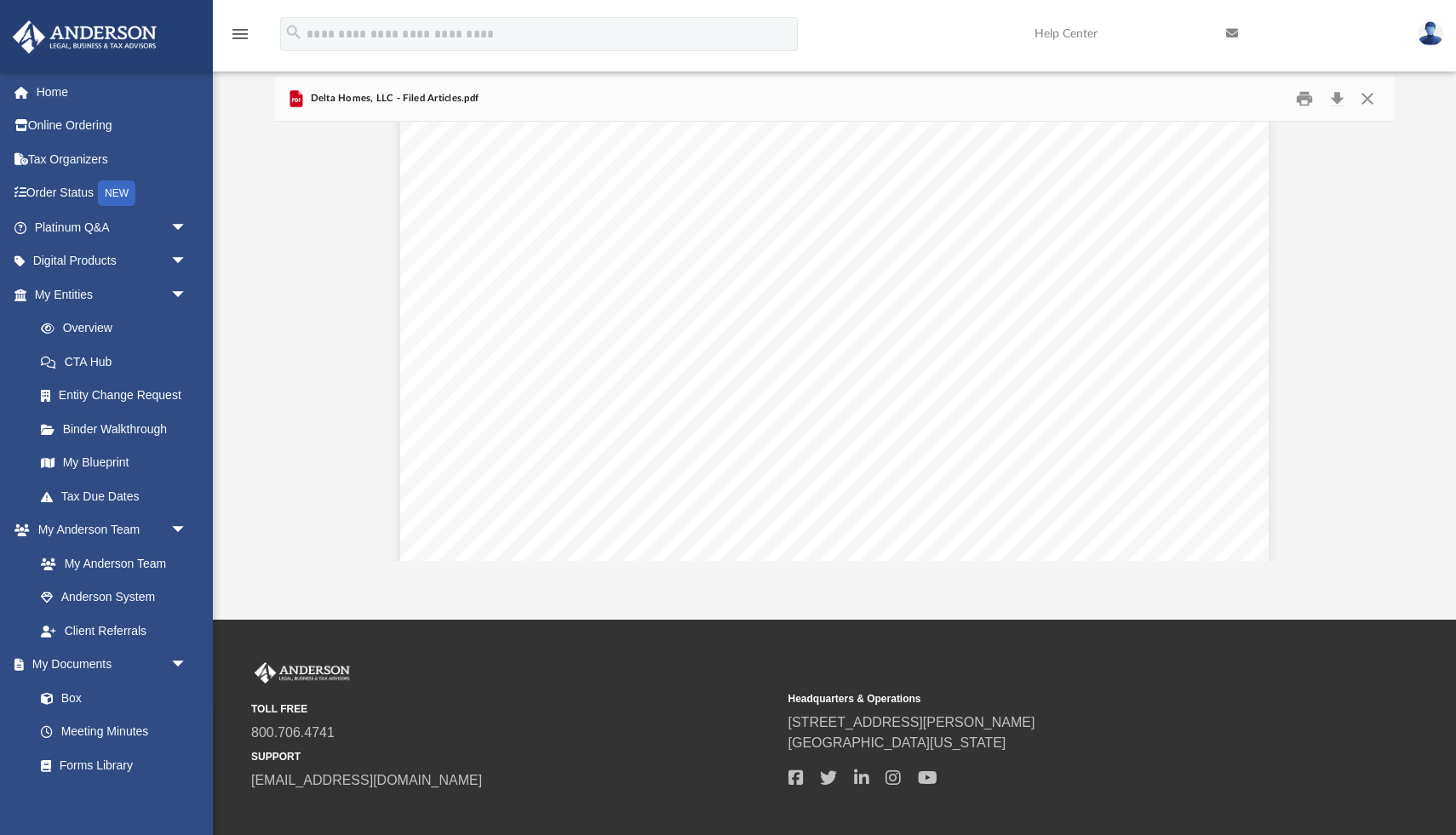
scroll to position [411, 0]
click at [1372, 100] on button "Close" at bounding box center [1368, 100] width 30 height 27
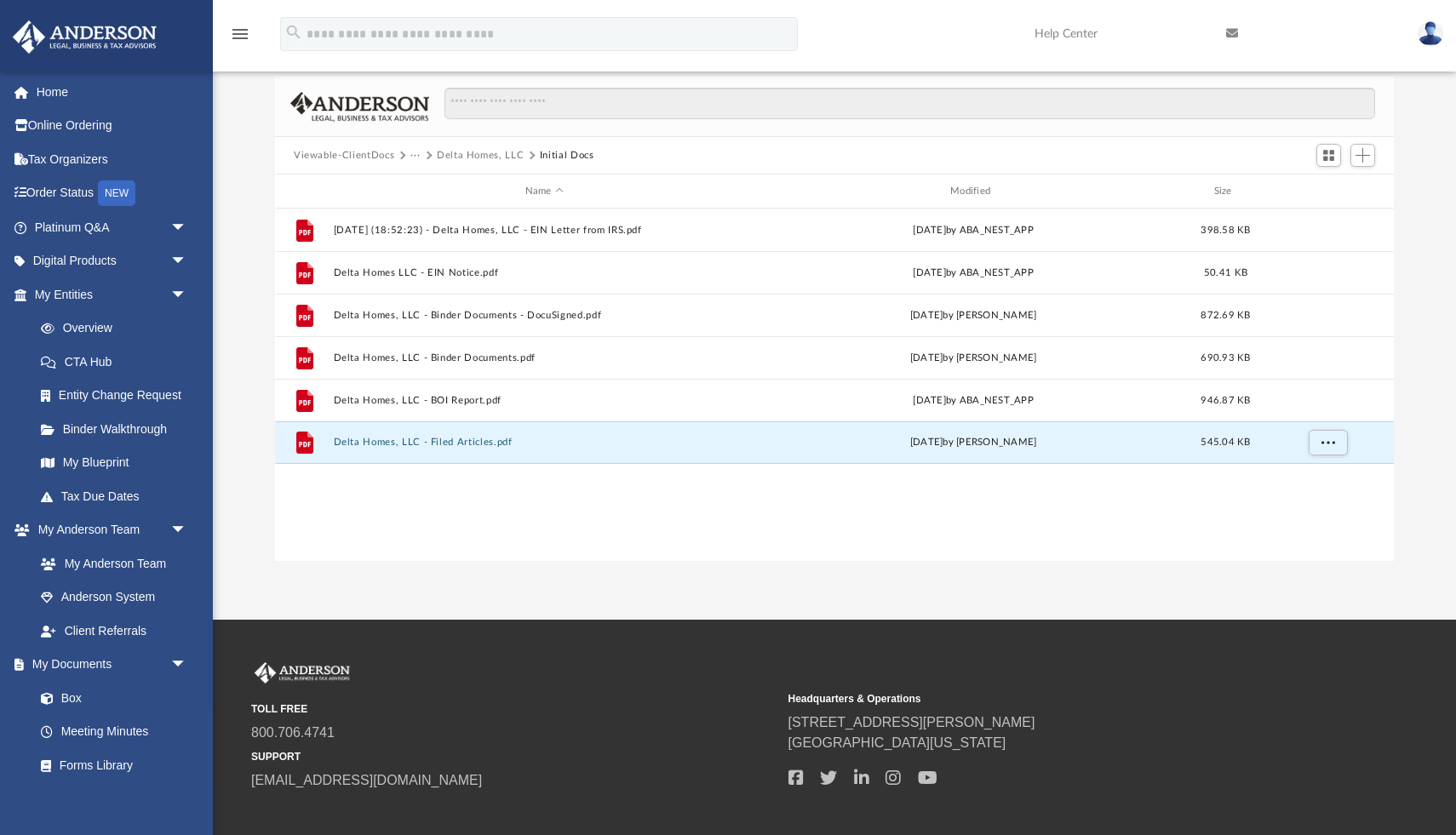
click at [414, 153] on button "···" at bounding box center [417, 156] width 11 height 15
click at [427, 181] on li "Law" at bounding box center [428, 185] width 20 height 18
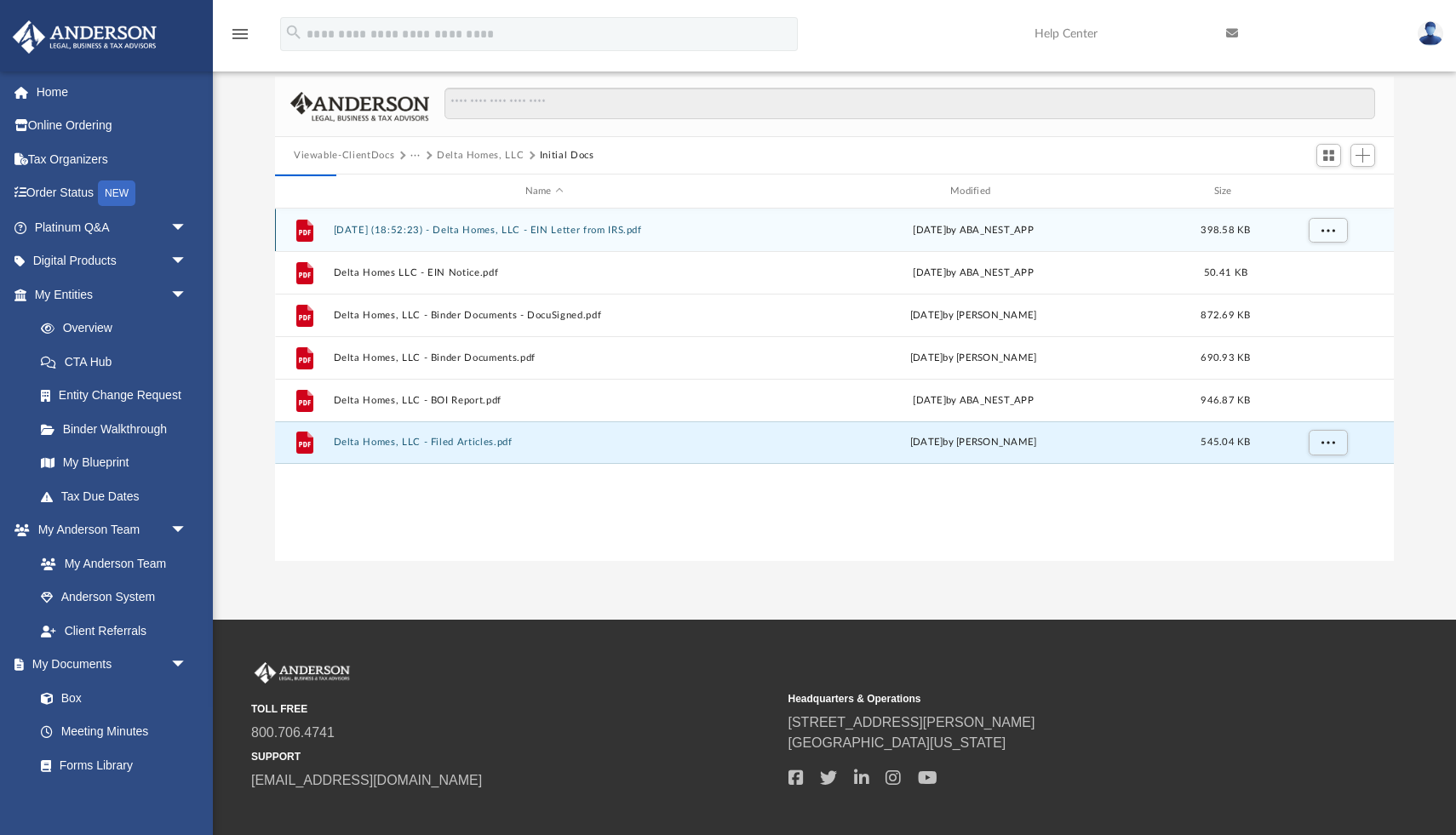
click at [459, 151] on div "Viewable-ClientDocs ··· Delta Homes, LLC Initial Docs" at bounding box center [834, 155] width 1119 height 37
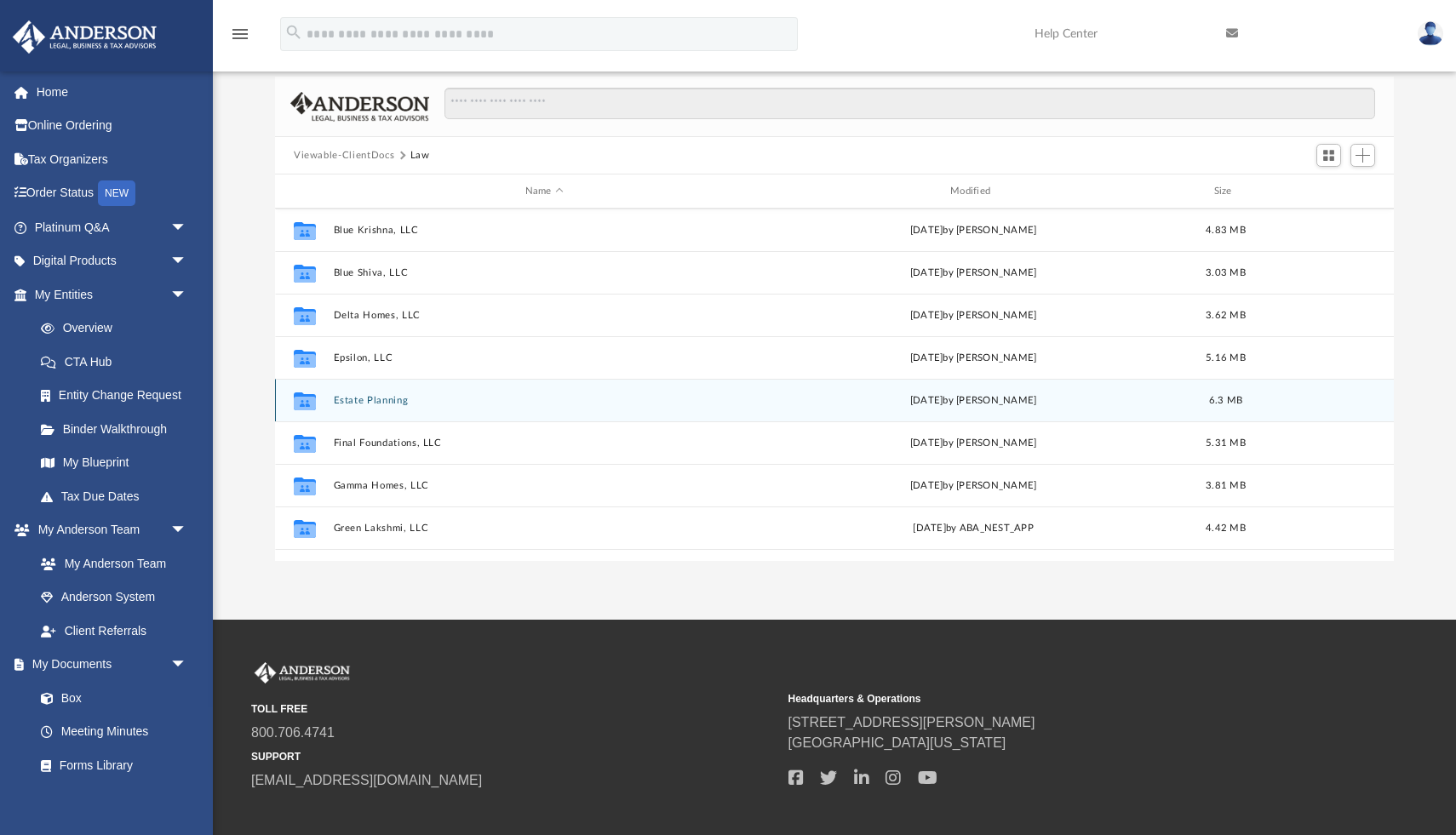
scroll to position [131, 0]
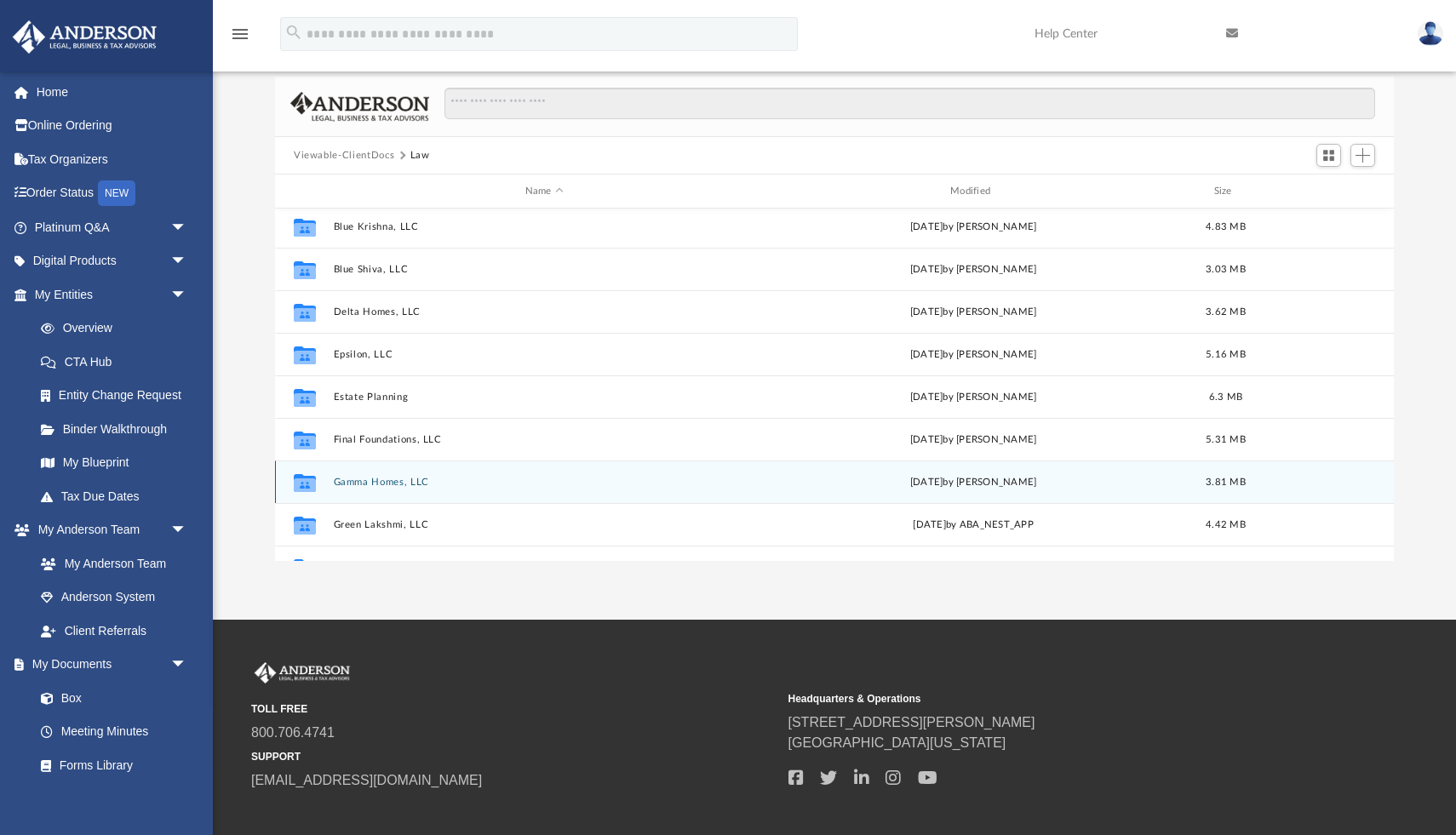
click at [362, 485] on button "Gamma Homes, LLC" at bounding box center [545, 482] width 421 height 11
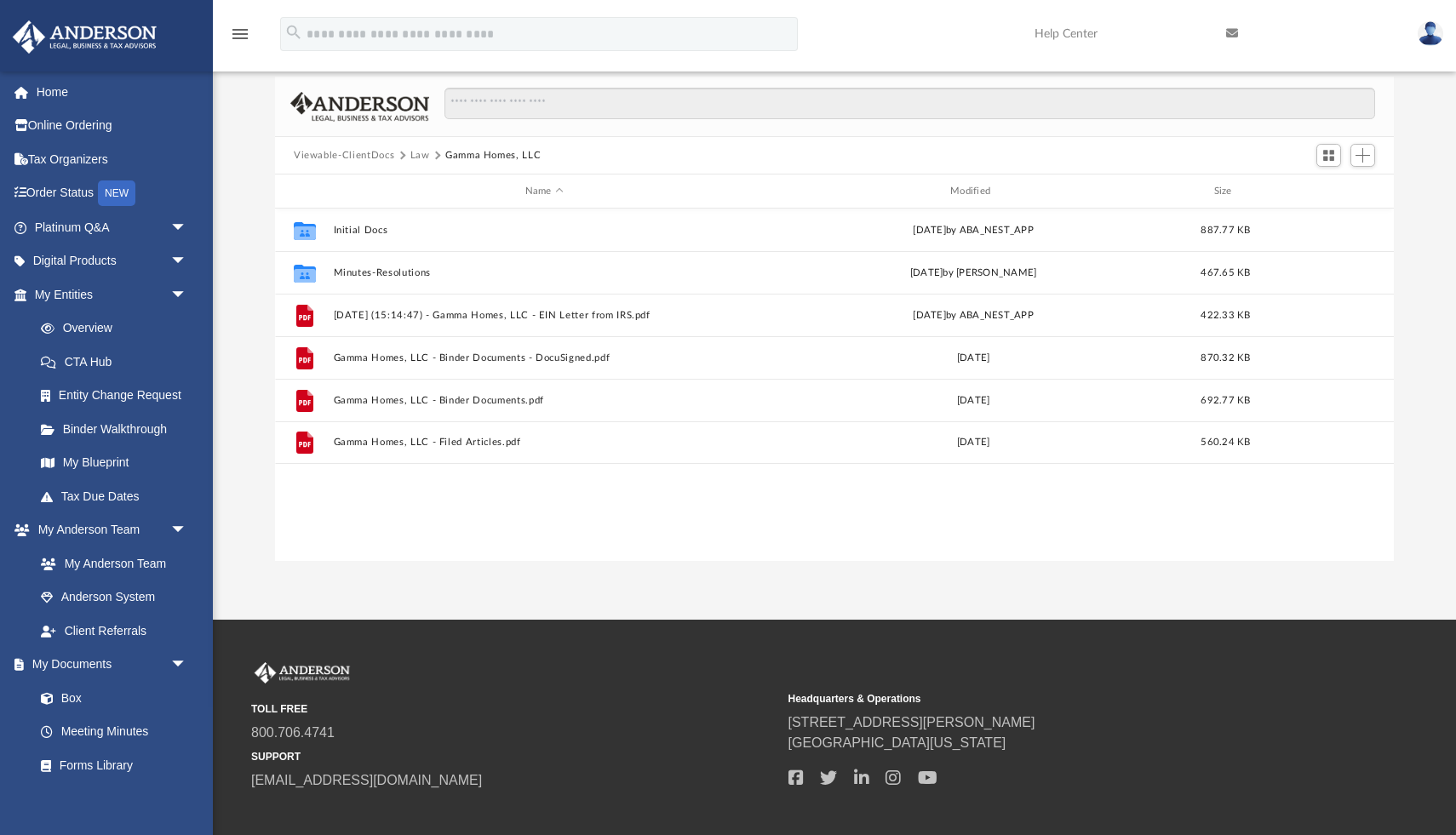
scroll to position [0, 0]
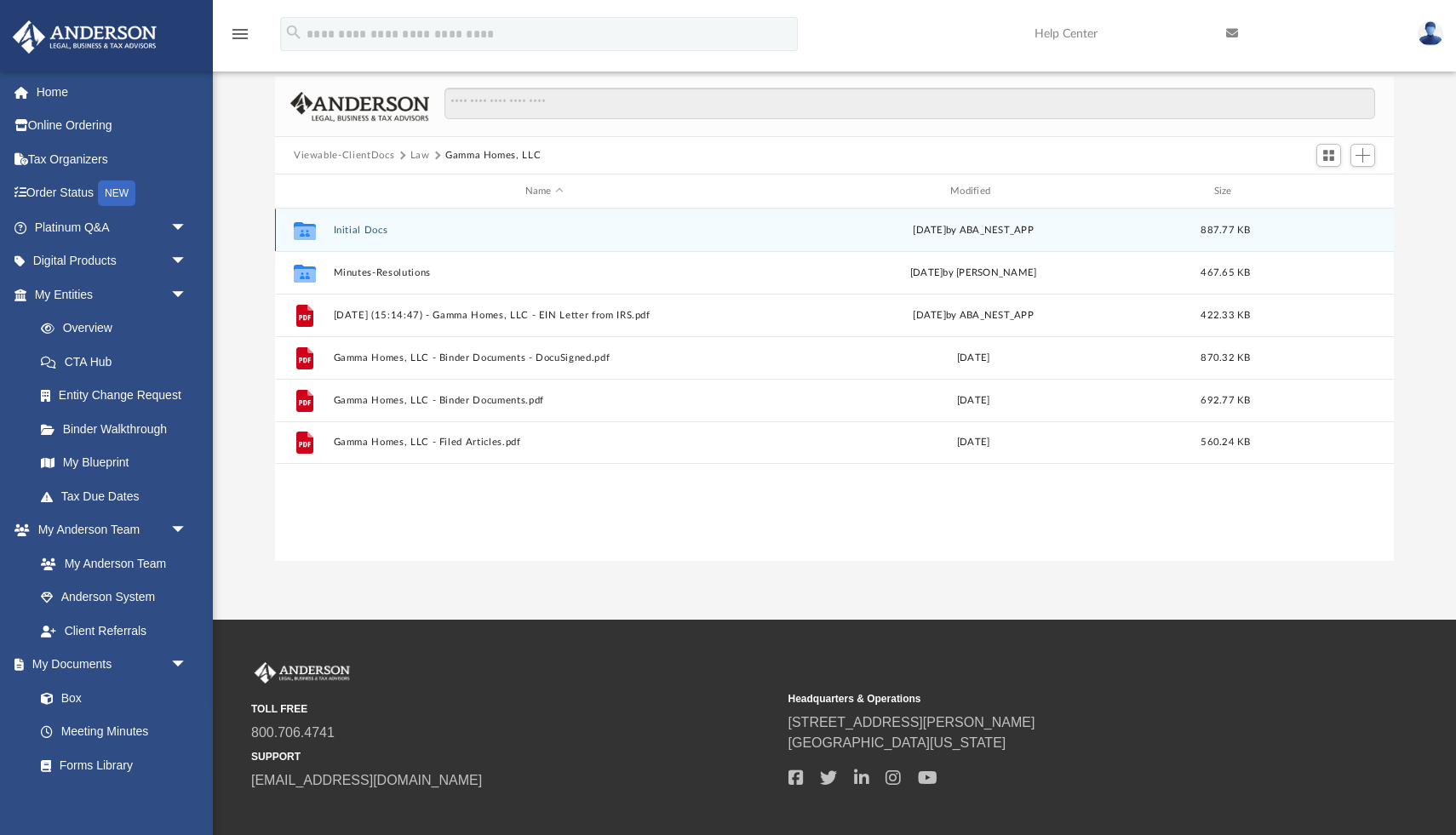
click at [369, 230] on button "Initial Docs" at bounding box center [545, 231] width 421 height 11
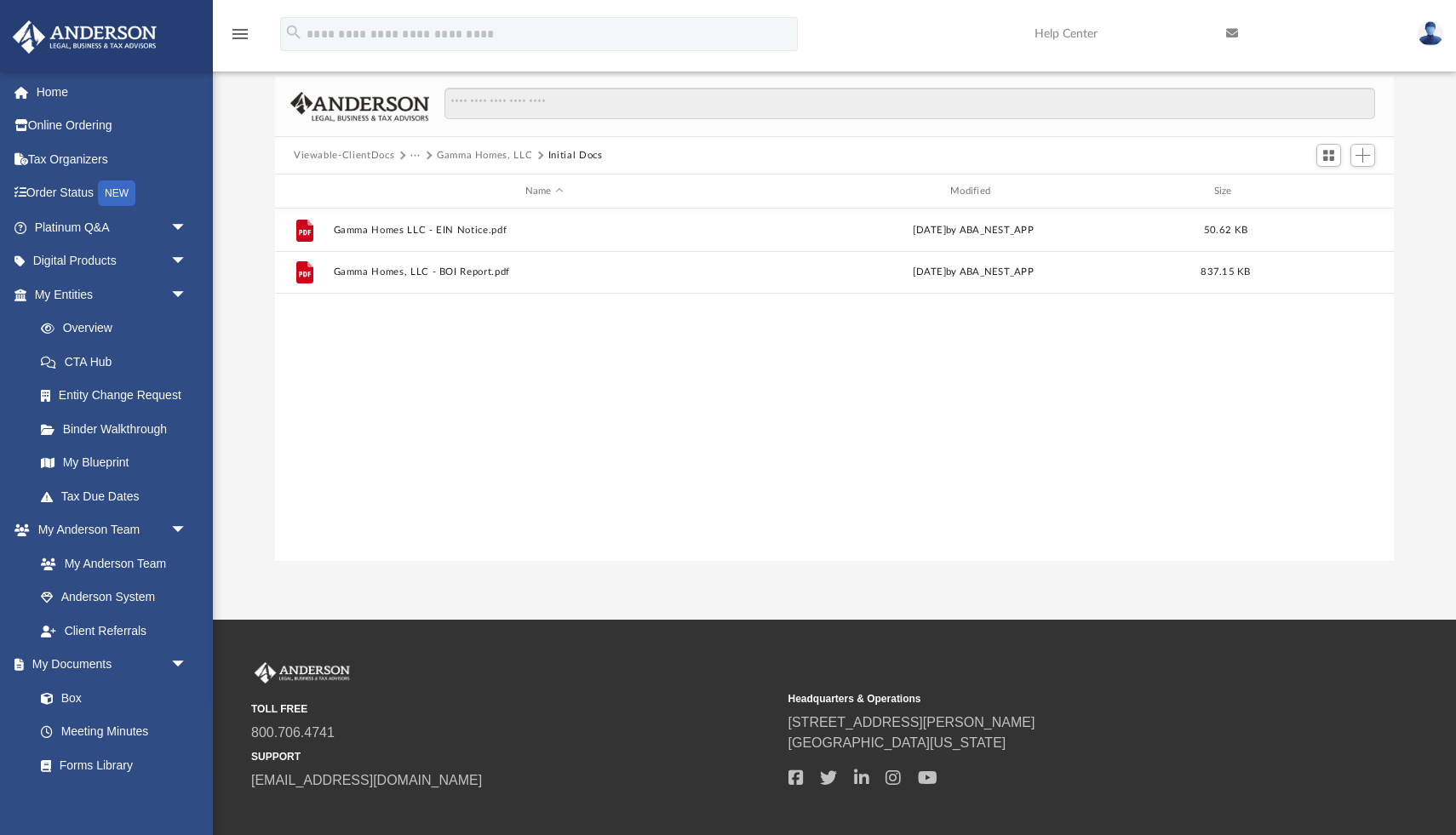
click at [497, 151] on button "Gamma Homes, LLC" at bounding box center [484, 156] width 95 height 15
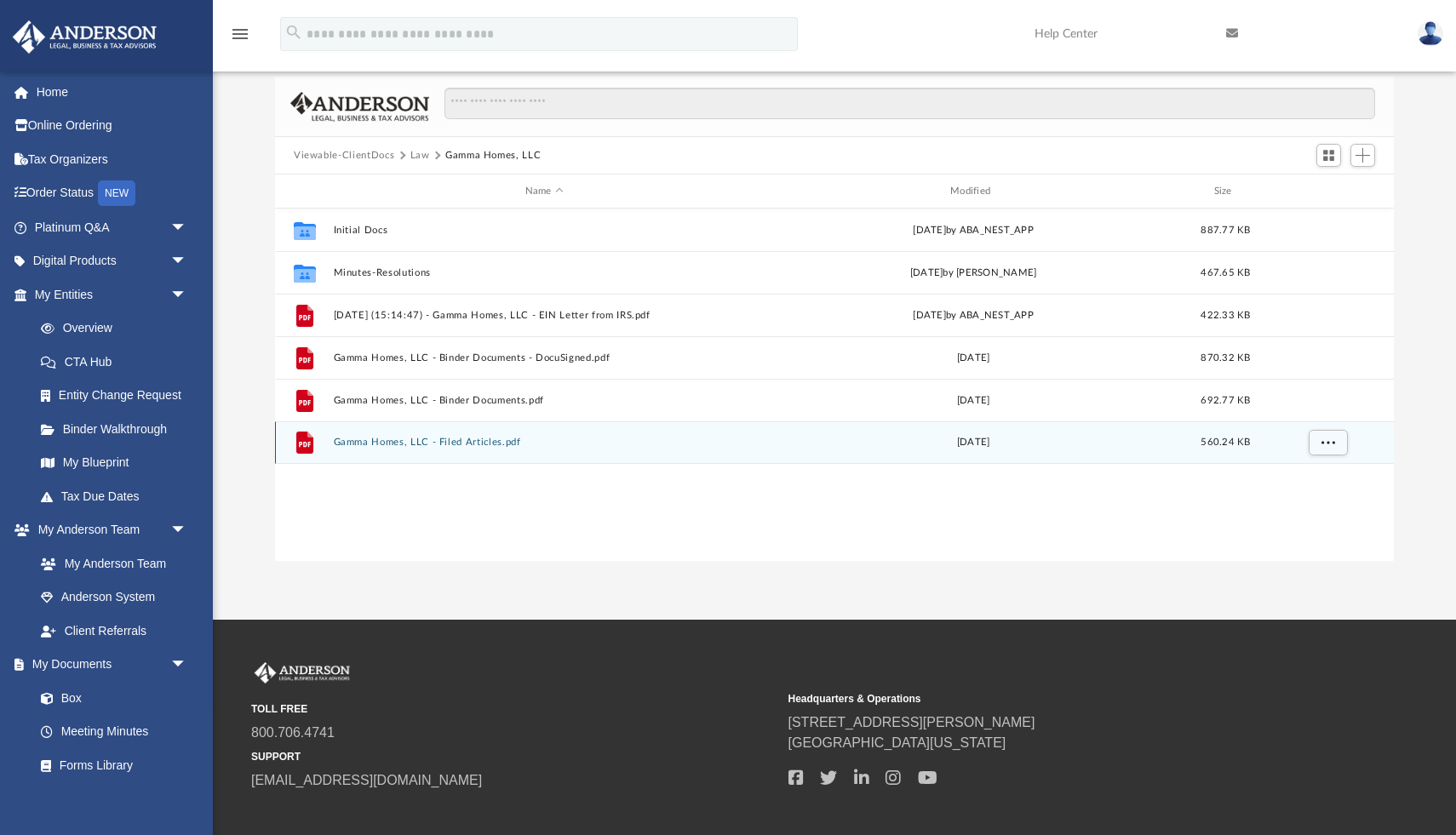
click at [468, 440] on button "Gamma Homes, LLC - Filed Articles.pdf" at bounding box center [545, 442] width 421 height 11
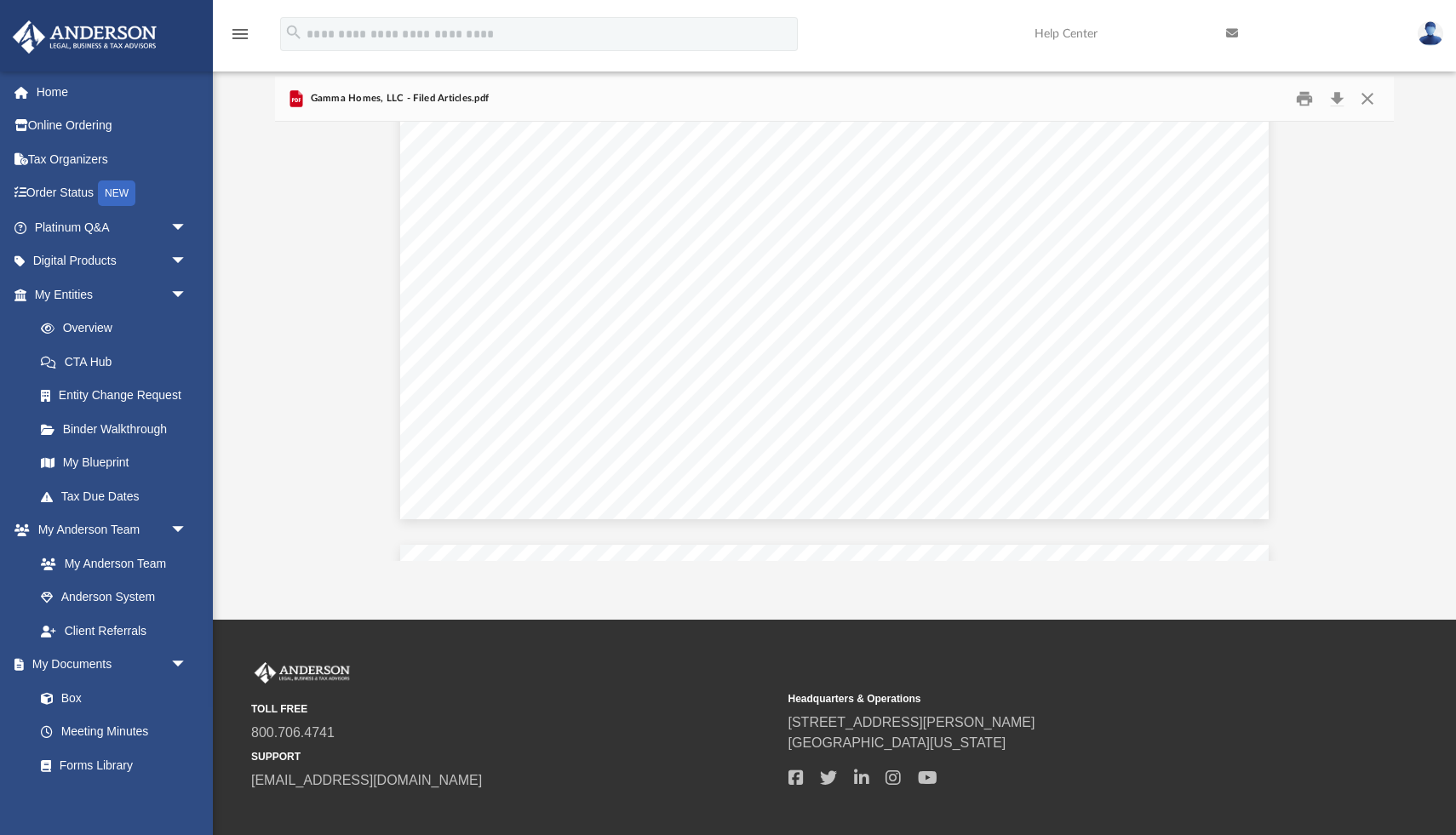
scroll to position [720, 0]
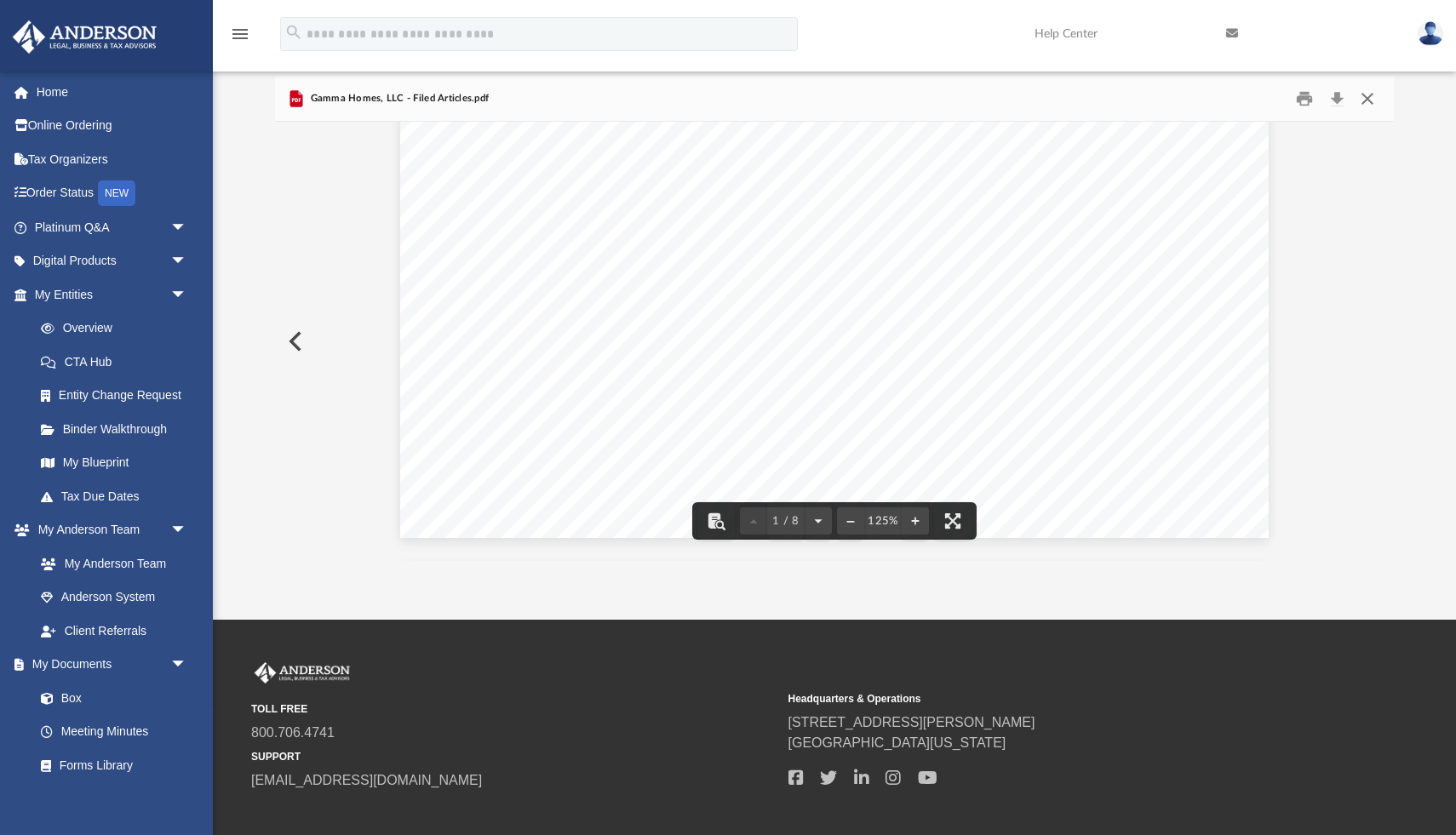
click at [1373, 102] on button "Close" at bounding box center [1368, 100] width 30 height 27
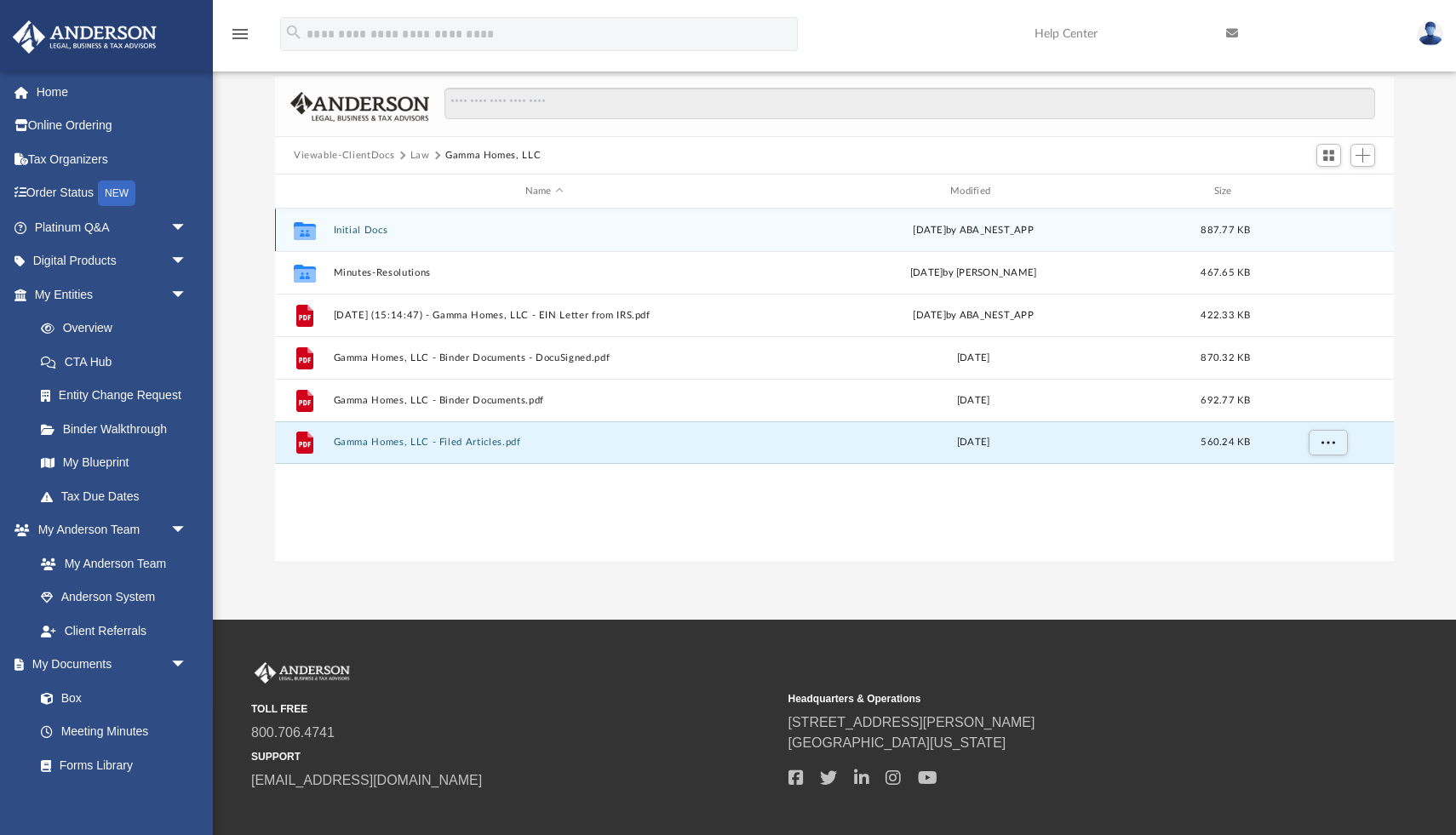
click at [348, 232] on button "Initial Docs" at bounding box center [545, 231] width 421 height 11
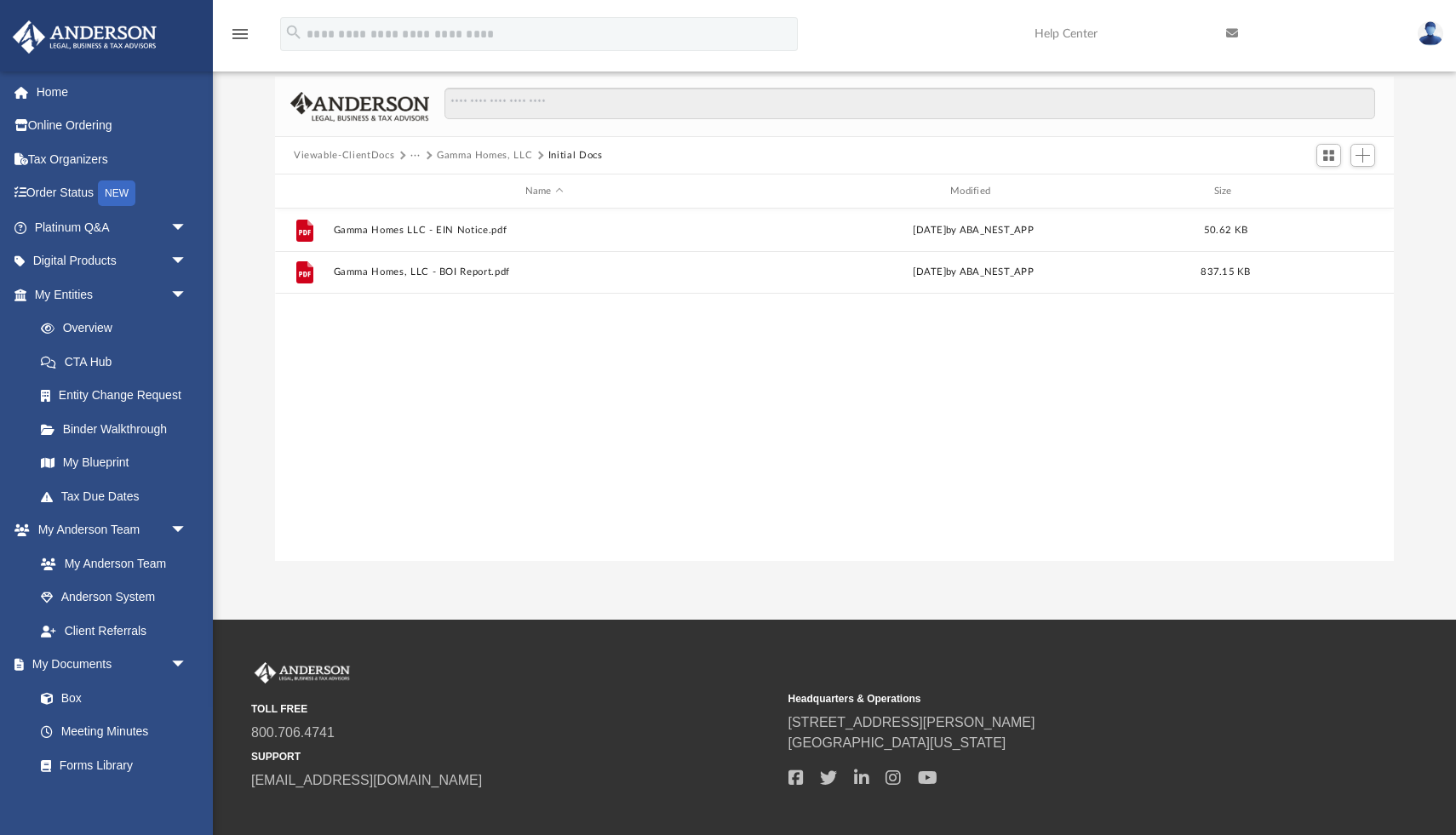
click at [449, 156] on button "Gamma Homes, LLC" at bounding box center [484, 156] width 95 height 15
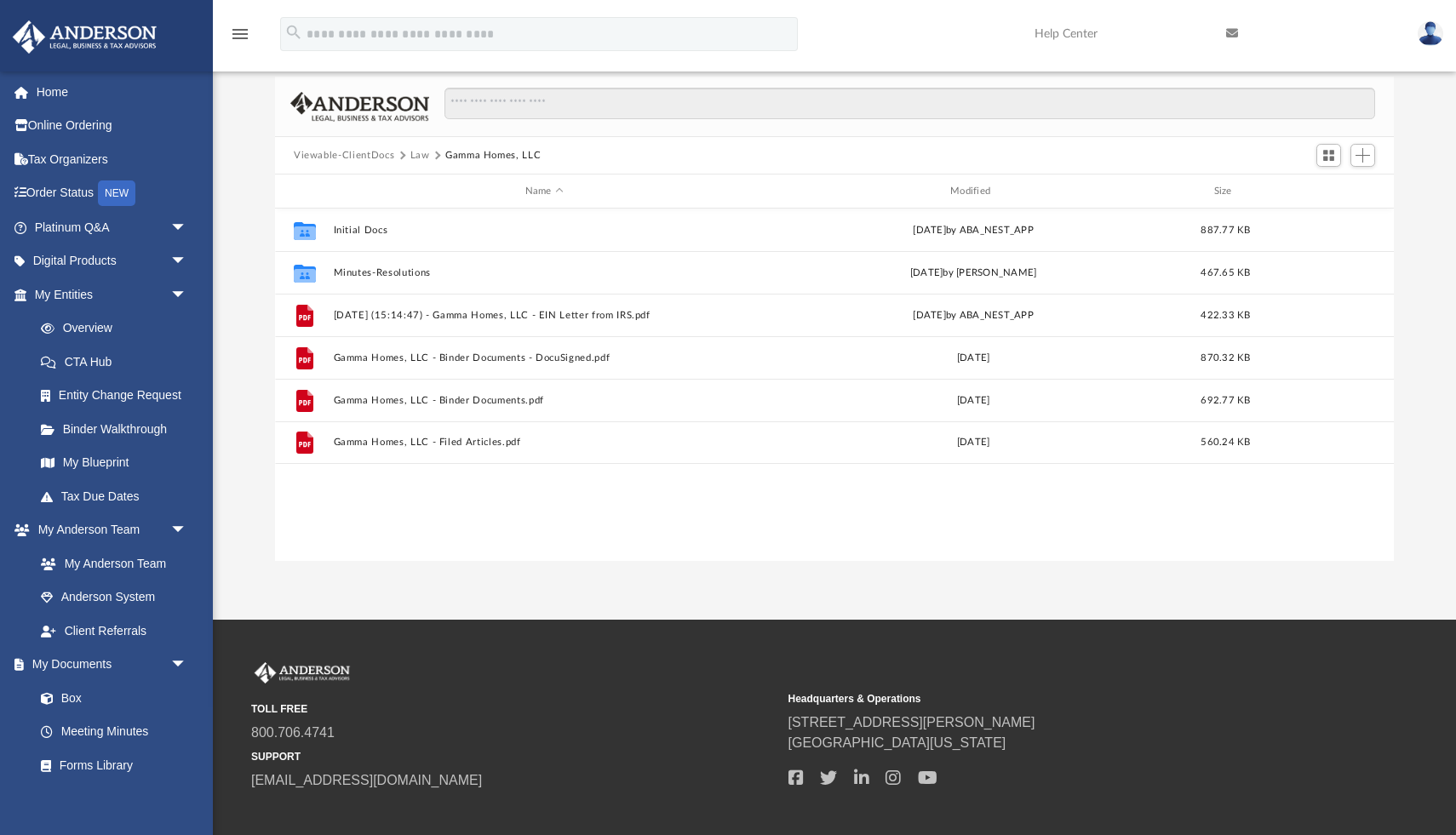
click at [411, 157] on button "Law" at bounding box center [420, 156] width 20 height 15
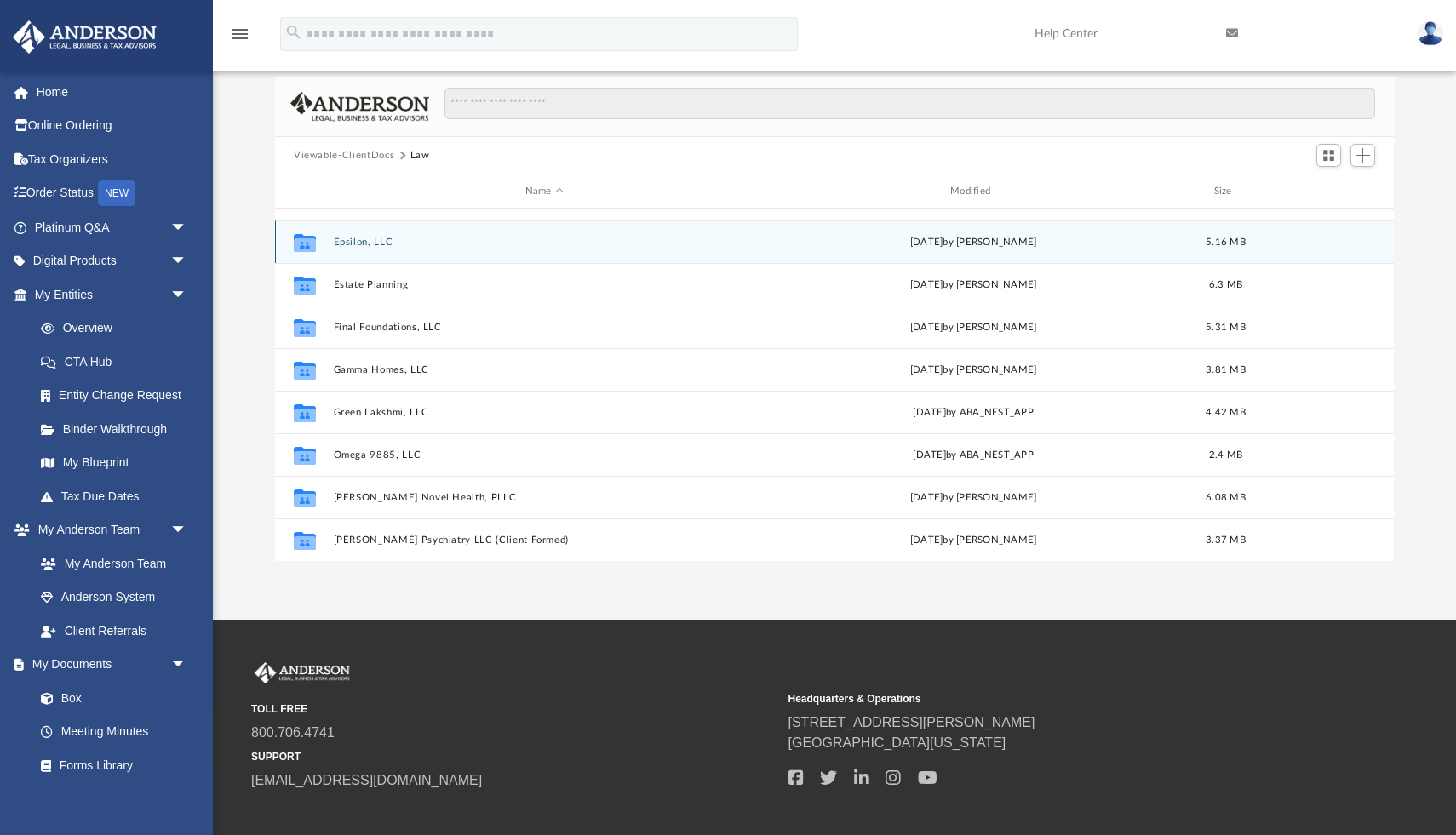
scroll to position [252, 0]
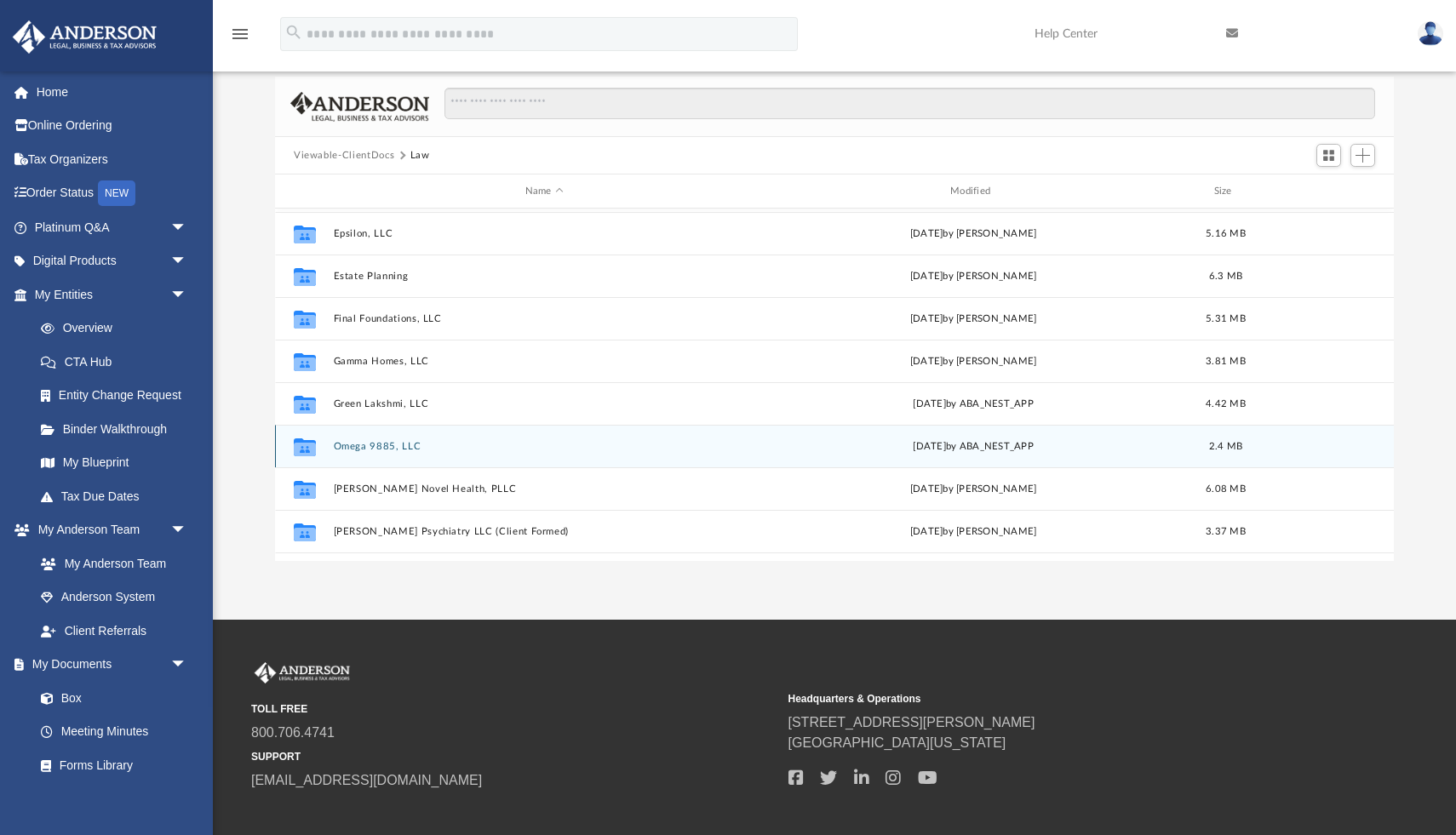
click at [383, 446] on button "Omega 9885, LLC" at bounding box center [545, 447] width 421 height 11
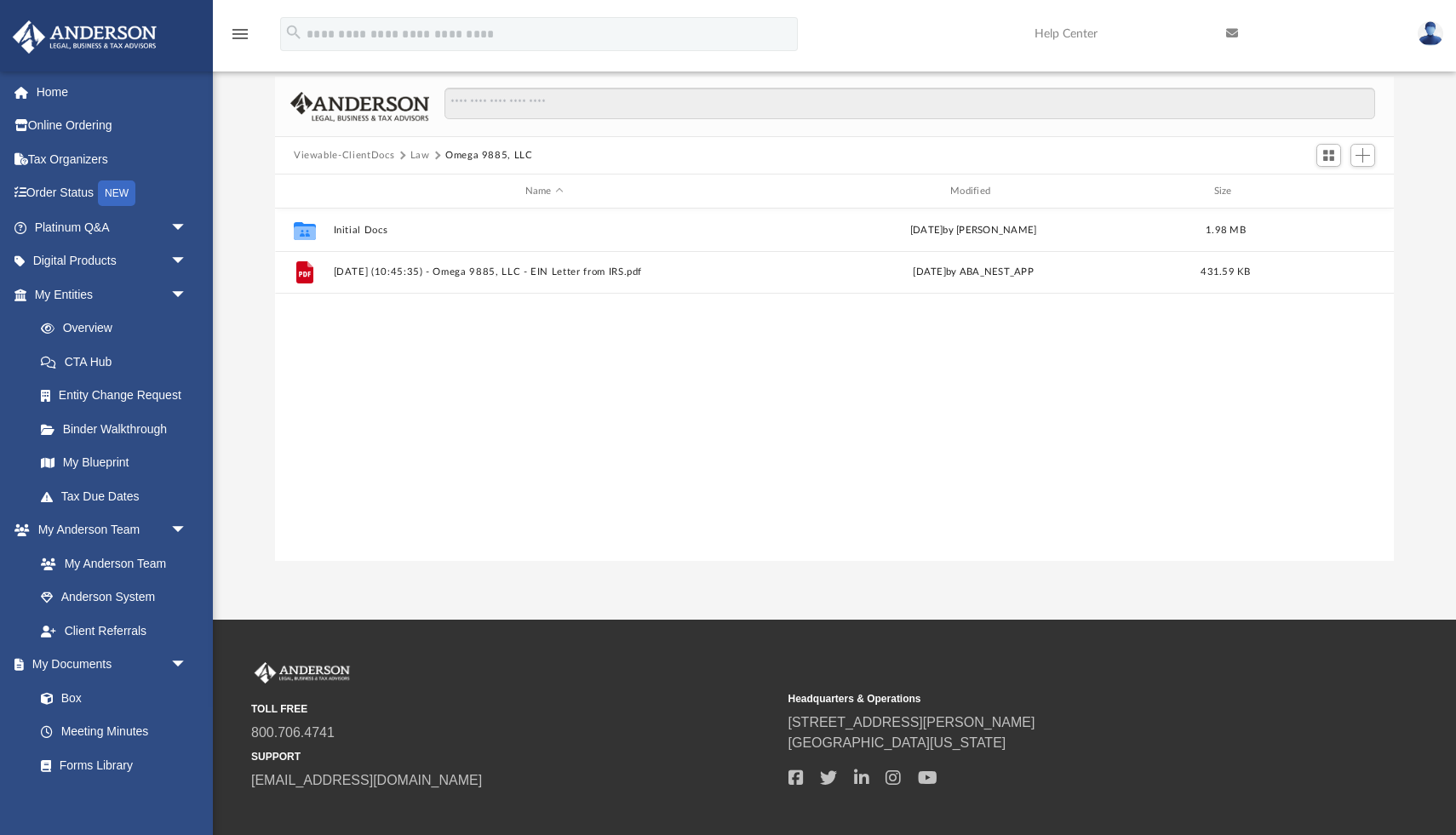
scroll to position [0, 0]
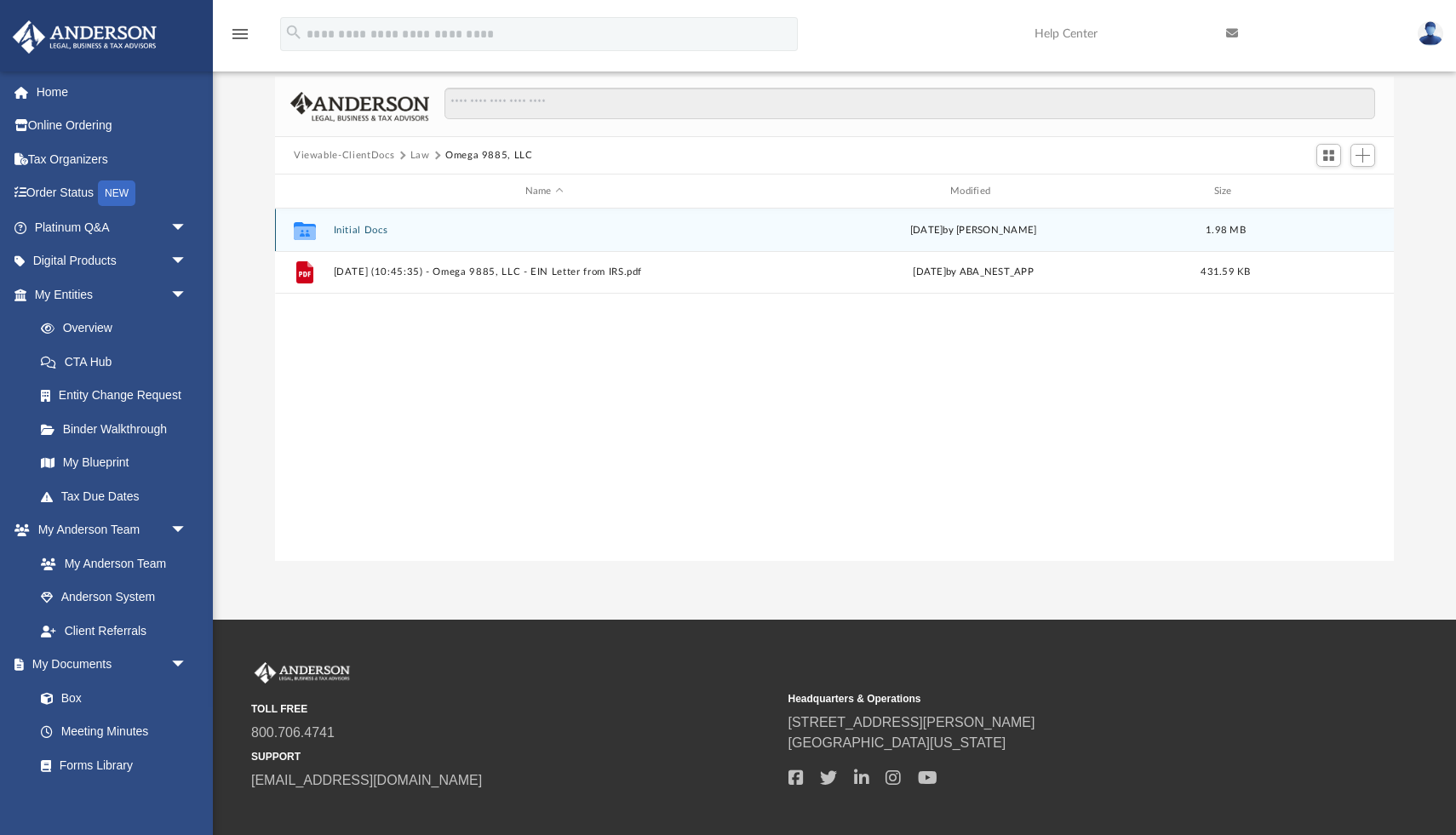
click at [351, 235] on div "Collaborated Folder Initial Docs [DATE] by [PERSON_NAME] 1.98 MB" at bounding box center [834, 230] width 1119 height 43
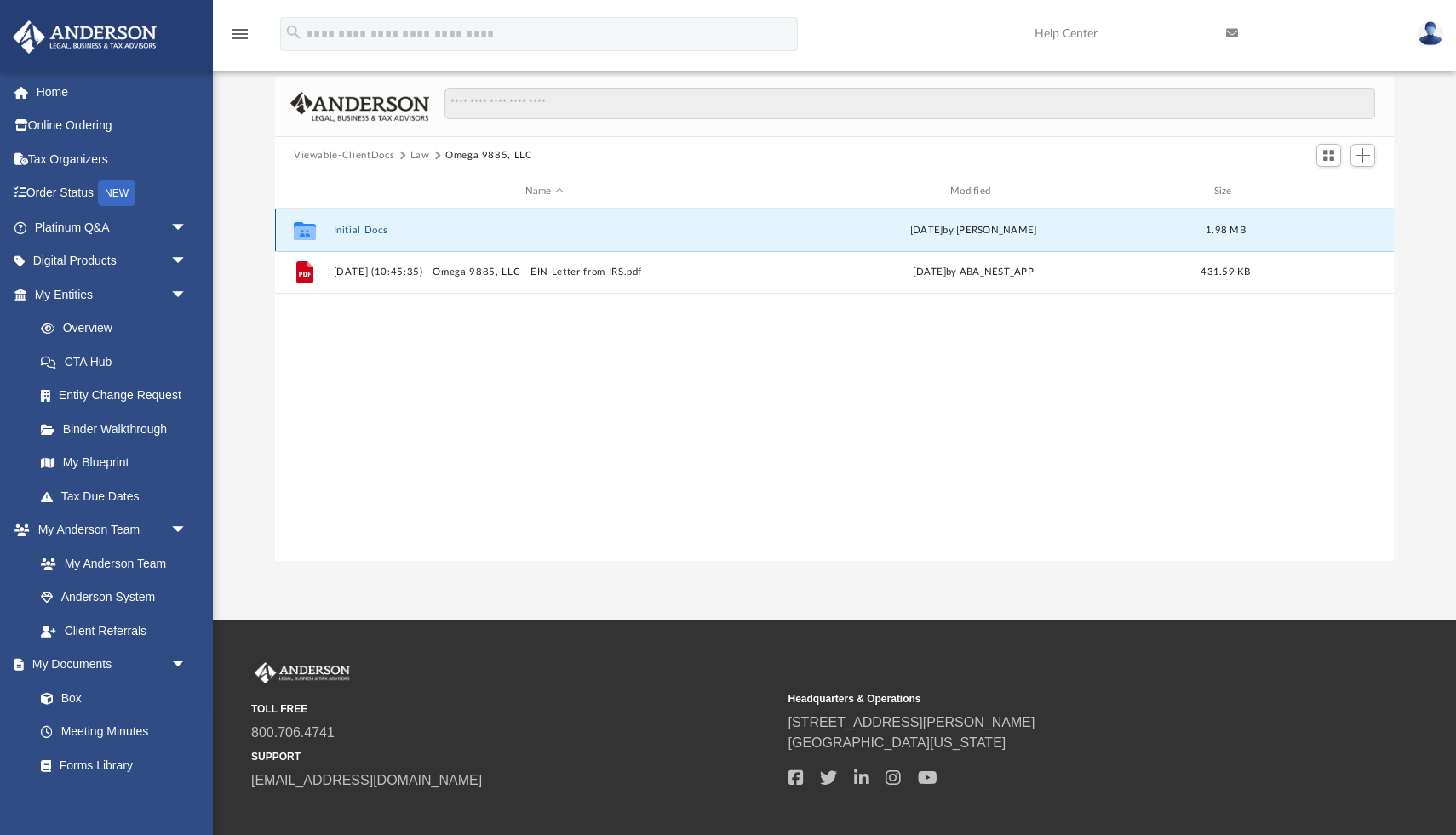
click at [352, 228] on button "Initial Docs" at bounding box center [545, 231] width 421 height 11
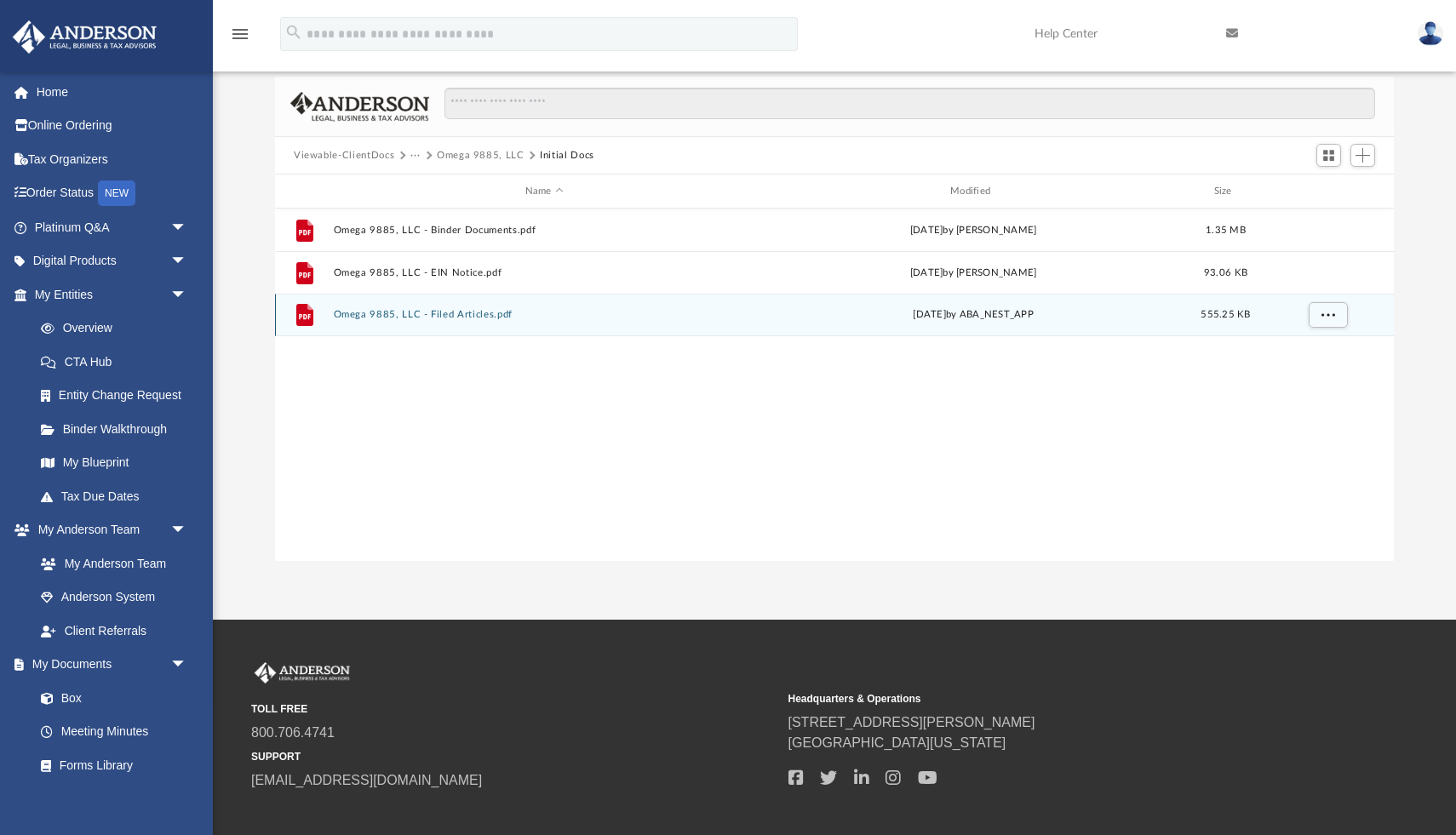
click at [435, 313] on button "Omega 9885, LLC - Filed Articles.pdf" at bounding box center [545, 315] width 421 height 11
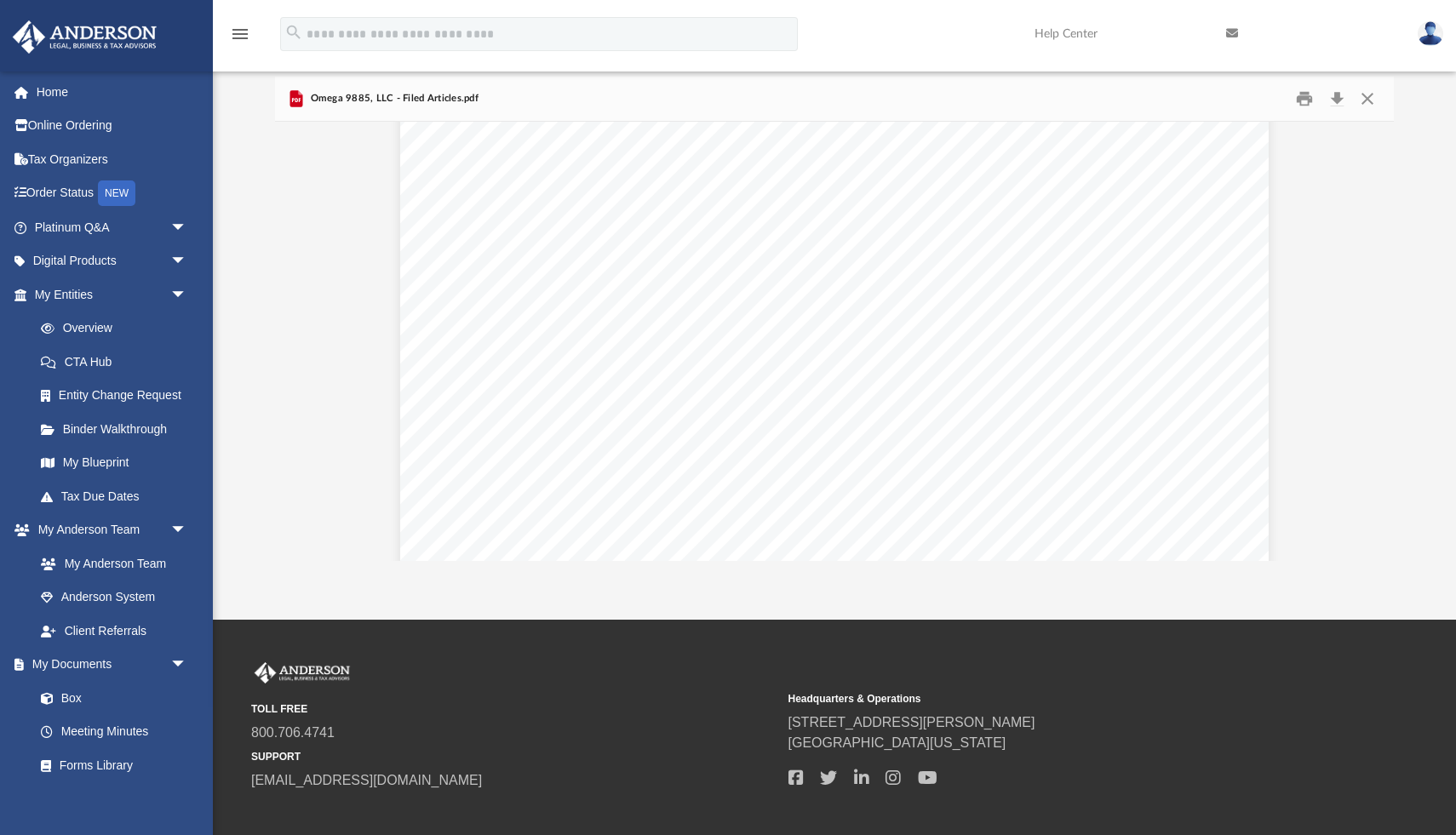
scroll to position [5076, 0]
click at [1376, 87] on button "Close" at bounding box center [1368, 100] width 30 height 27
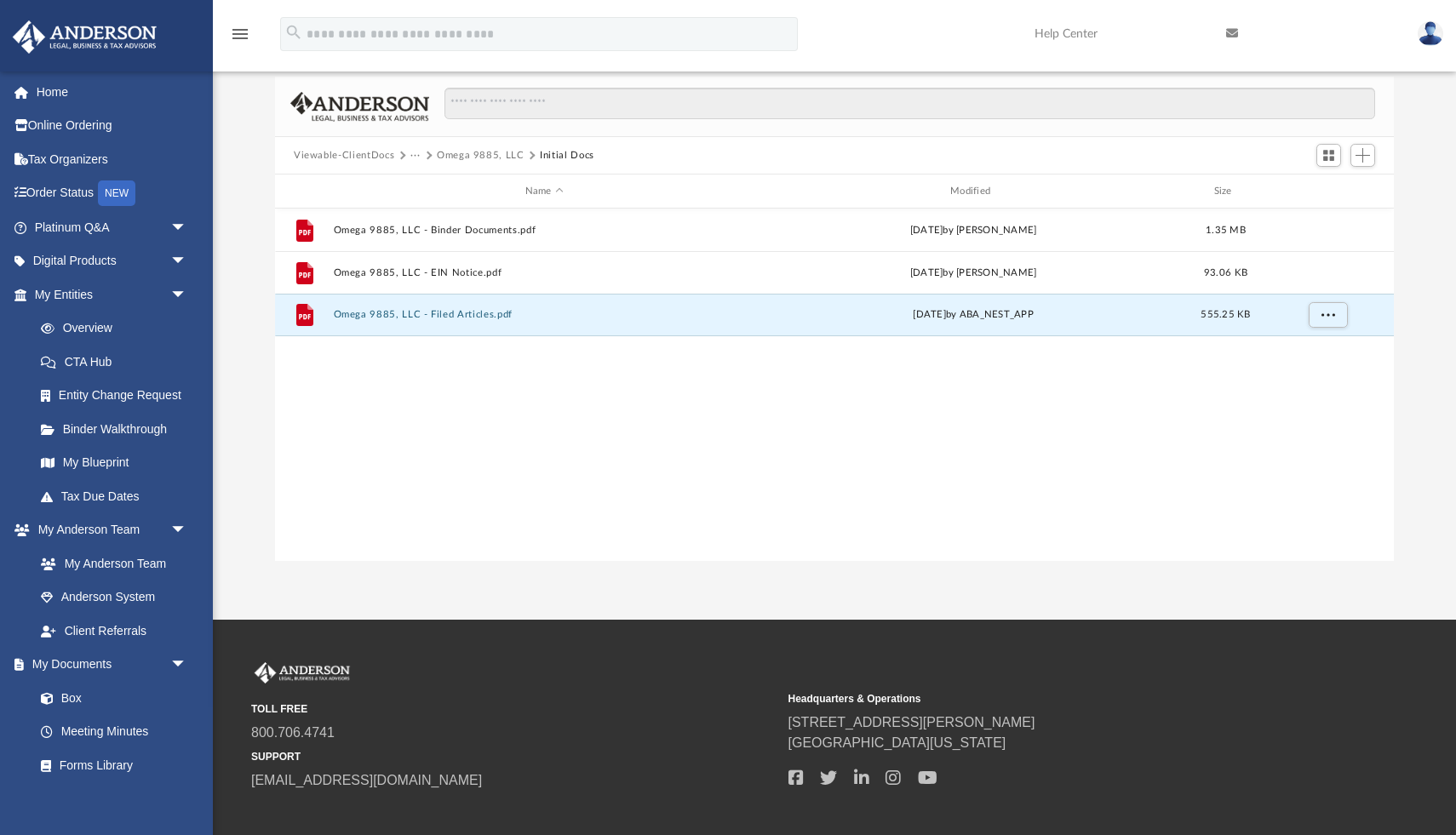
click at [495, 152] on button "Omega 9885, LLC" at bounding box center [480, 156] width 87 height 15
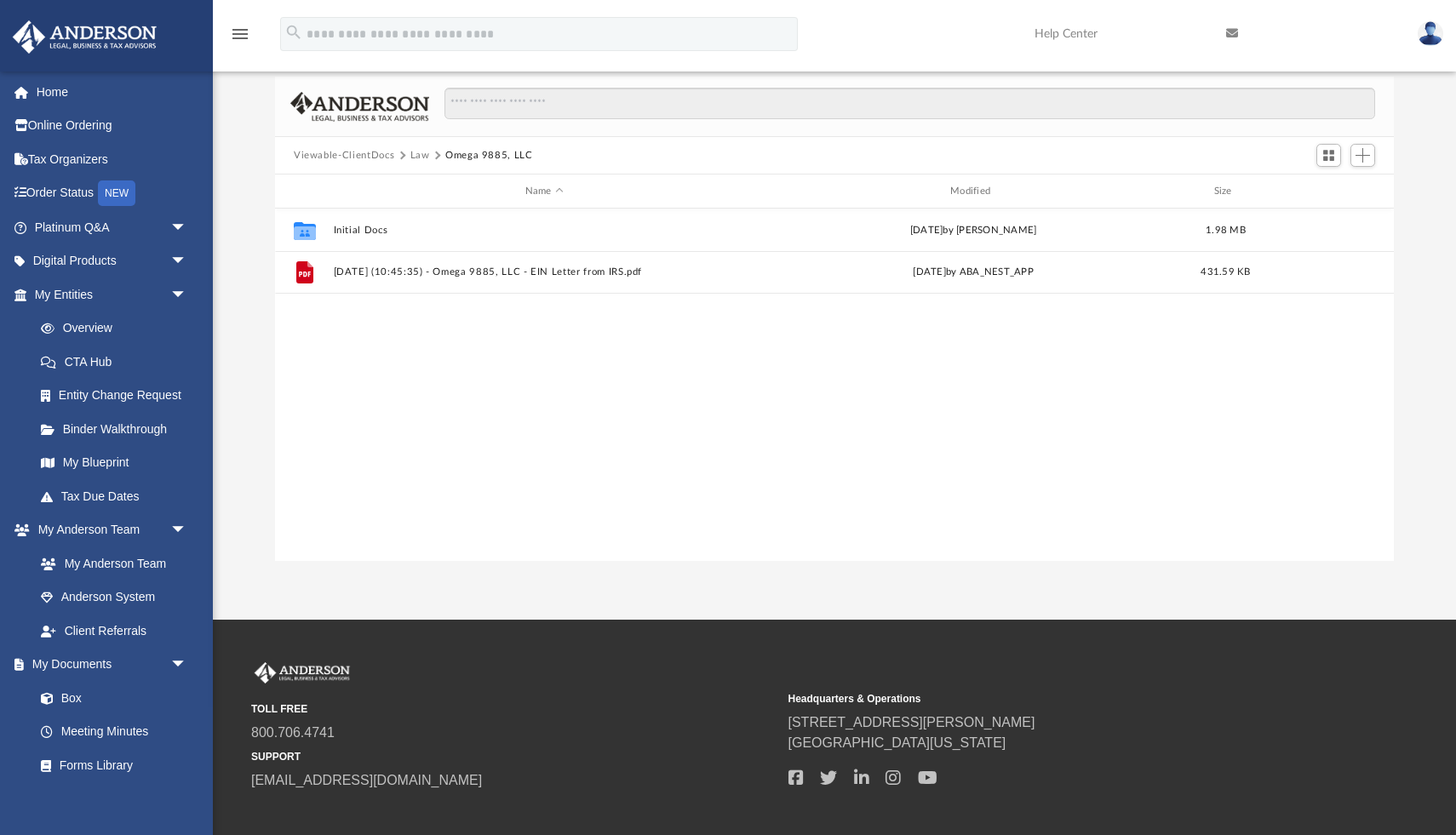
click at [416, 154] on button "Law" at bounding box center [420, 156] width 20 height 15
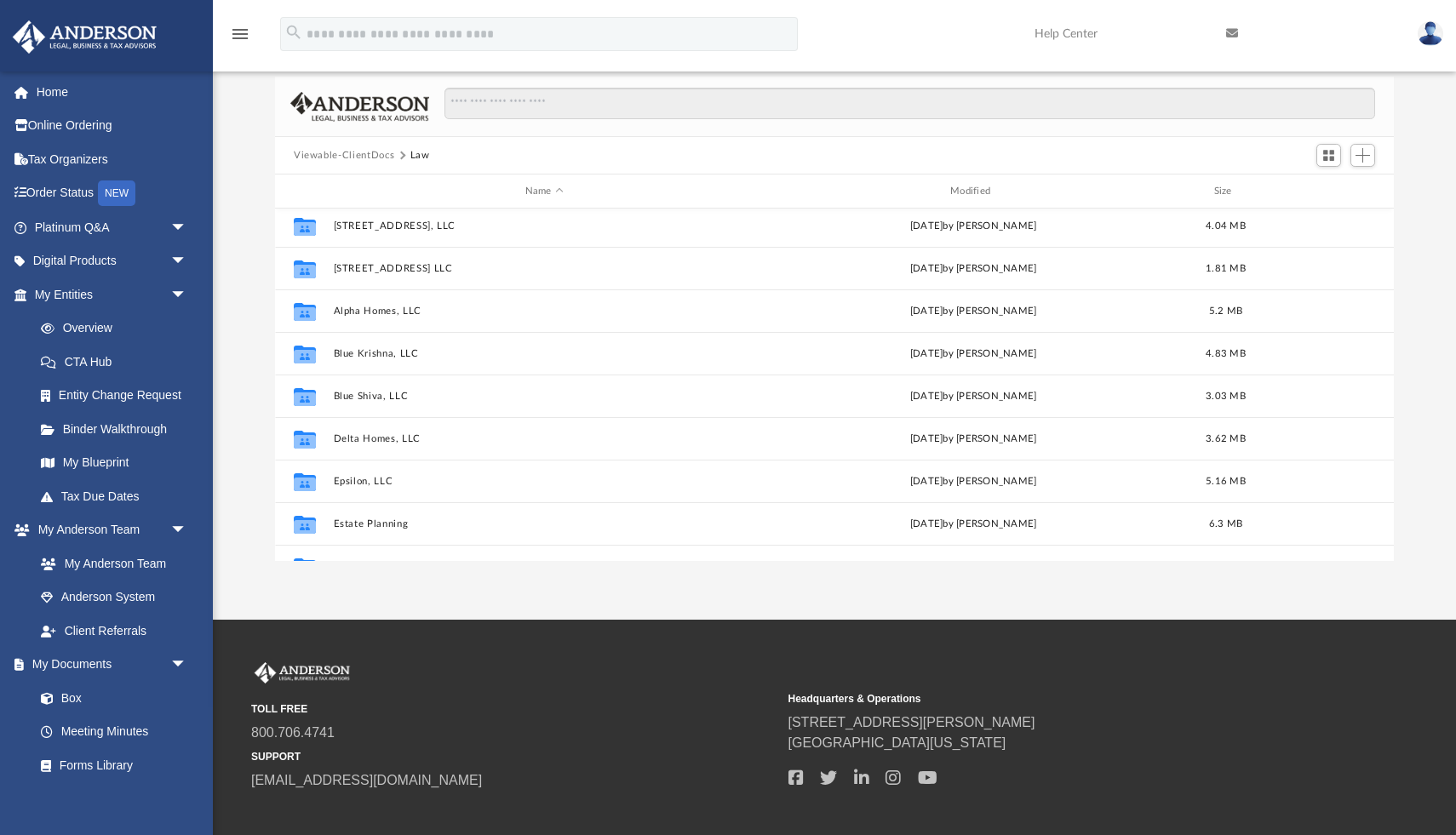
scroll to position [0, 0]
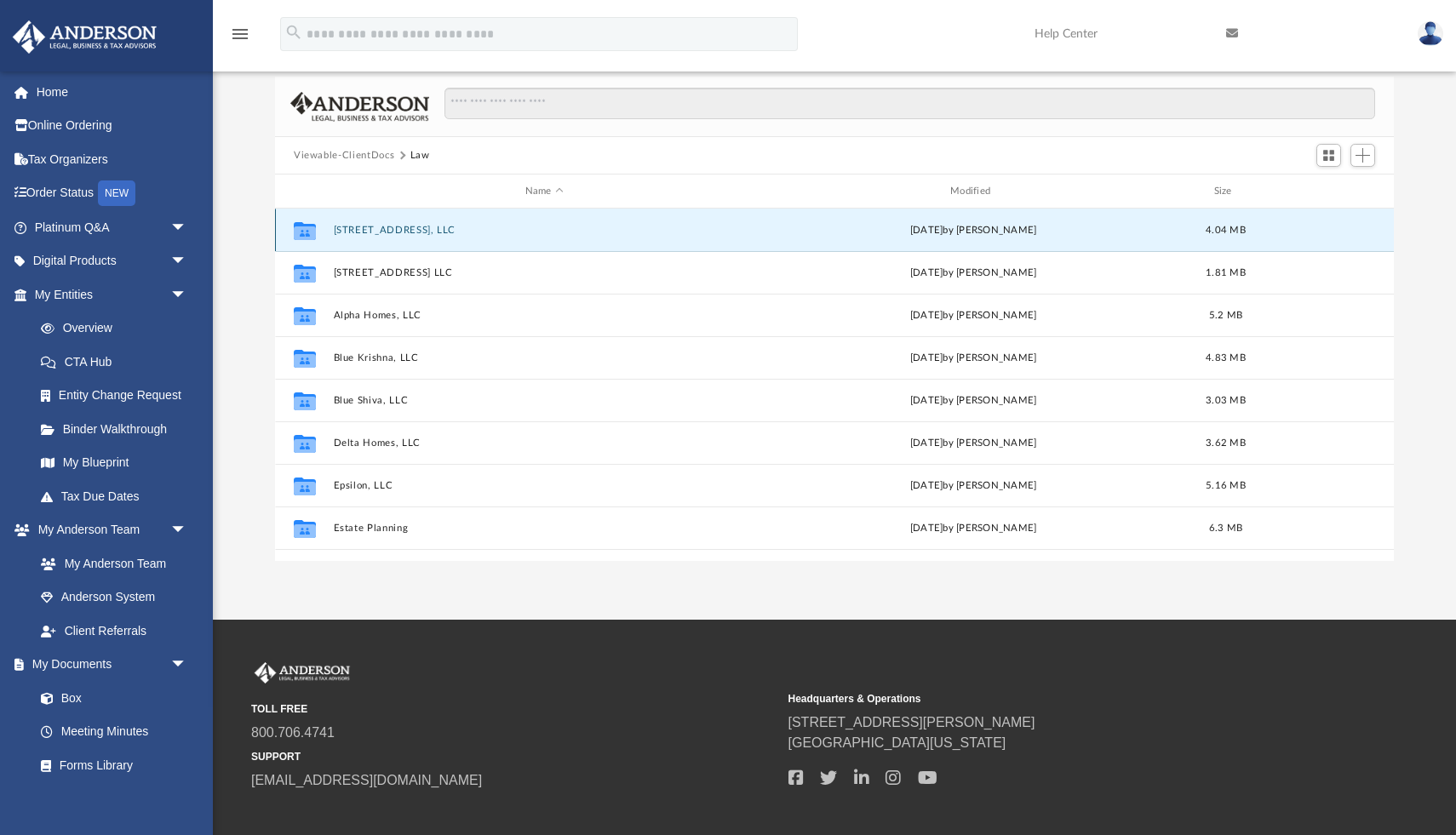
click at [395, 227] on button "[STREET_ADDRESS], LLC" at bounding box center [545, 231] width 421 height 11
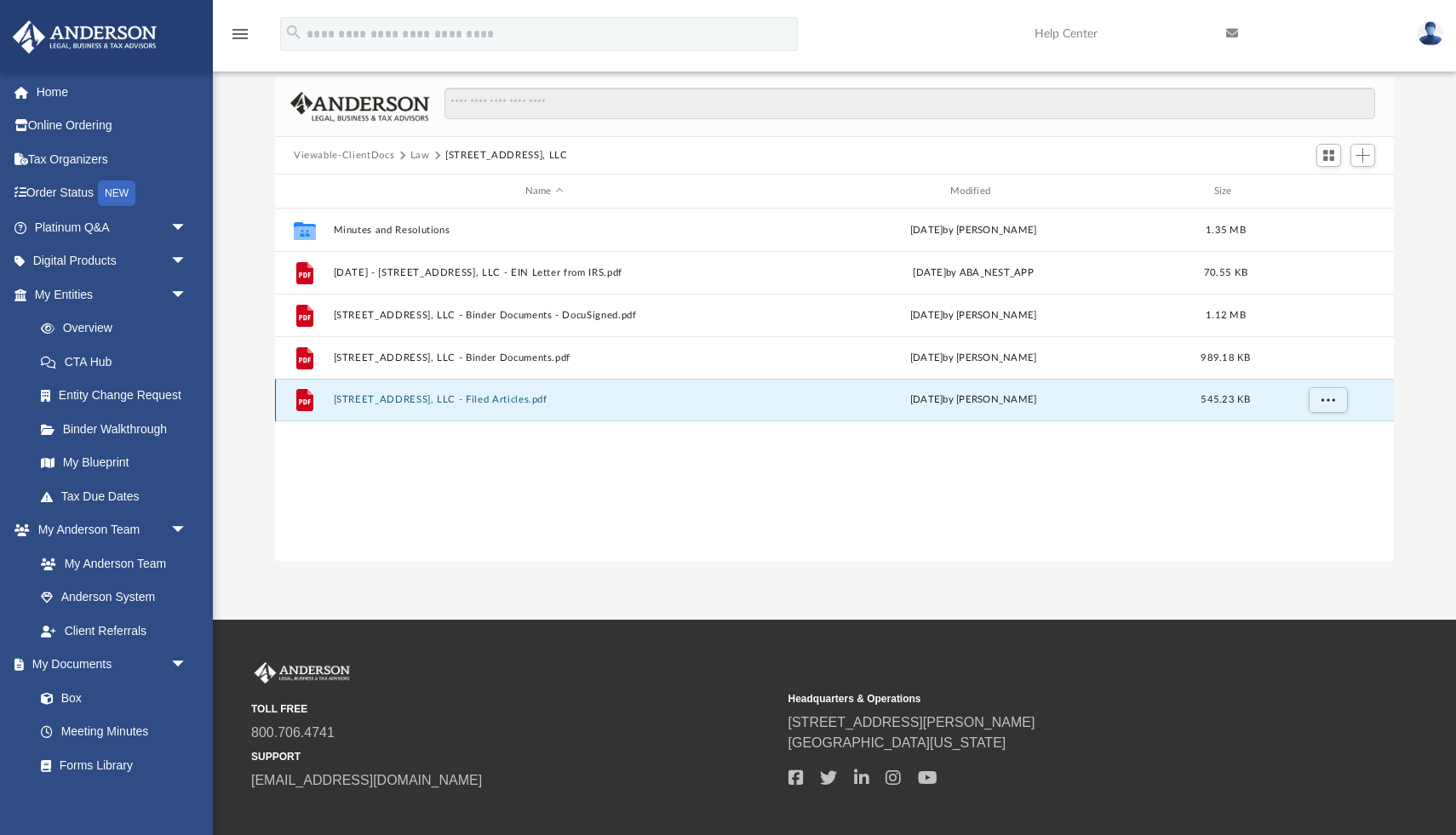
click at [478, 400] on button "[STREET_ADDRESS], LLC - Filed Articles.pdf" at bounding box center [545, 399] width 421 height 11
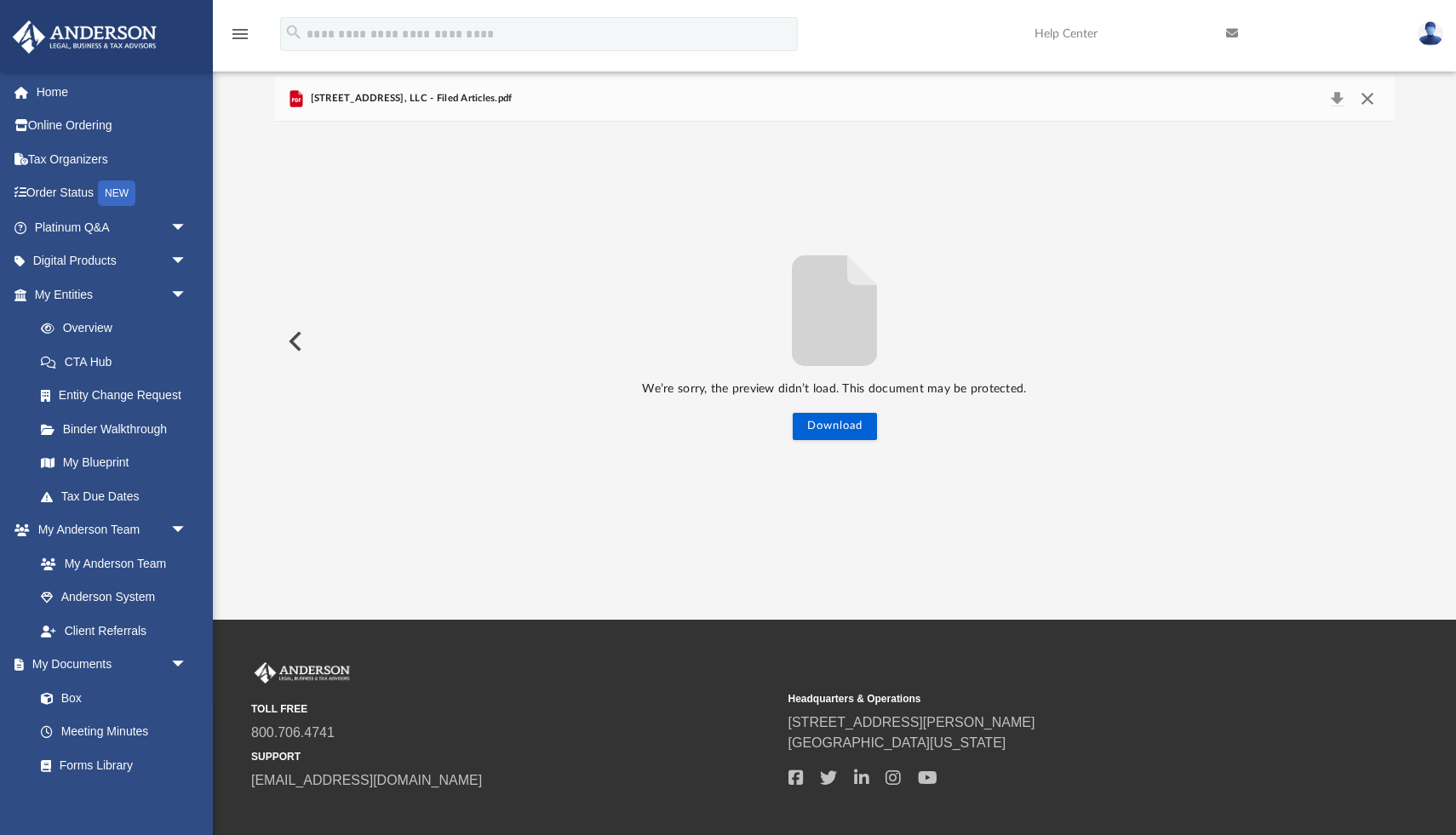
click at [1363, 89] on button "Close" at bounding box center [1368, 99] width 30 height 24
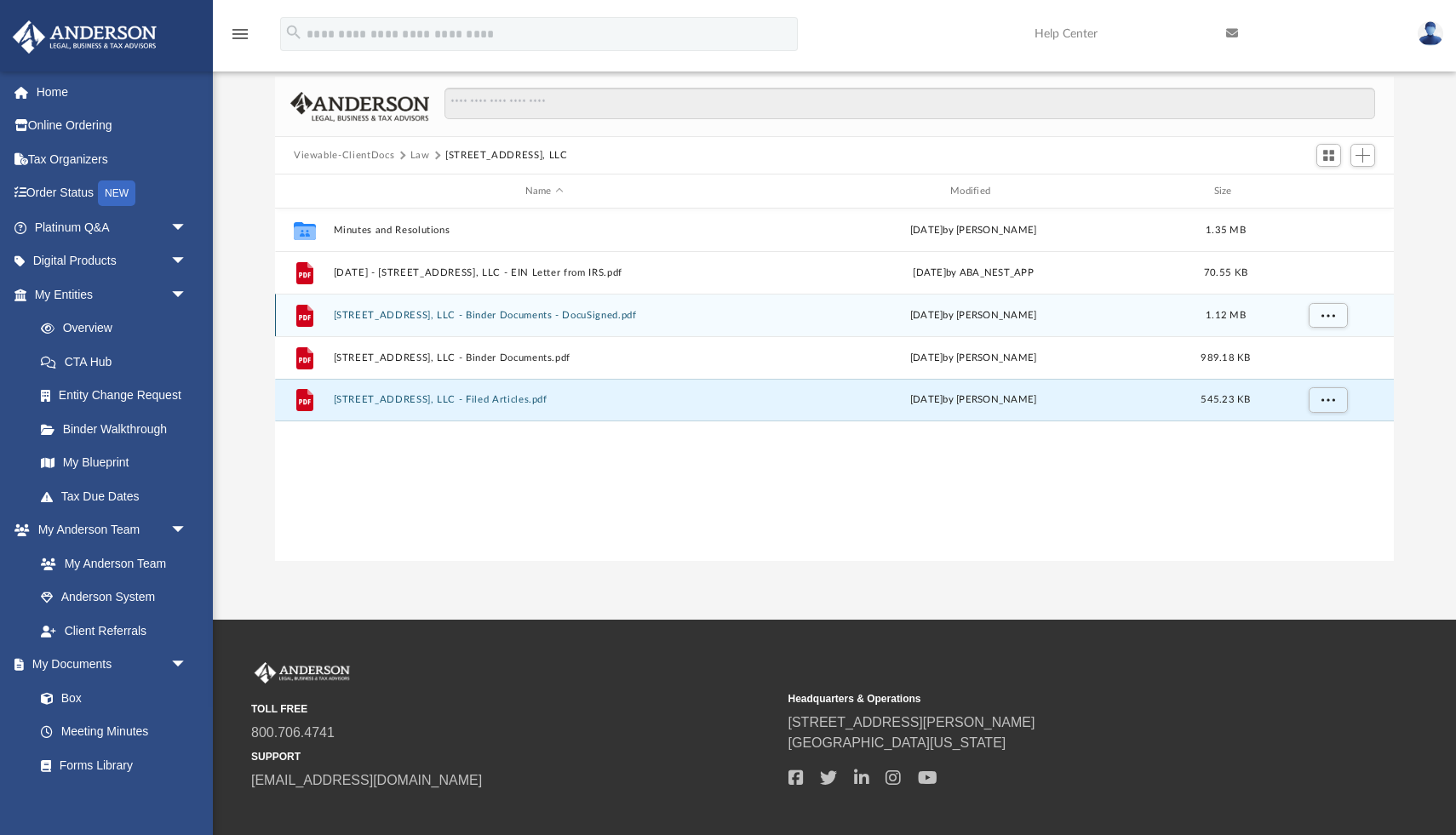
click at [423, 311] on button "[STREET_ADDRESS], LLC - Binder Documents - DocuSigned.pdf" at bounding box center [545, 316] width 421 height 11
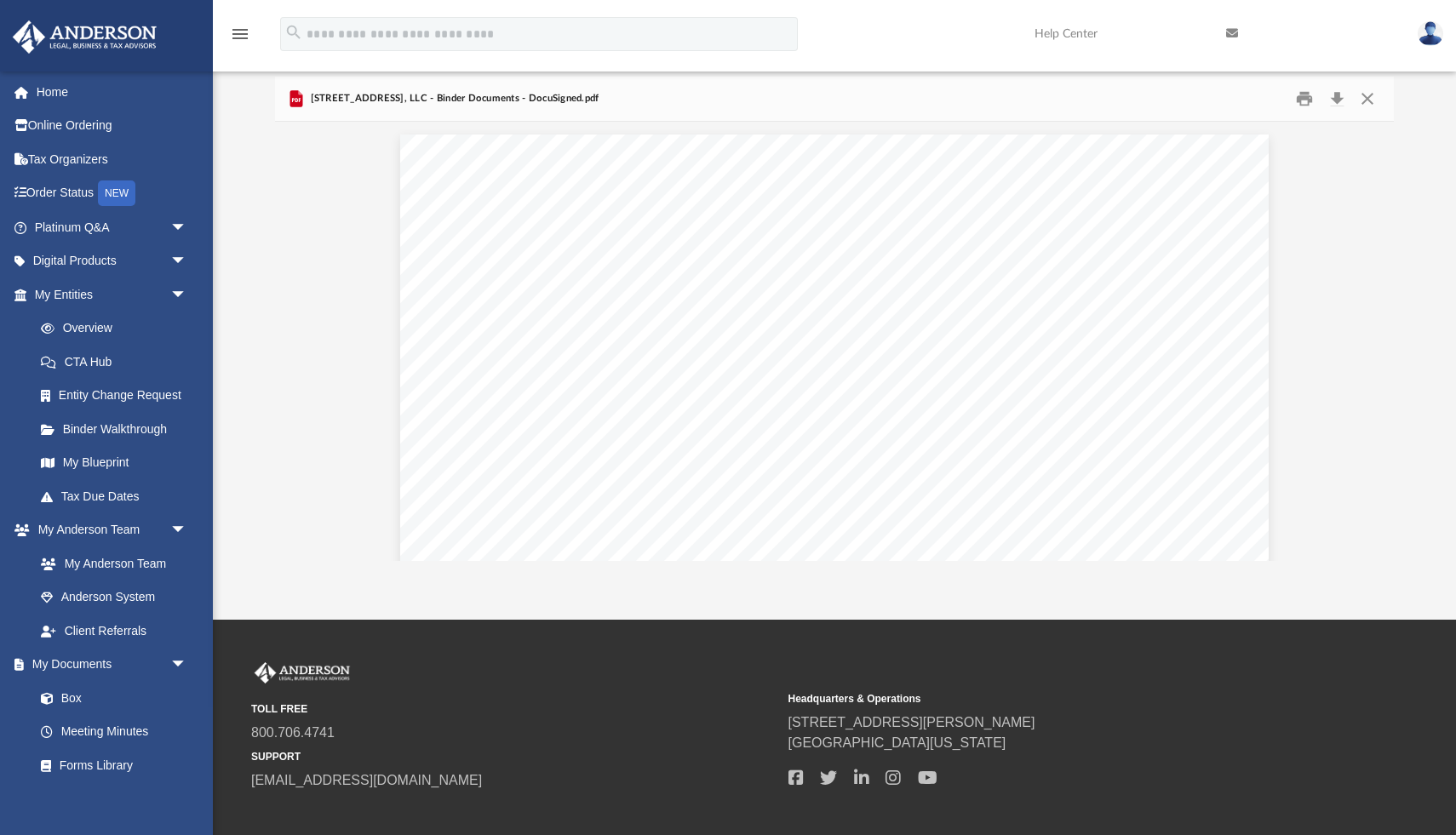
scroll to position [27586, 0]
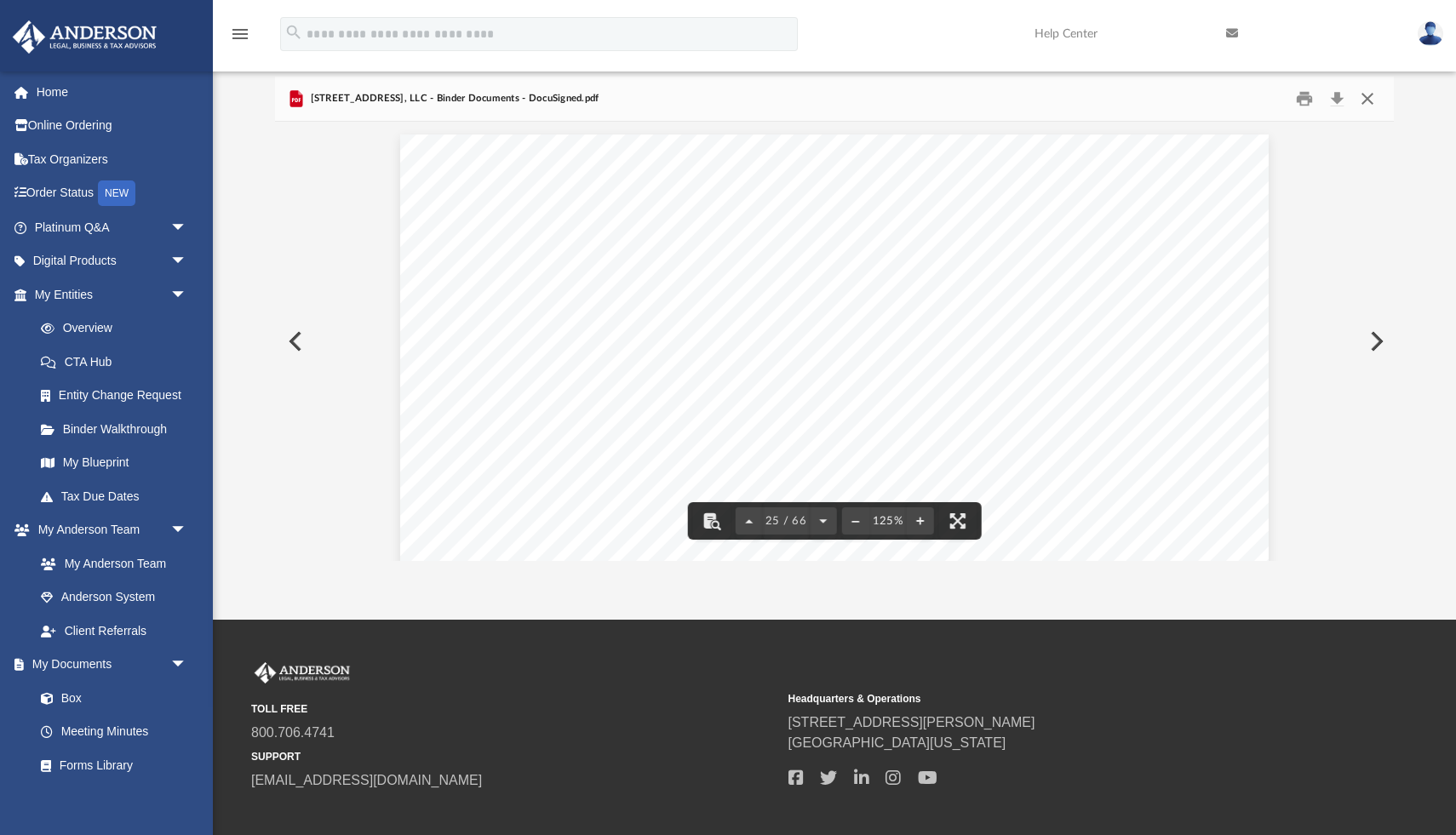
click at [1371, 87] on button "Close" at bounding box center [1368, 100] width 30 height 27
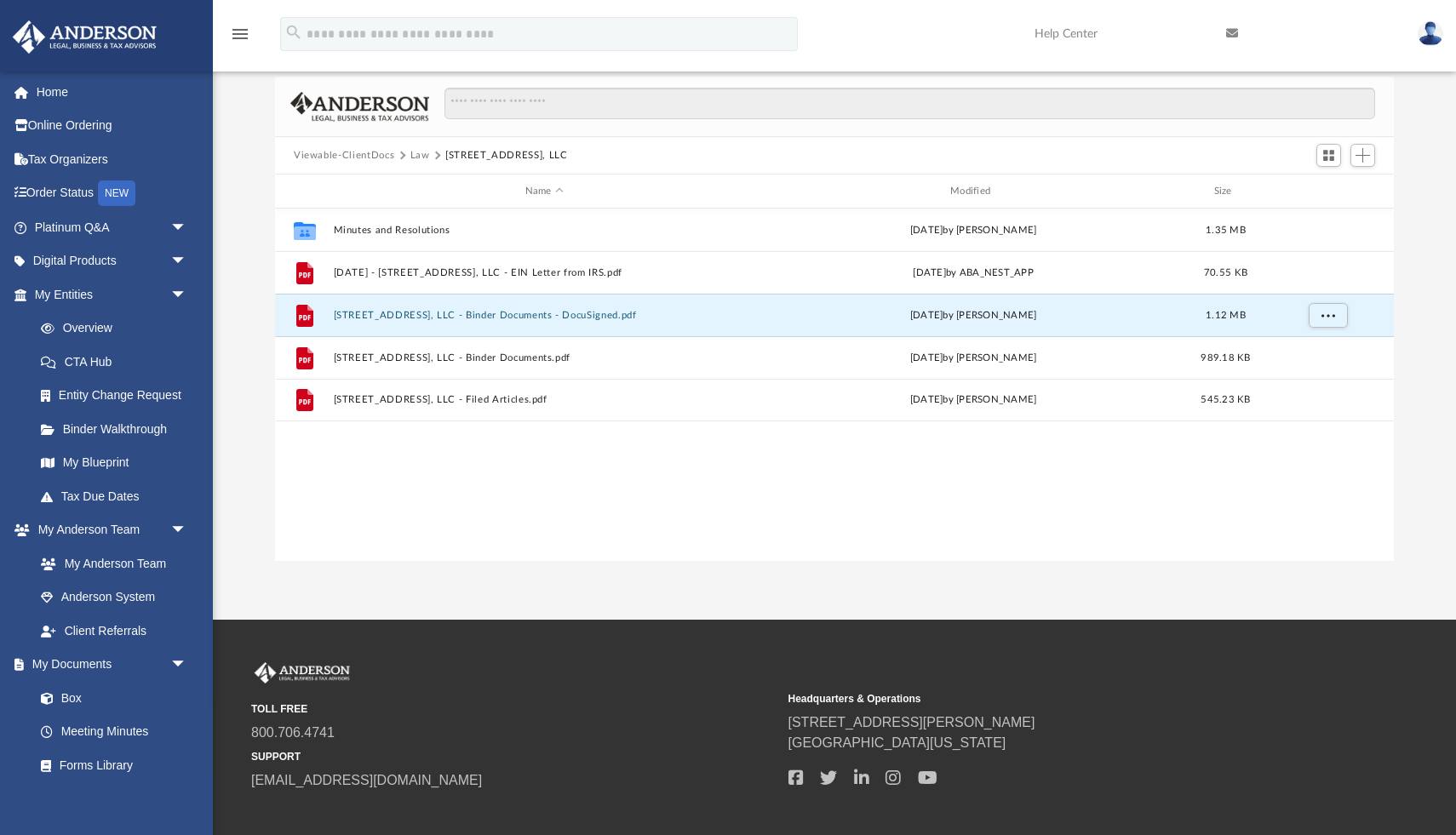
click at [419, 150] on button "Law" at bounding box center [420, 156] width 20 height 15
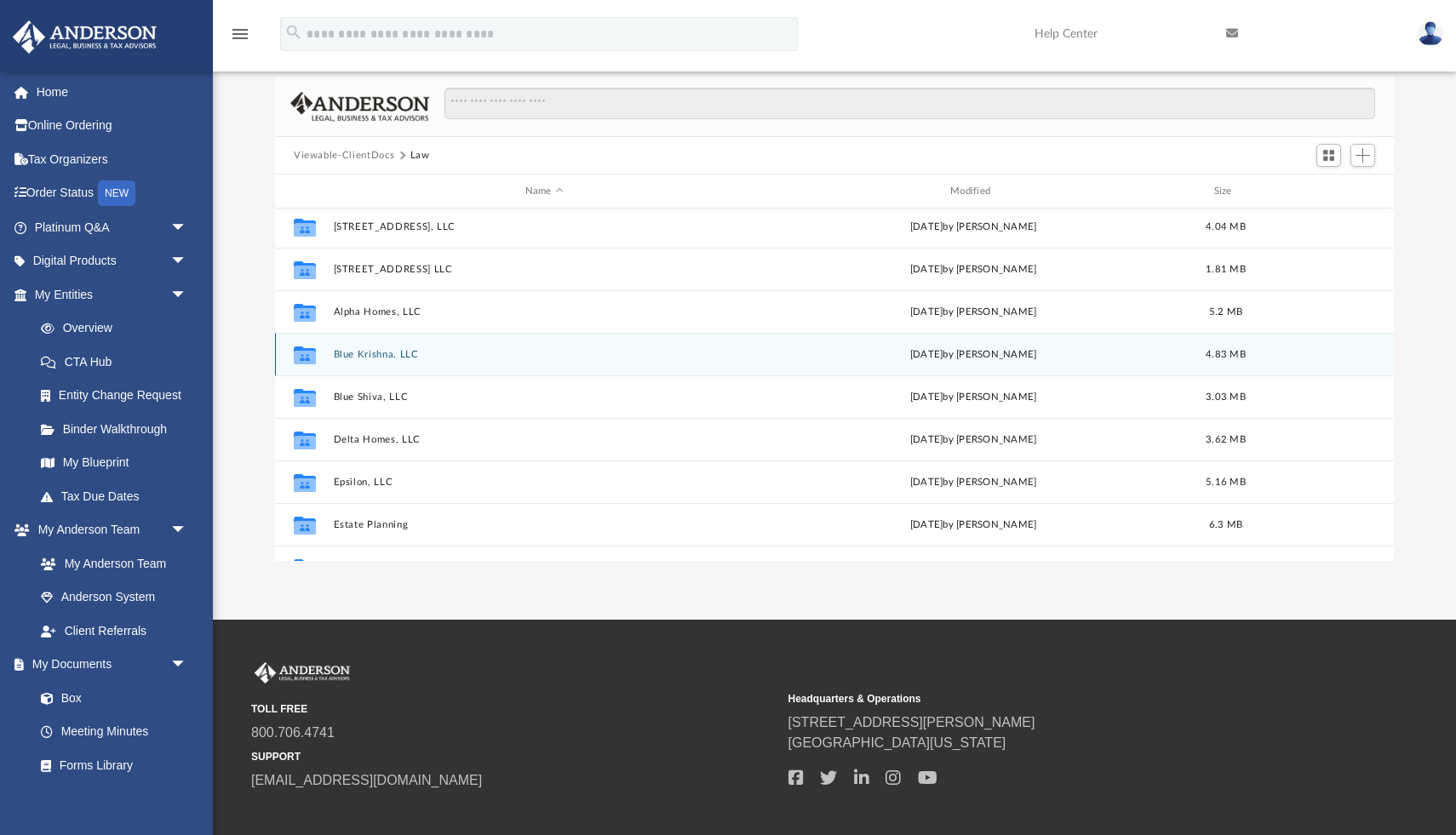
scroll to position [0, 0]
